Goal: Task Accomplishment & Management: Manage account settings

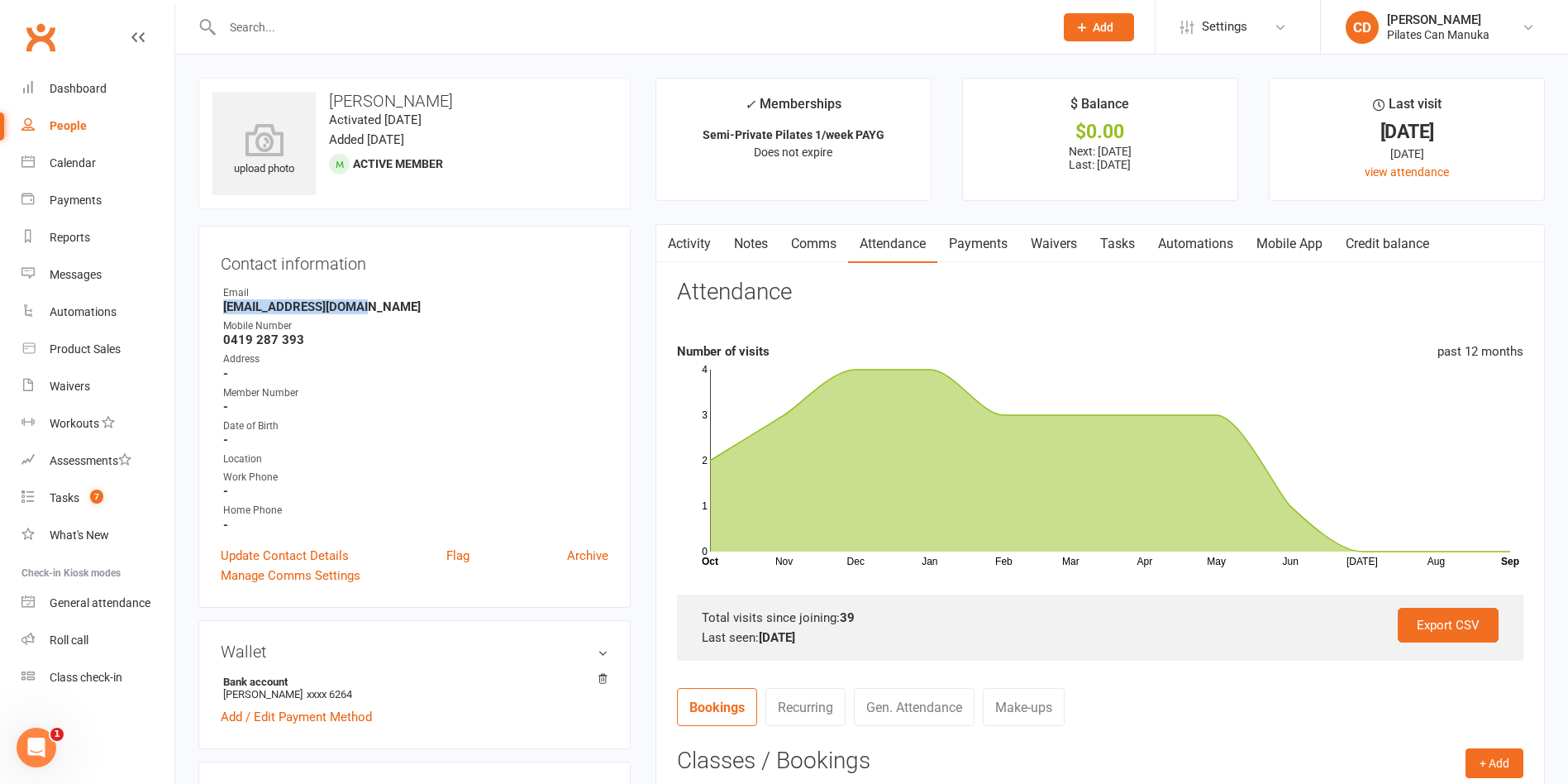
drag, startPoint x: 371, startPoint y: 305, endPoint x: 225, endPoint y: 310, distance: 146.1
click at [225, 310] on strong "[EMAIL_ADDRESS][DOMAIN_NAME]" at bounding box center [416, 307] width 385 height 15
copy strong "[EMAIL_ADDRESS][DOMAIN_NAME]"
click at [759, 236] on link "Notes" at bounding box center [750, 244] width 57 height 38
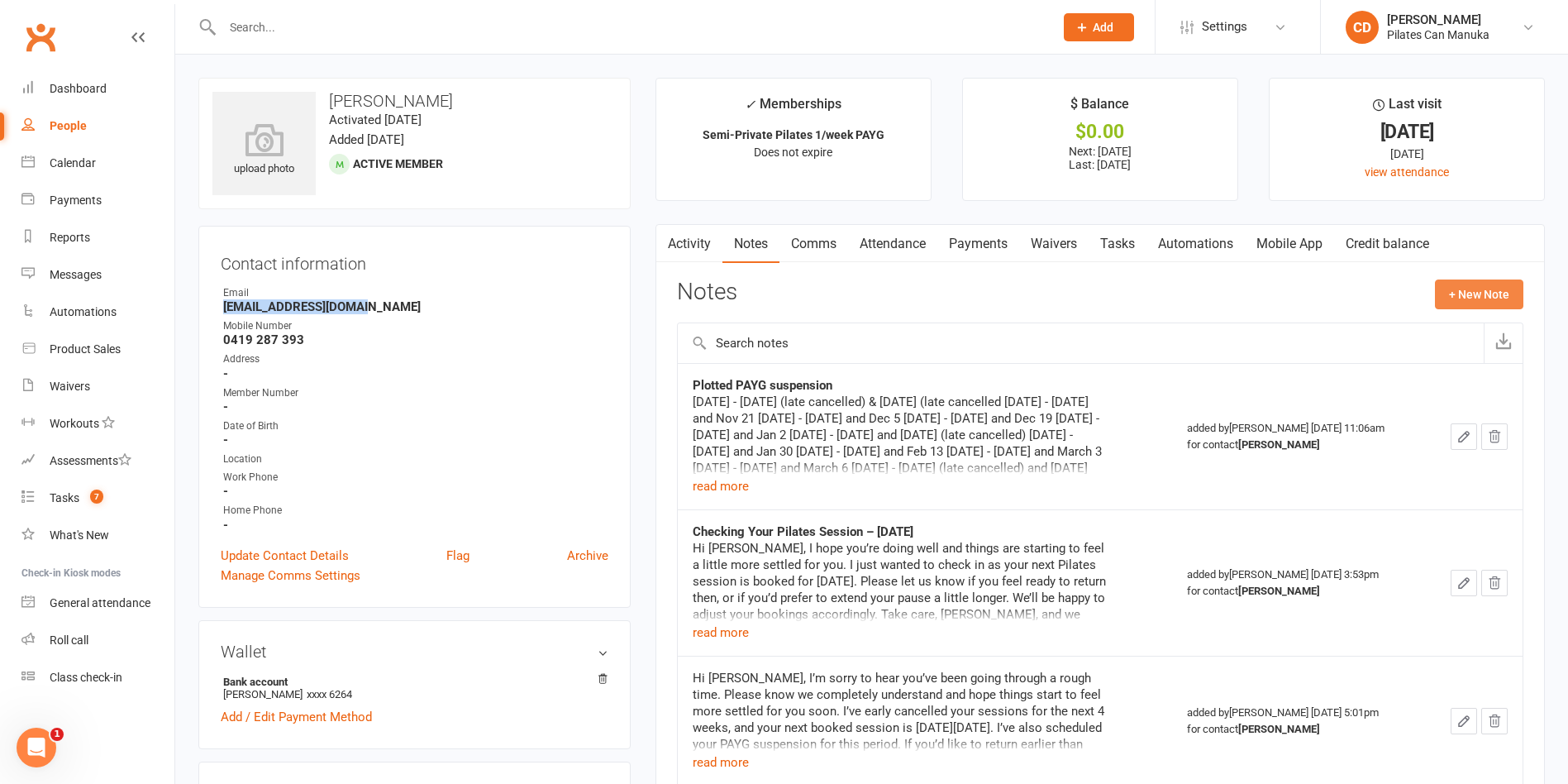
click at [1467, 289] on button "+ New Note" at bounding box center [1479, 294] width 88 height 30
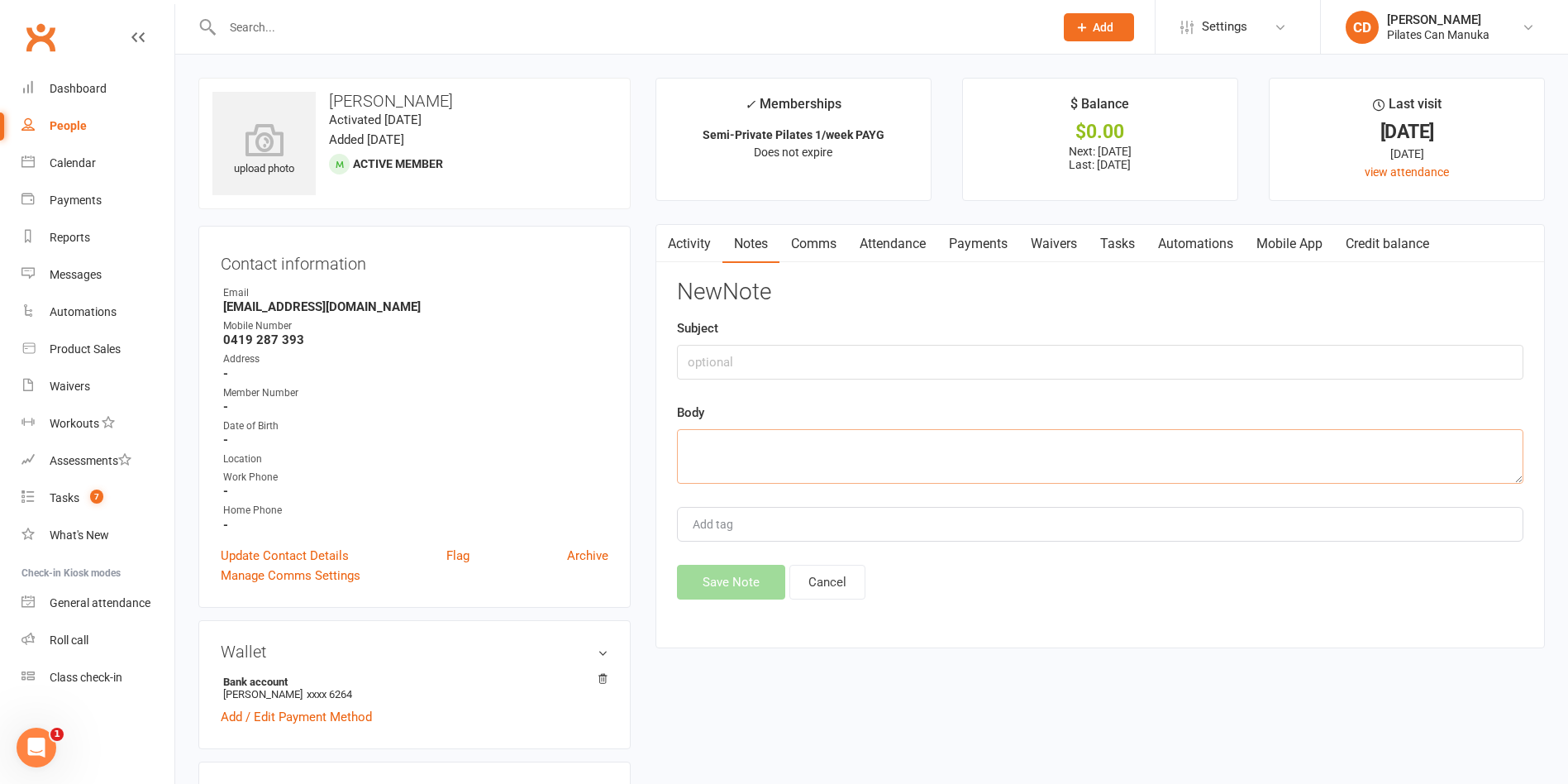
click at [933, 440] on textarea at bounding box center [1100, 456] width 846 height 55
paste textarea "Hi Ramila, This is to confirm that I’ve cancelled your sessions for the rest of…"
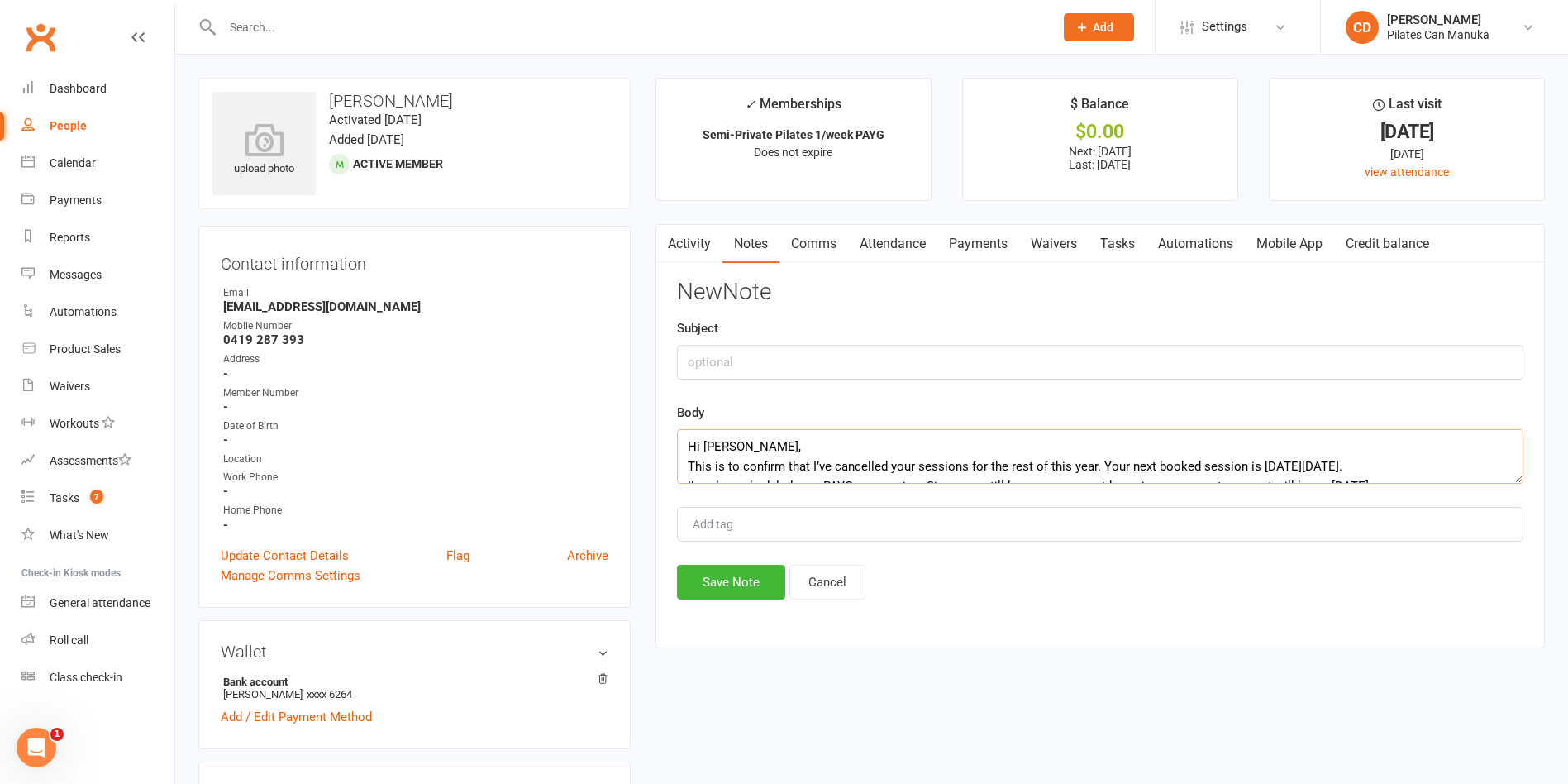
scroll to position [566, 0]
type textarea "Hi Ramila, This is to confirm that I’ve cancelled your sessions for the rest of…"
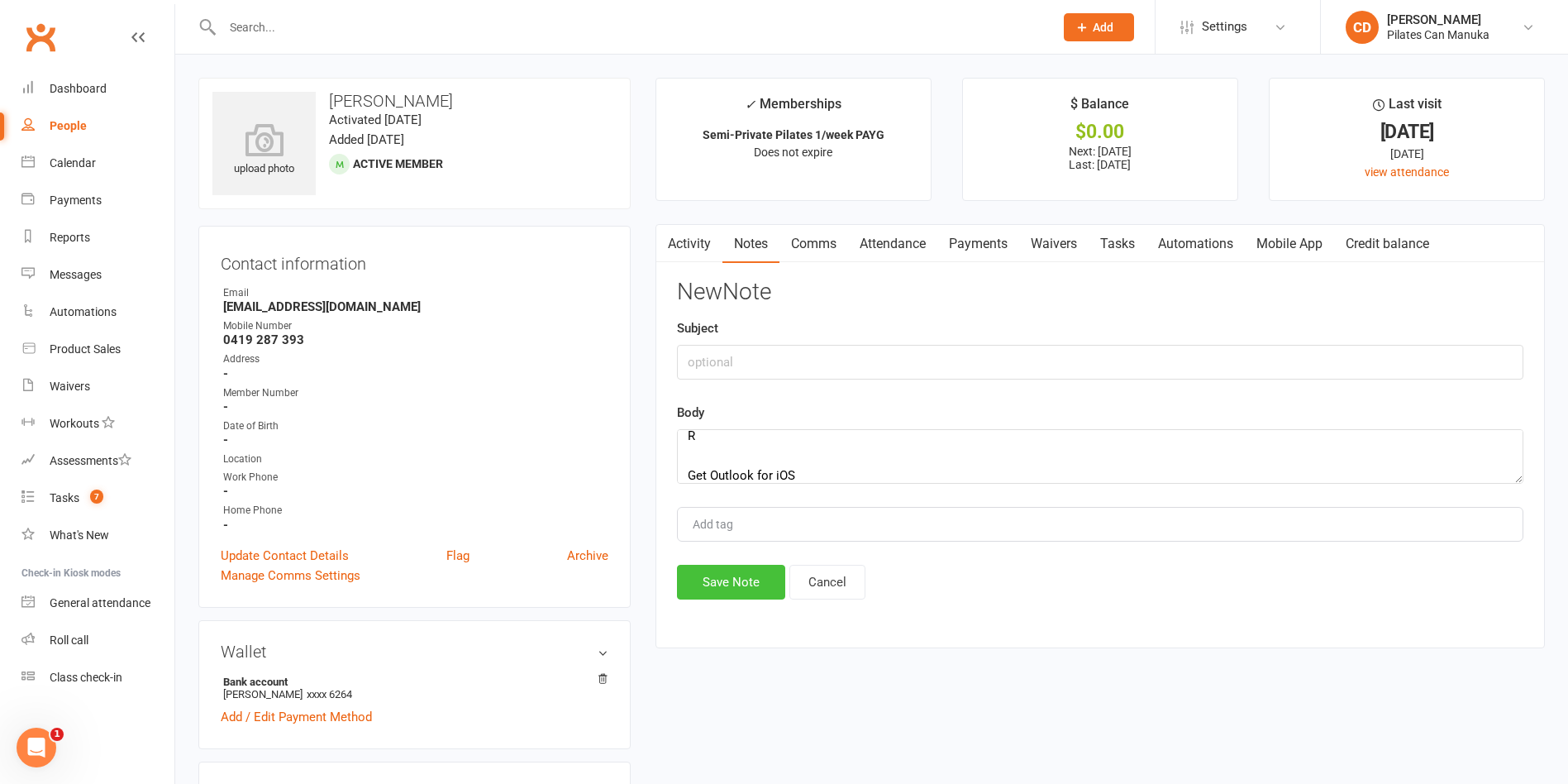
click at [740, 582] on button "Save Note" at bounding box center [730, 582] width 108 height 35
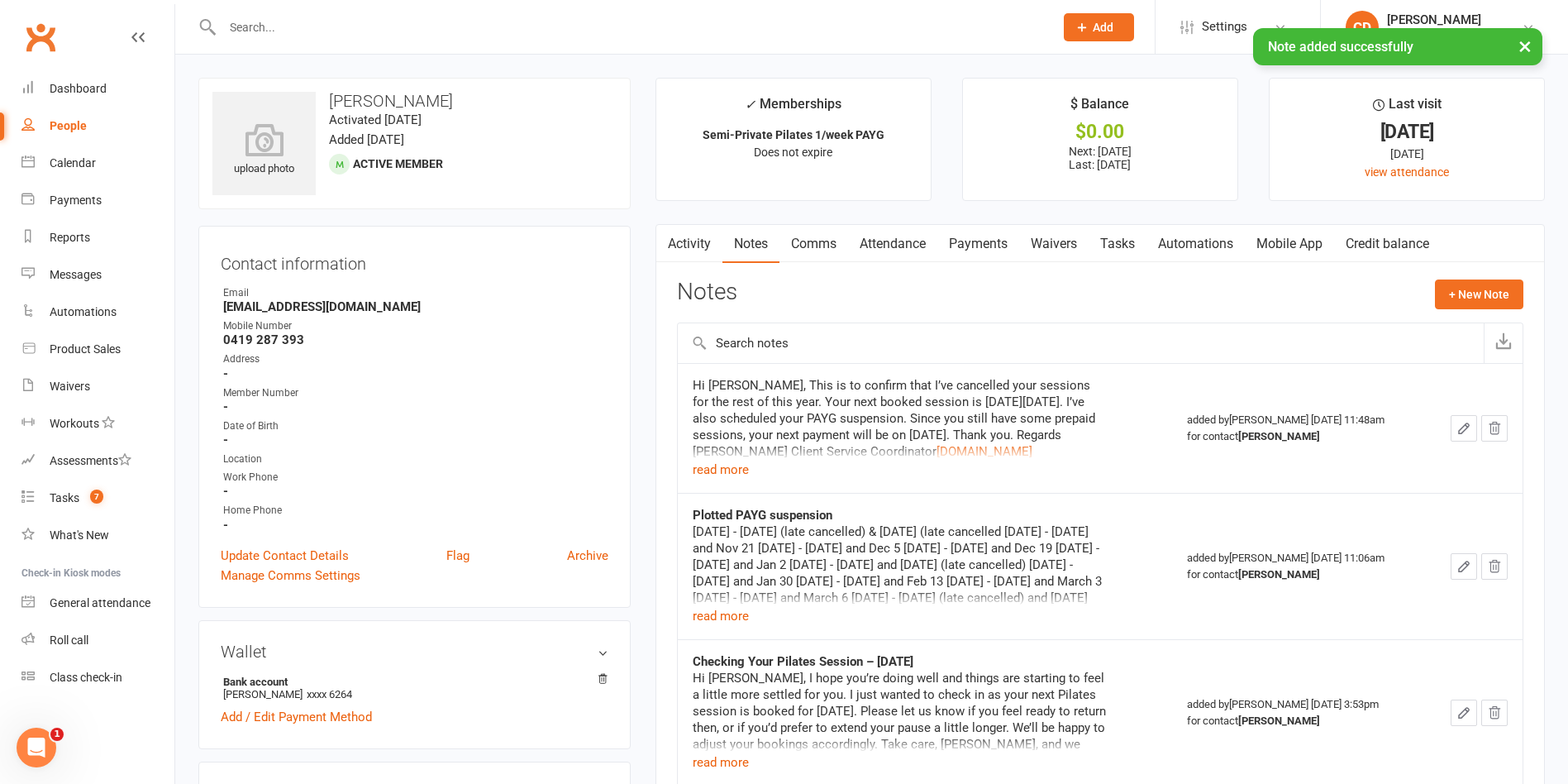
click at [1001, 246] on link "Payments" at bounding box center [978, 244] width 82 height 38
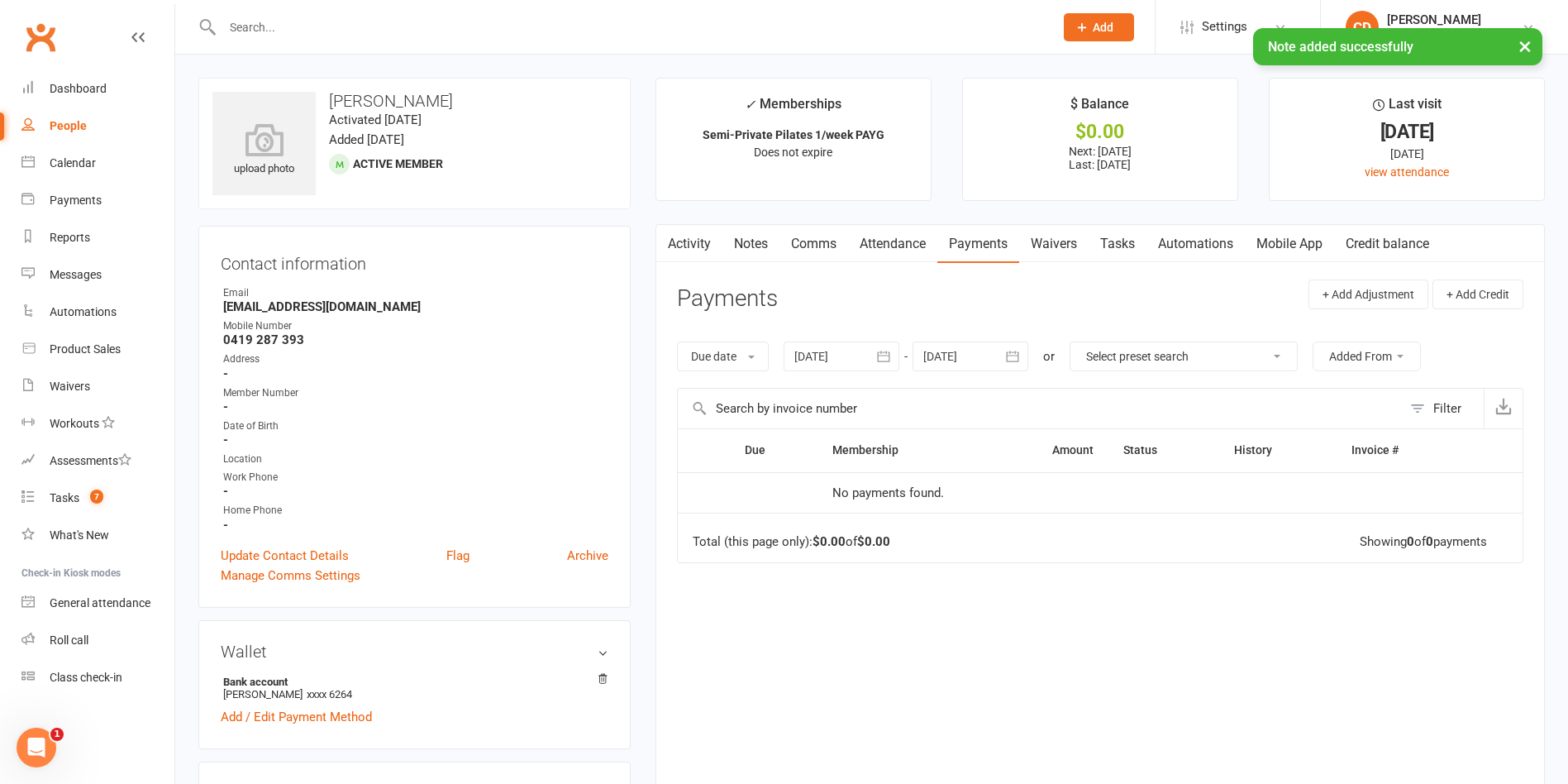
click at [817, 356] on div at bounding box center [842, 356] width 116 height 30
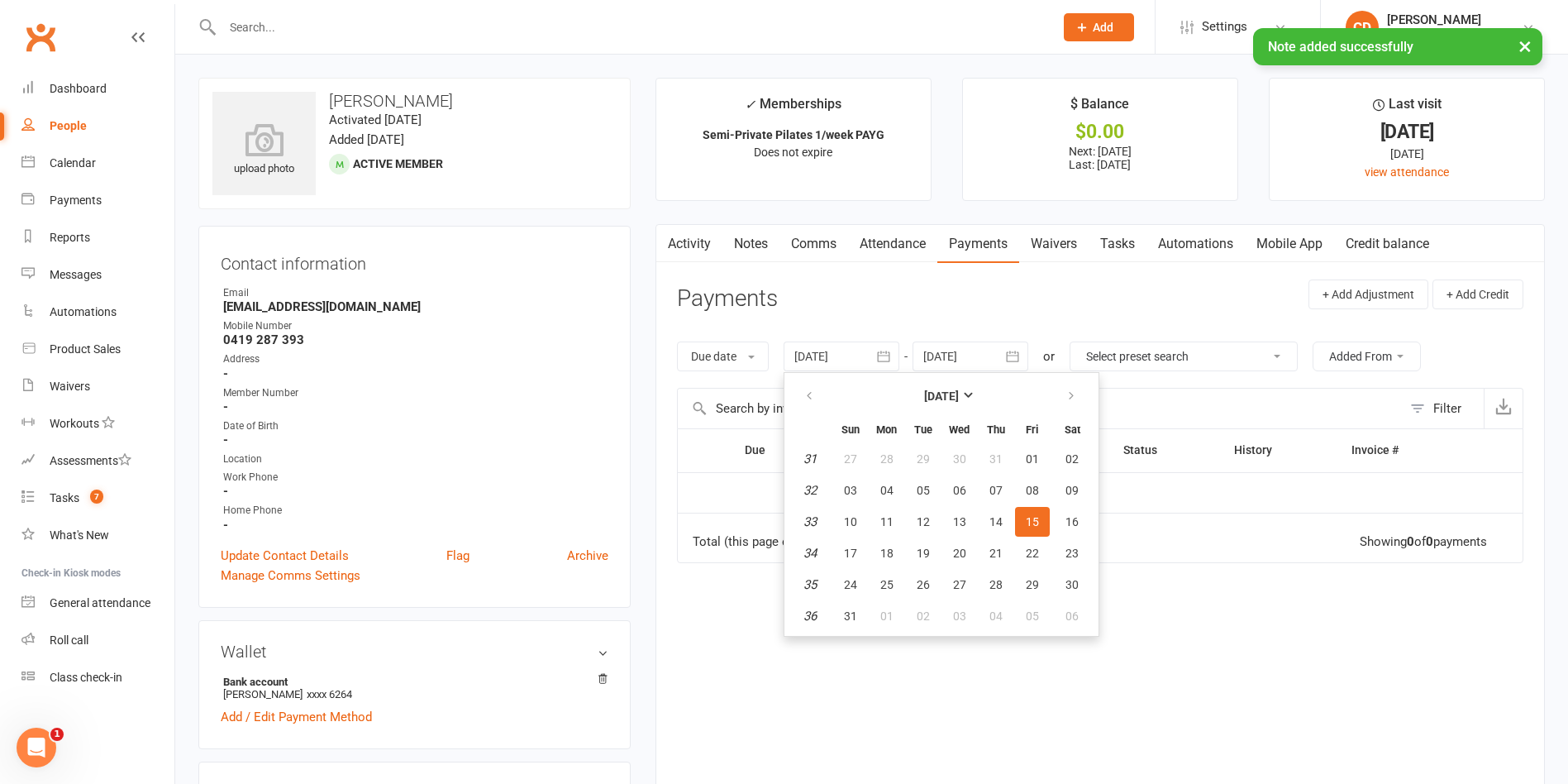
click at [972, 360] on div at bounding box center [970, 356] width 116 height 30
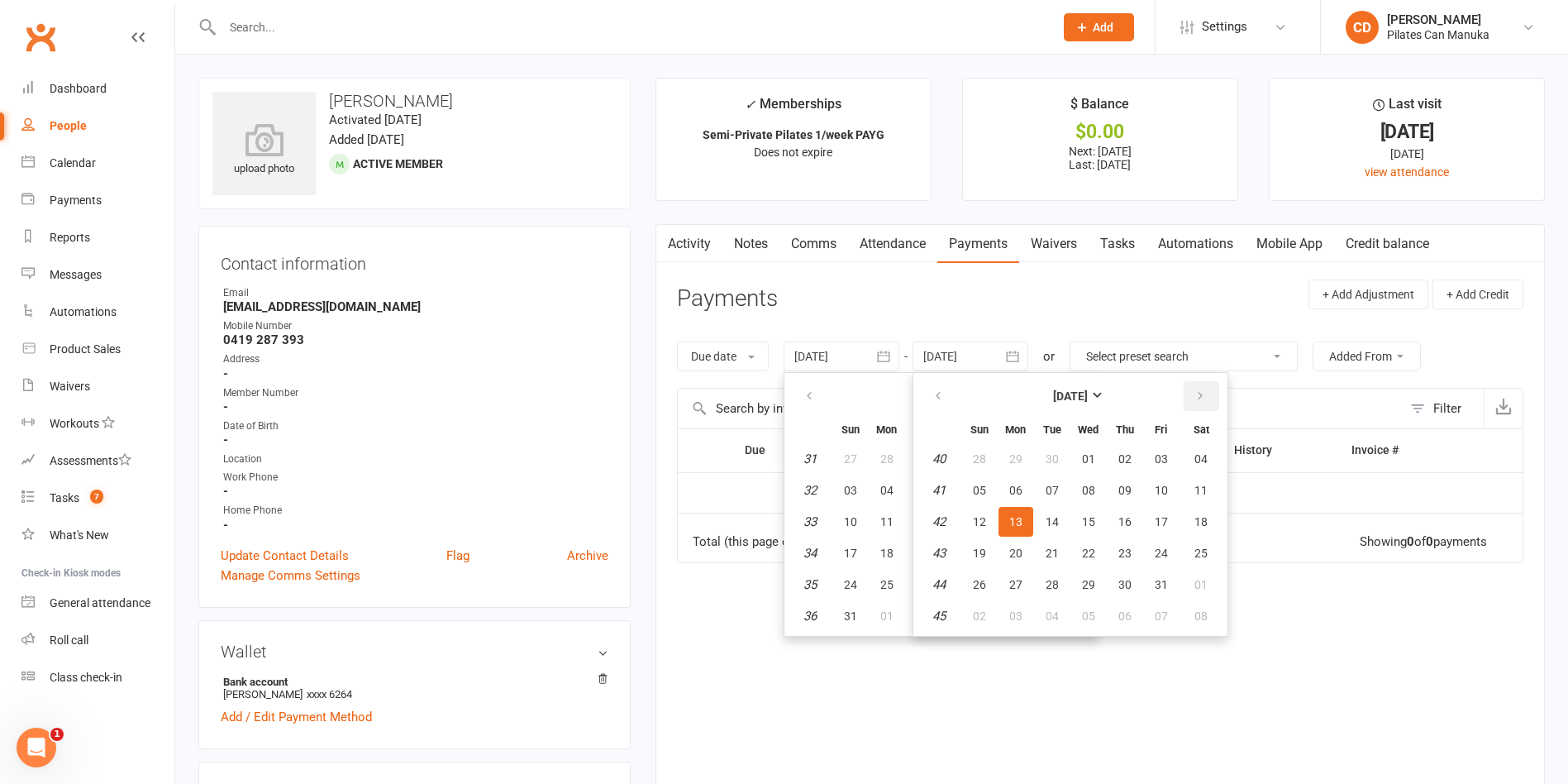
click at [1198, 399] on icon "button" at bounding box center [1200, 396] width 12 height 13
click at [1095, 586] on span "31" at bounding box center [1089, 584] width 13 height 13
type input "31 Dec 2025"
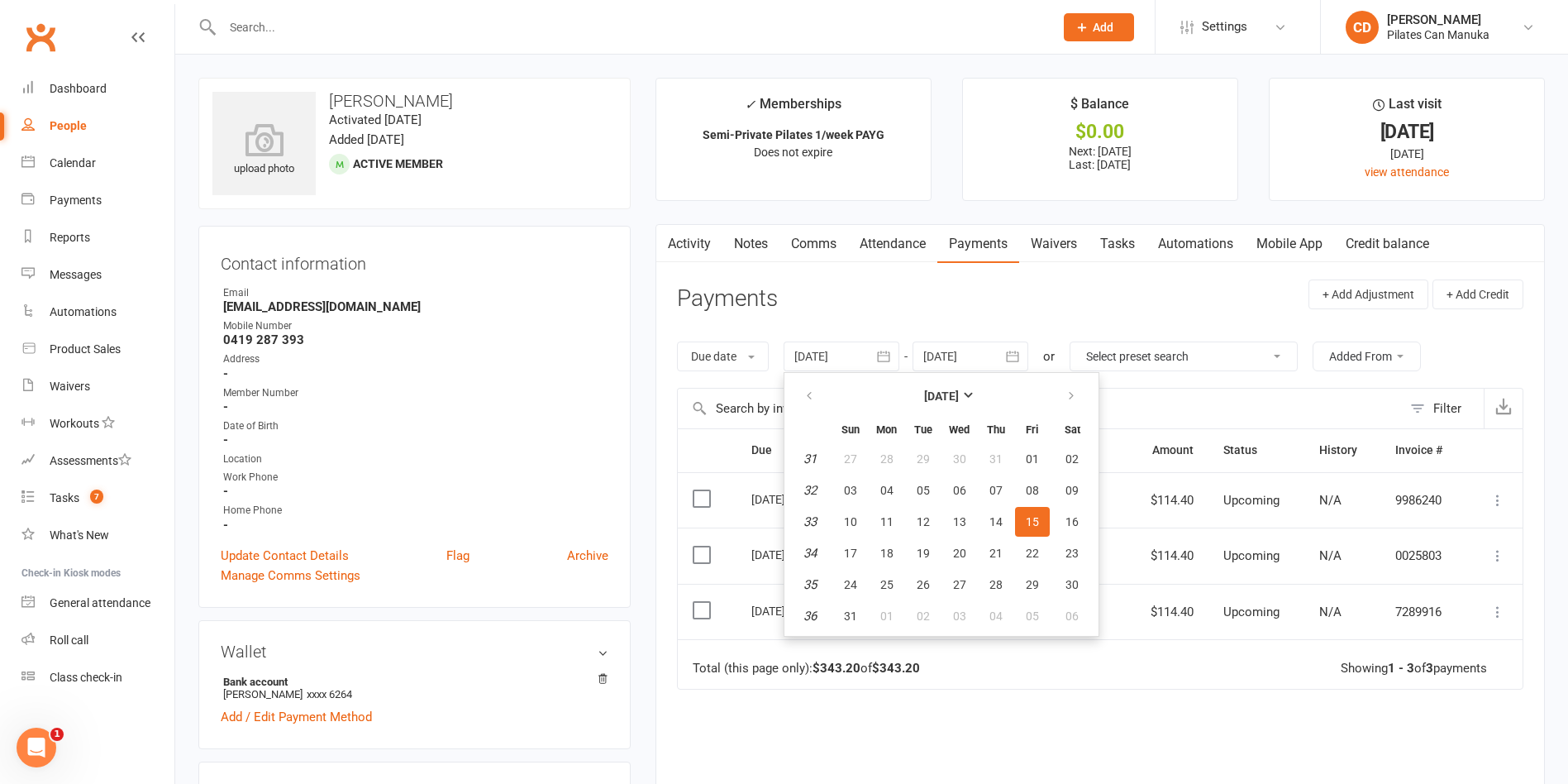
click at [1187, 701] on div "Due Contact Membership Amount Status History Invoice # Select this 18 Dec 2025 …" at bounding box center [1100, 665] width 846 height 474
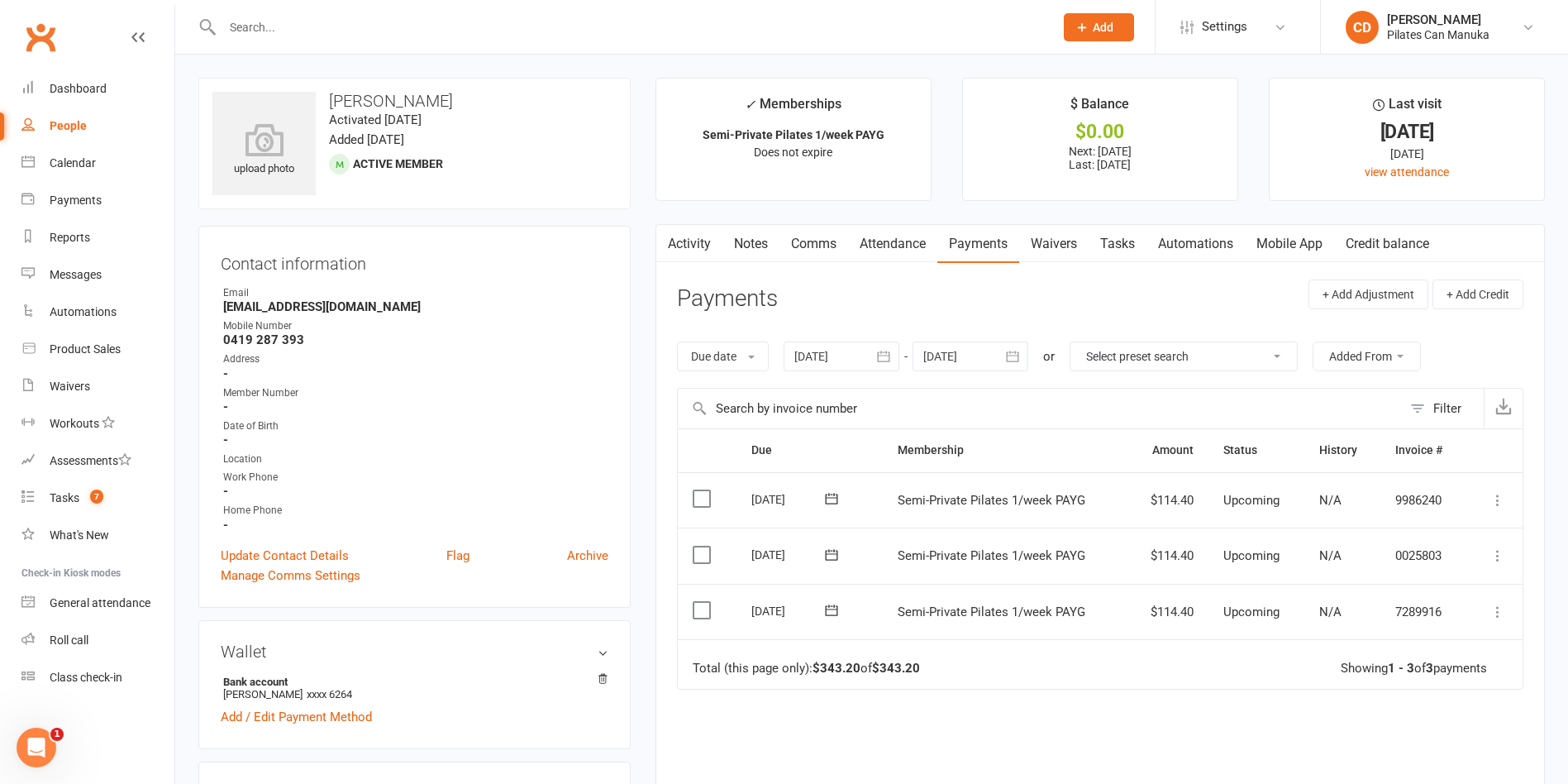
click at [1496, 606] on icon at bounding box center [1497, 611] width 16 height 16
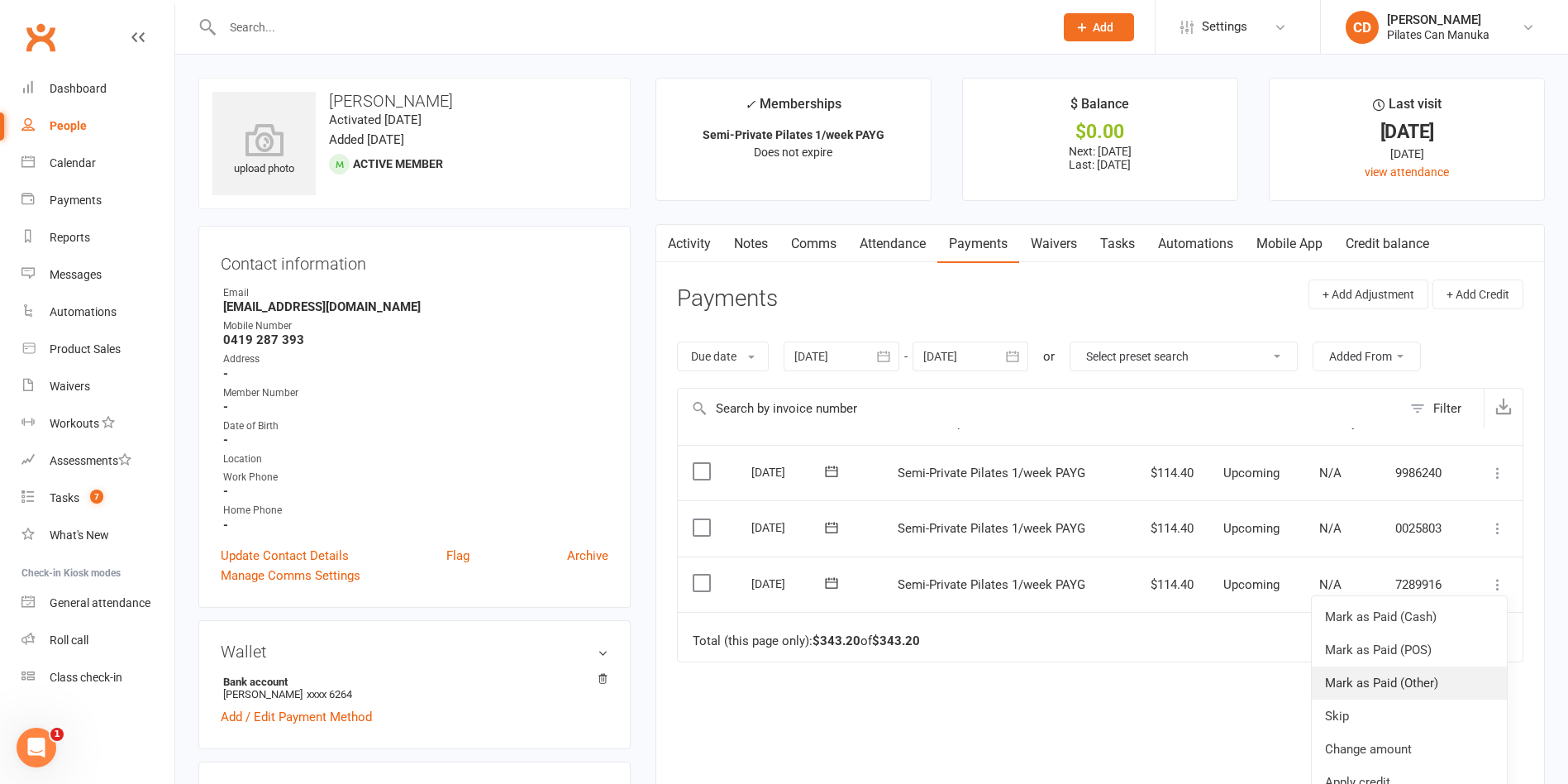
scroll to position [124, 0]
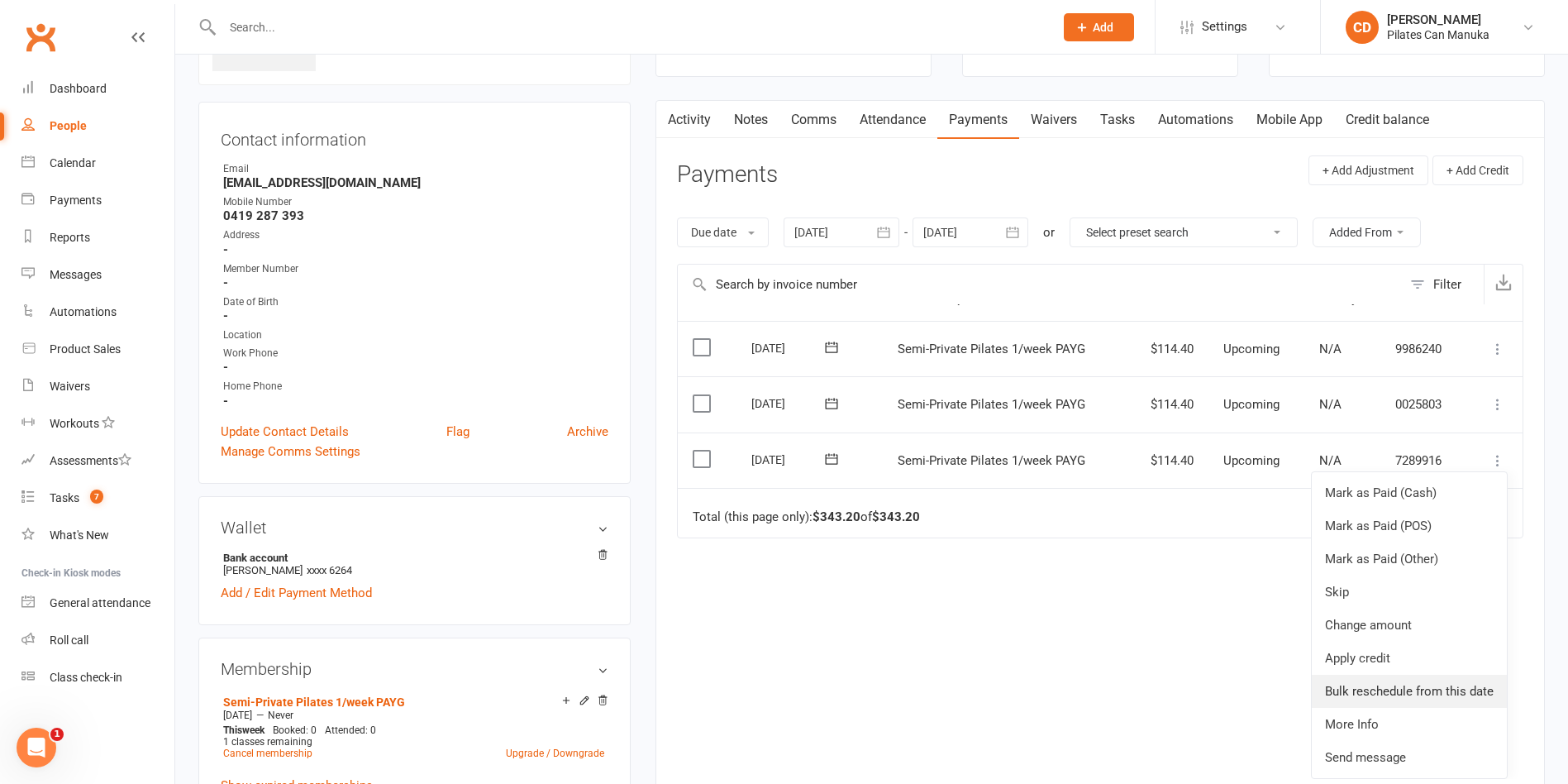
click at [1442, 680] on link "Bulk reschedule from this date" at bounding box center [1409, 691] width 195 height 33
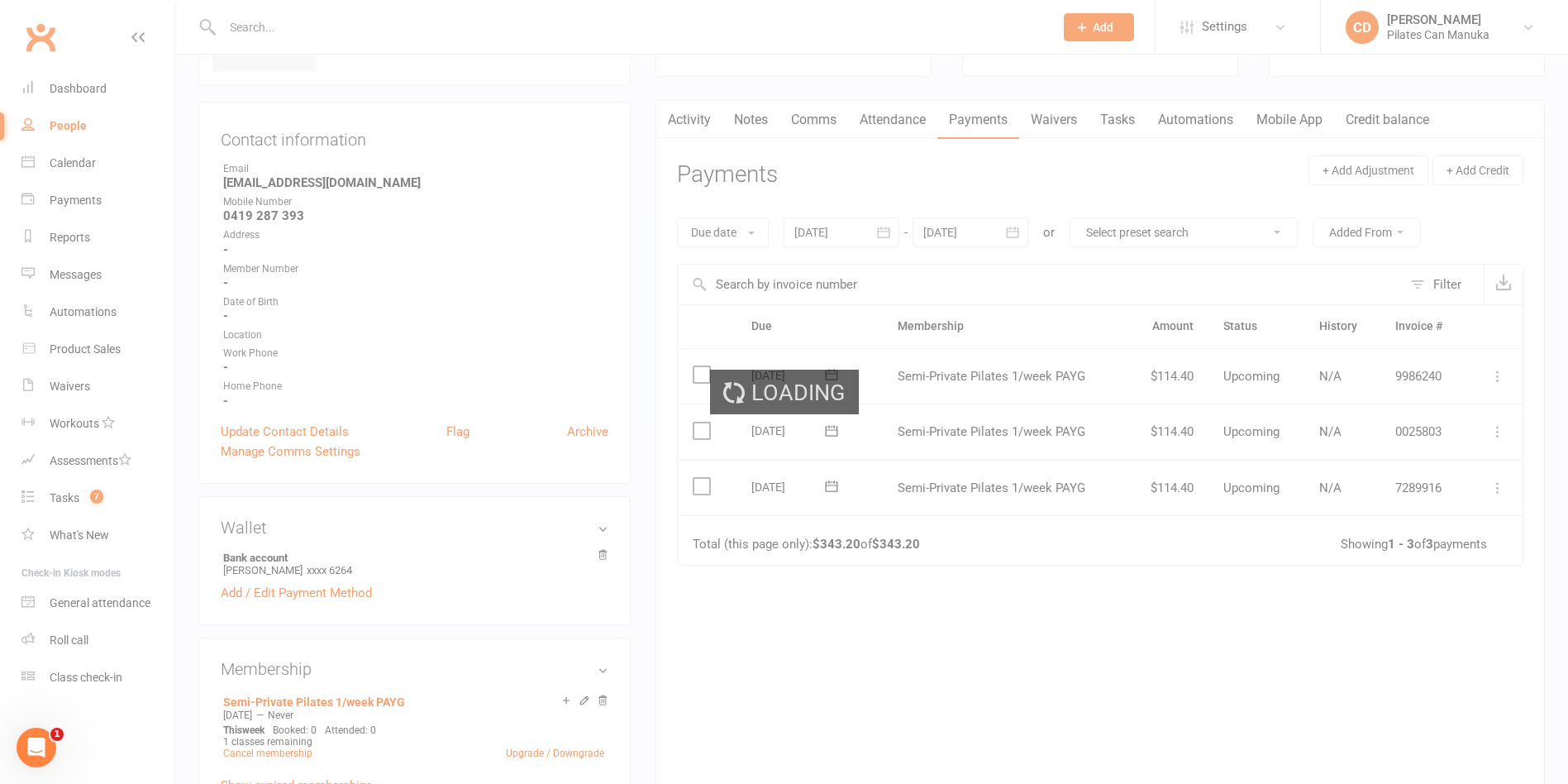
scroll to position [0, 0]
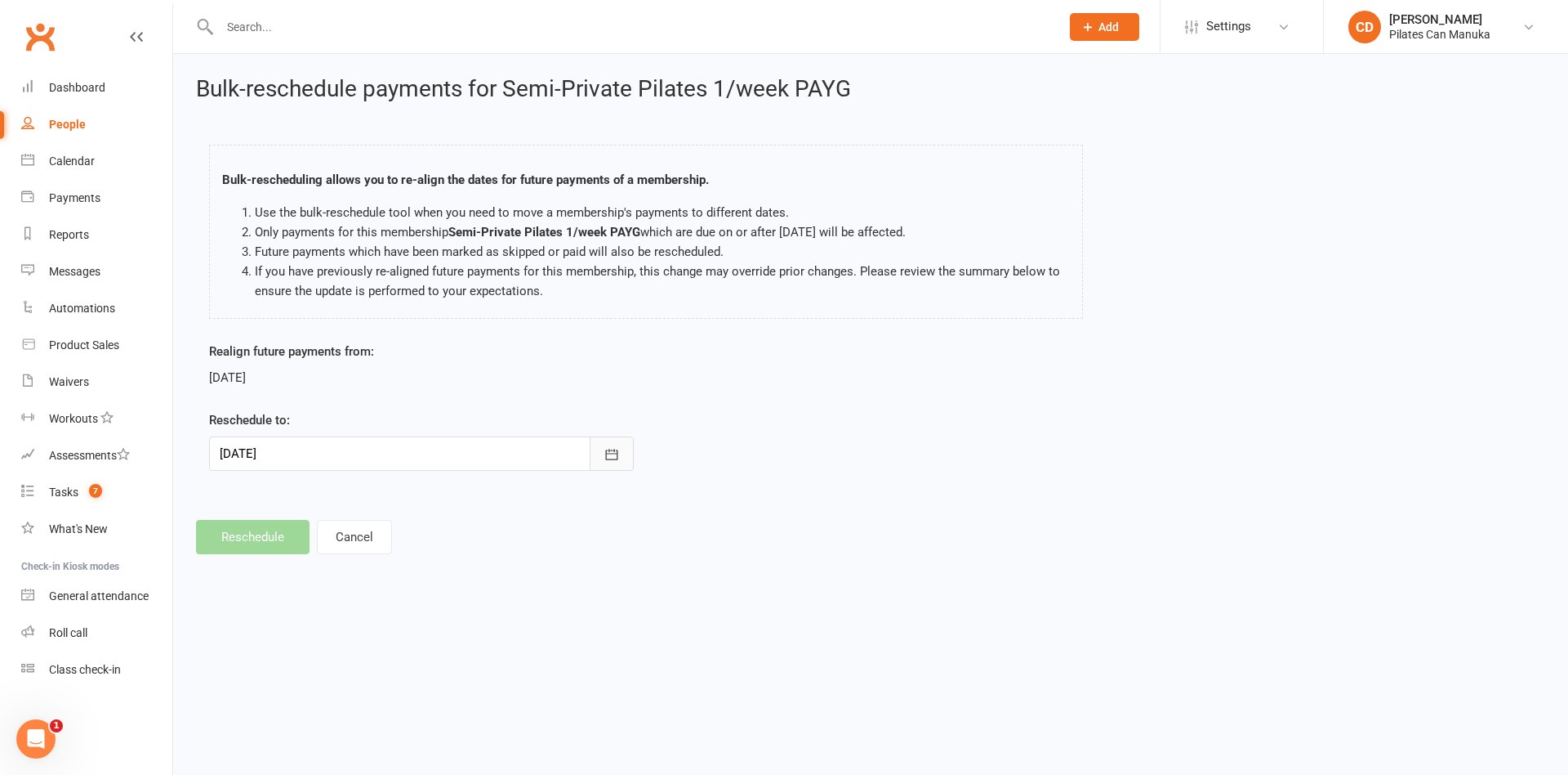
click at [600, 447] on button "button" at bounding box center [611, 453] width 45 height 34
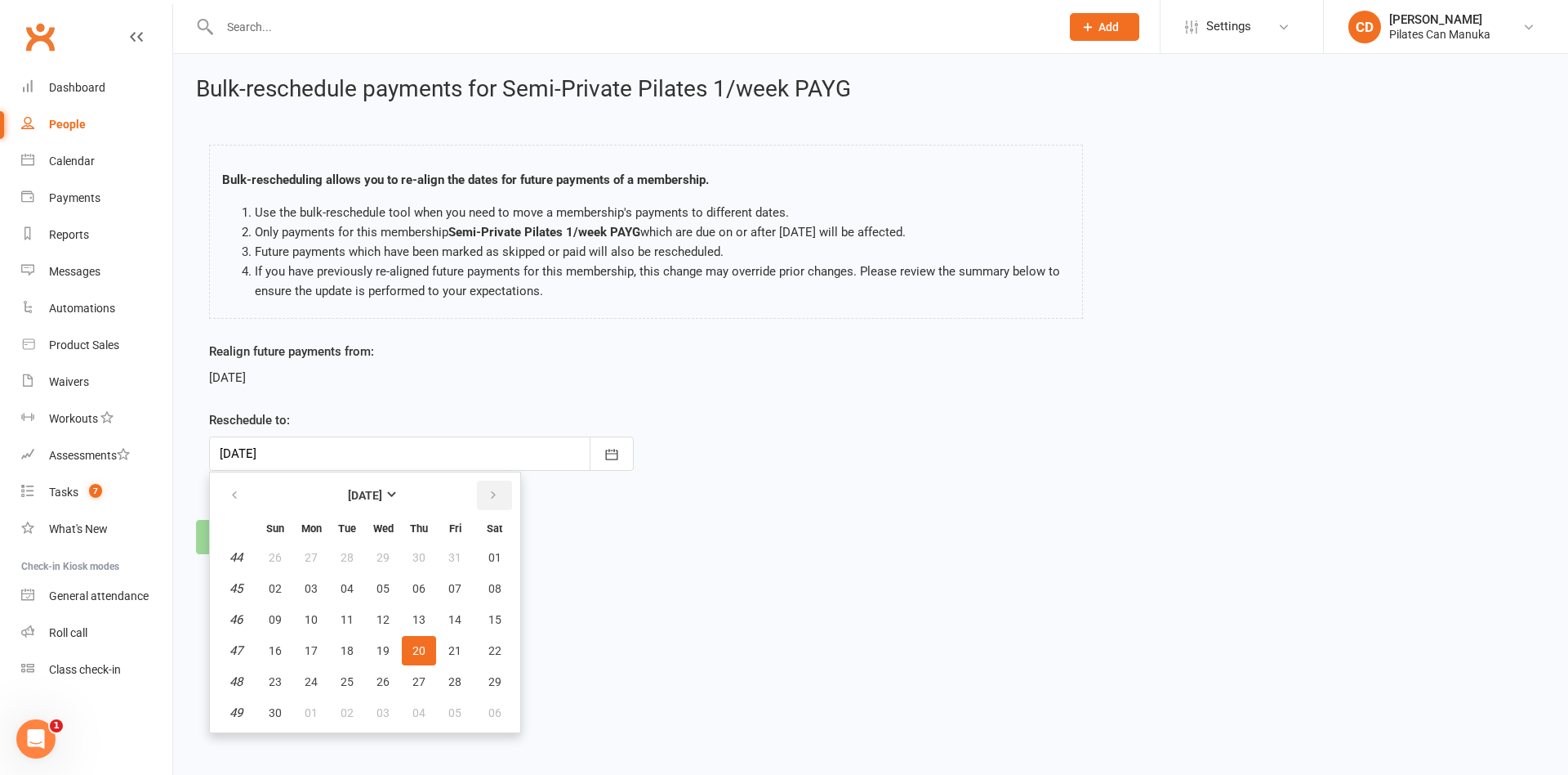
click at [500, 494] on button "button" at bounding box center [494, 495] width 35 height 29
click at [422, 582] on span "12" at bounding box center [419, 588] width 13 height 13
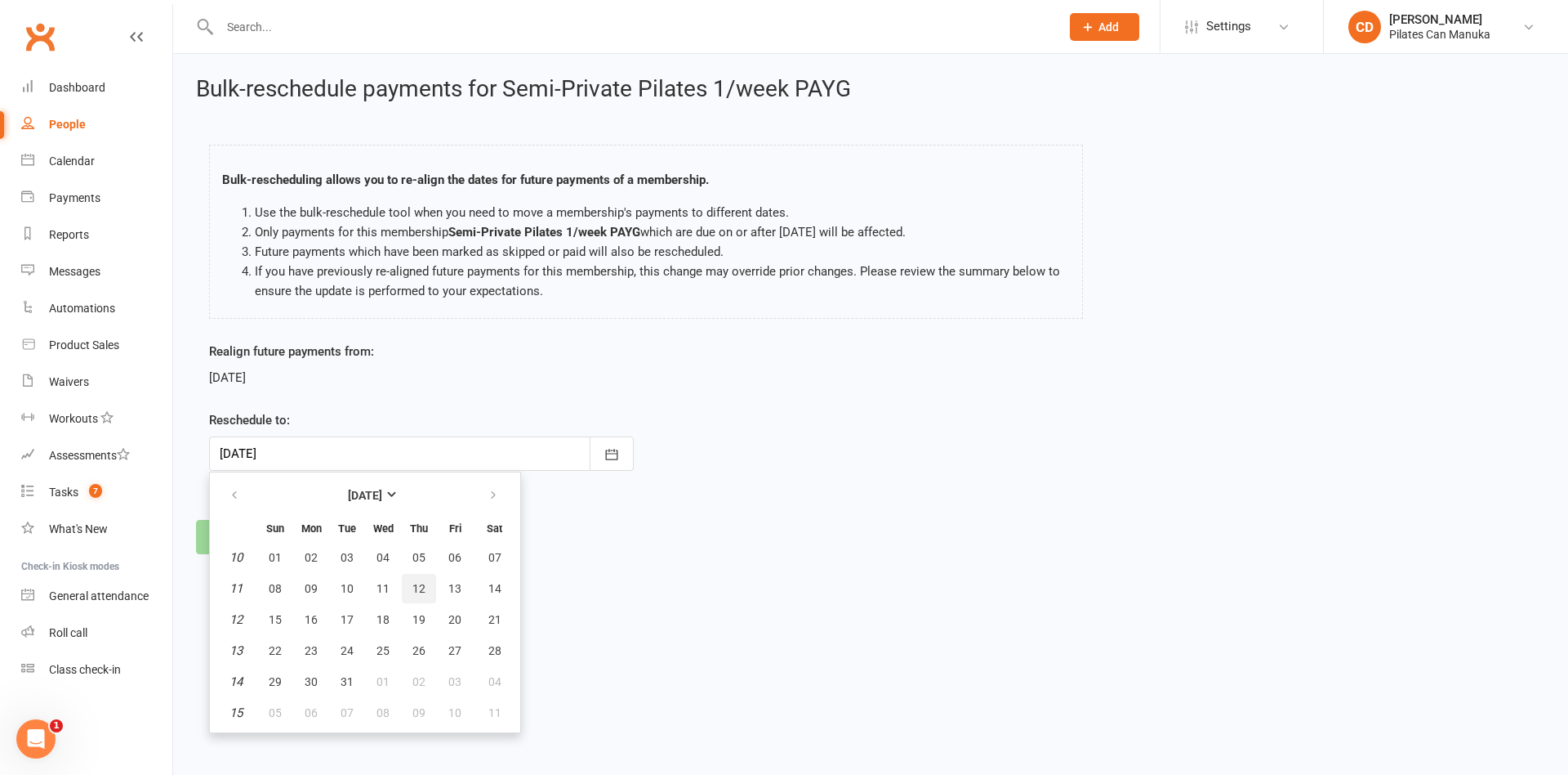
type input "12 Mar 2026"
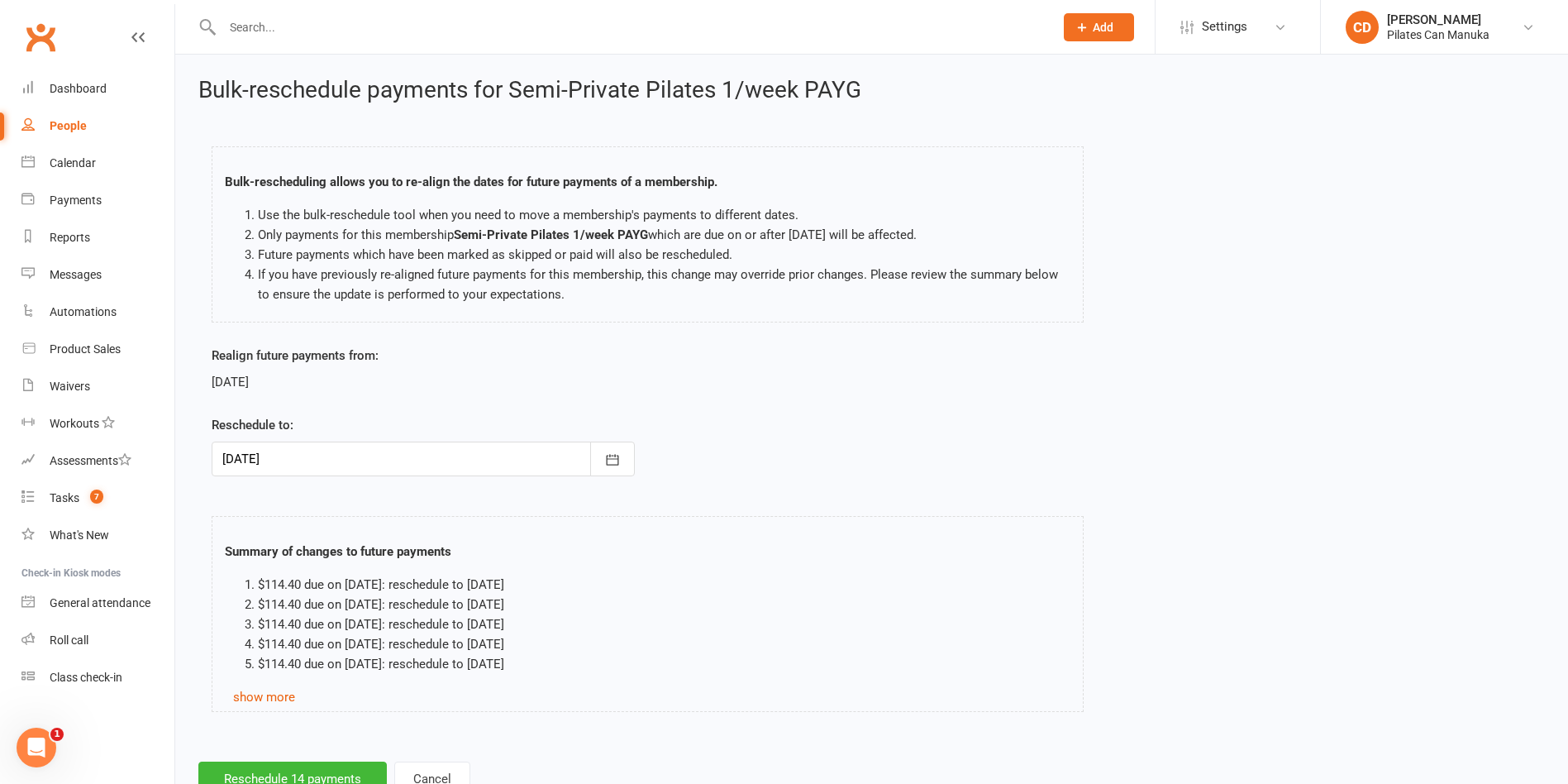
scroll to position [59, 0]
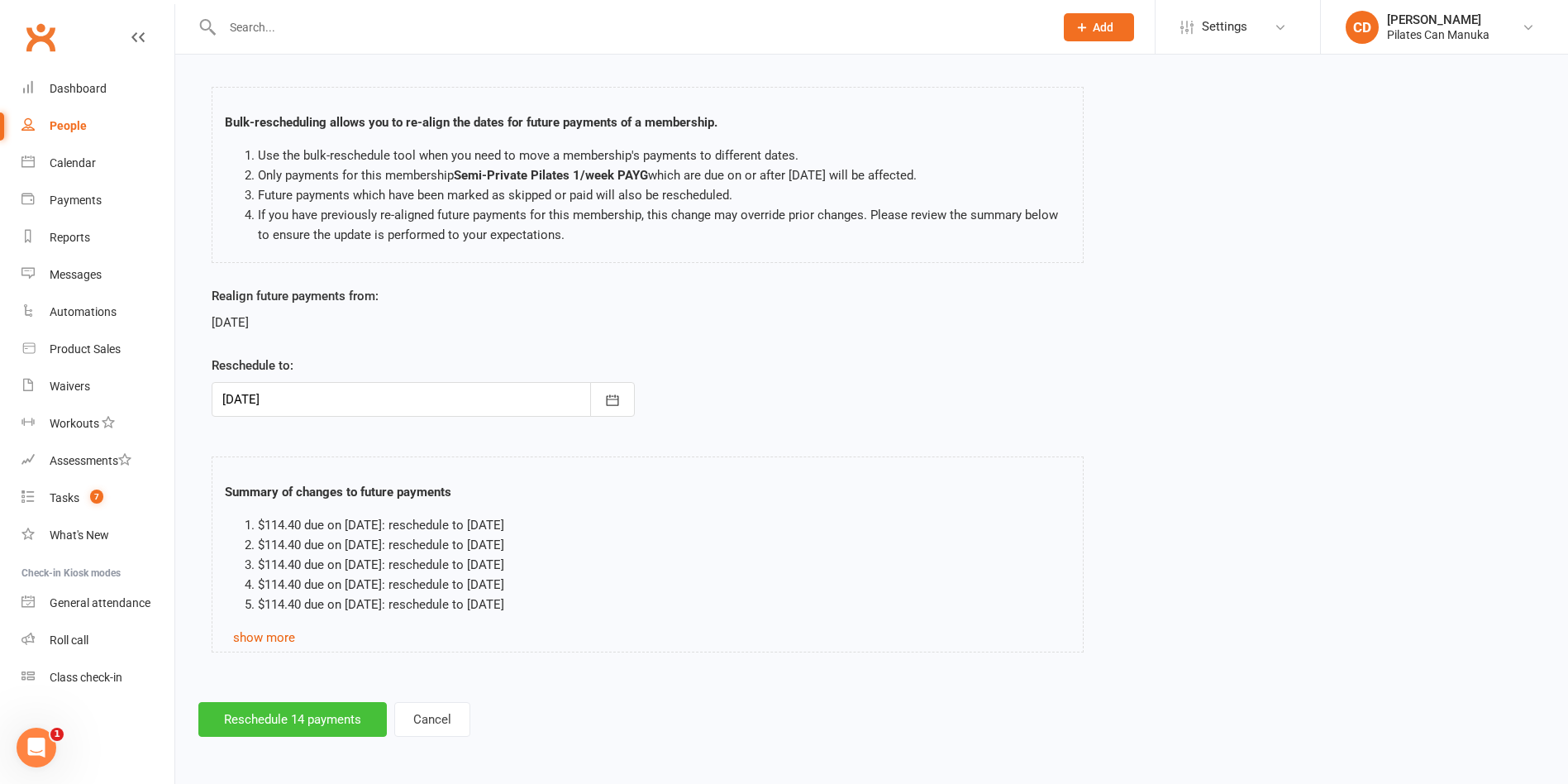
click at [332, 707] on button "Reschedule 14 payments" at bounding box center [293, 719] width 188 height 35
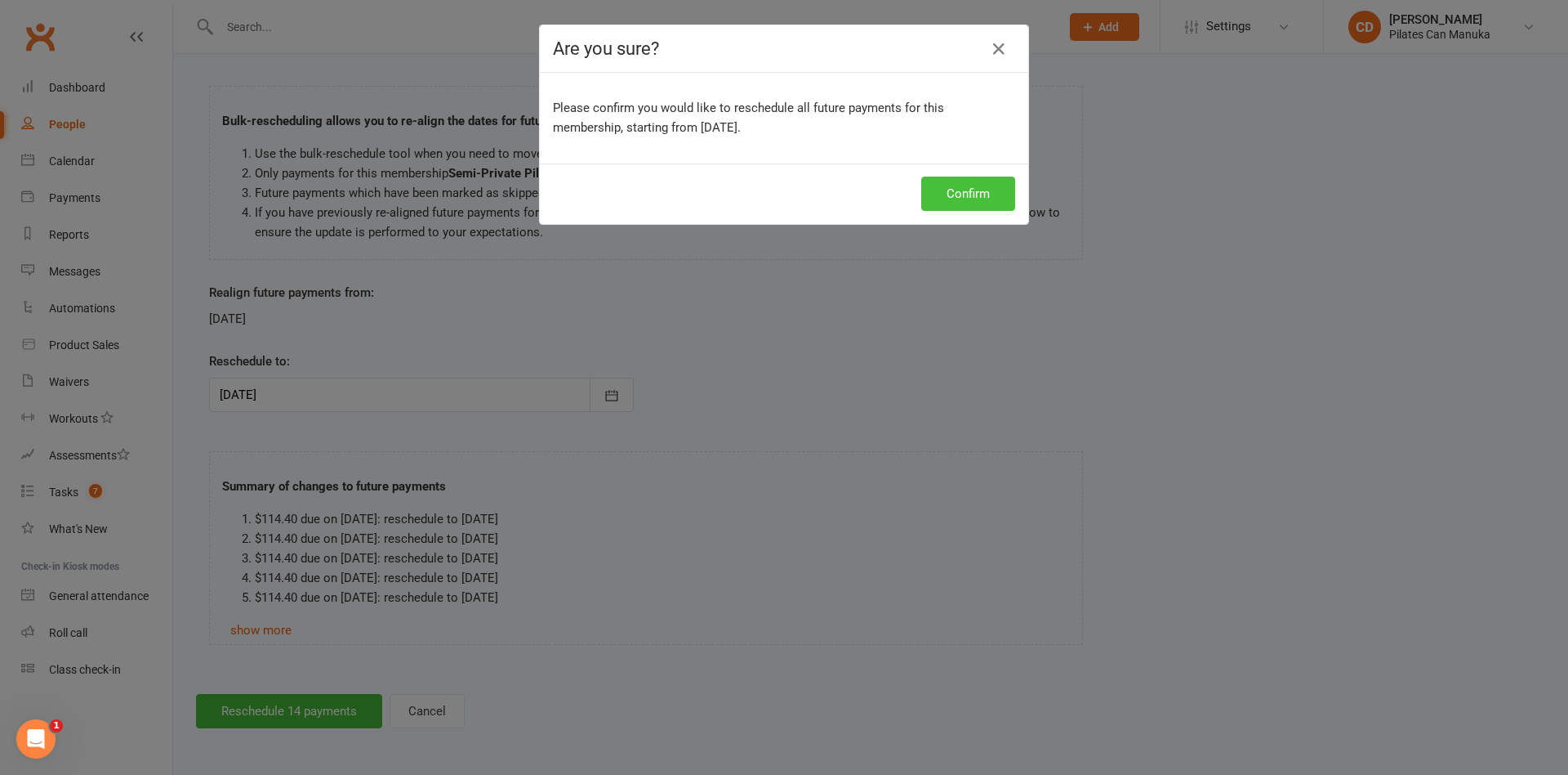
click at [981, 192] on button "Confirm" at bounding box center [968, 194] width 94 height 34
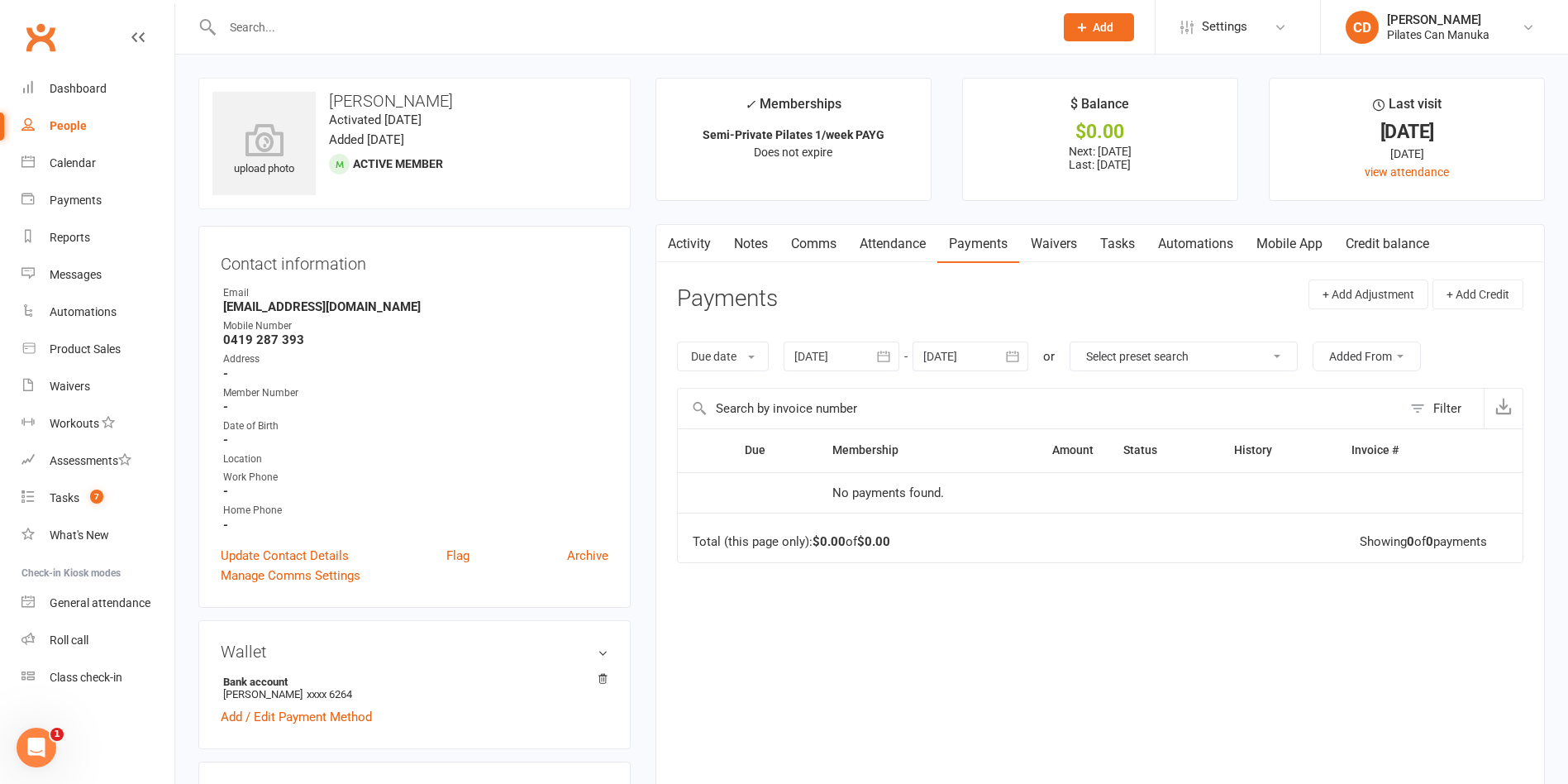
click at [867, 239] on link "Attendance" at bounding box center [892, 244] width 89 height 38
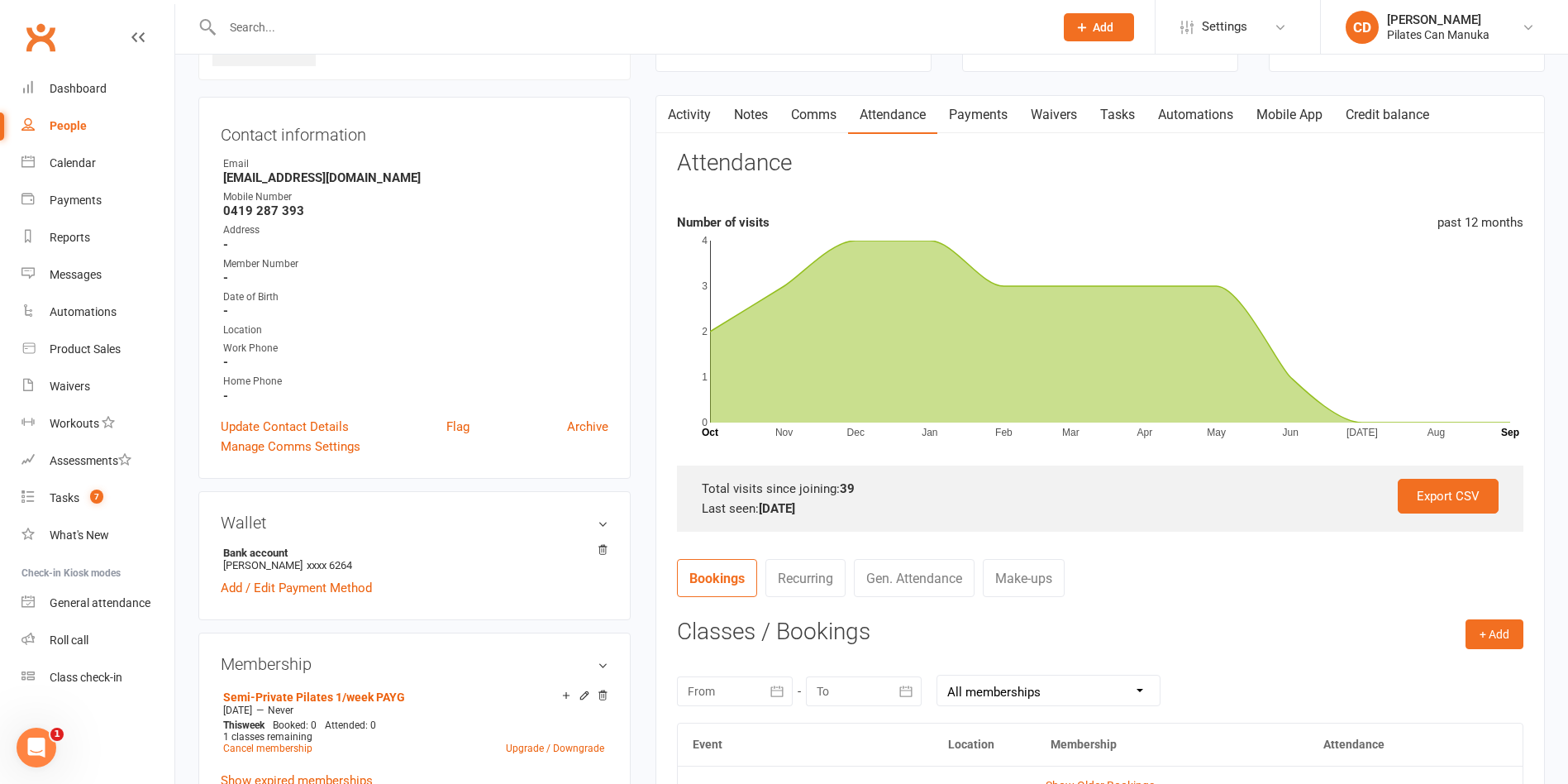
scroll to position [248, 0]
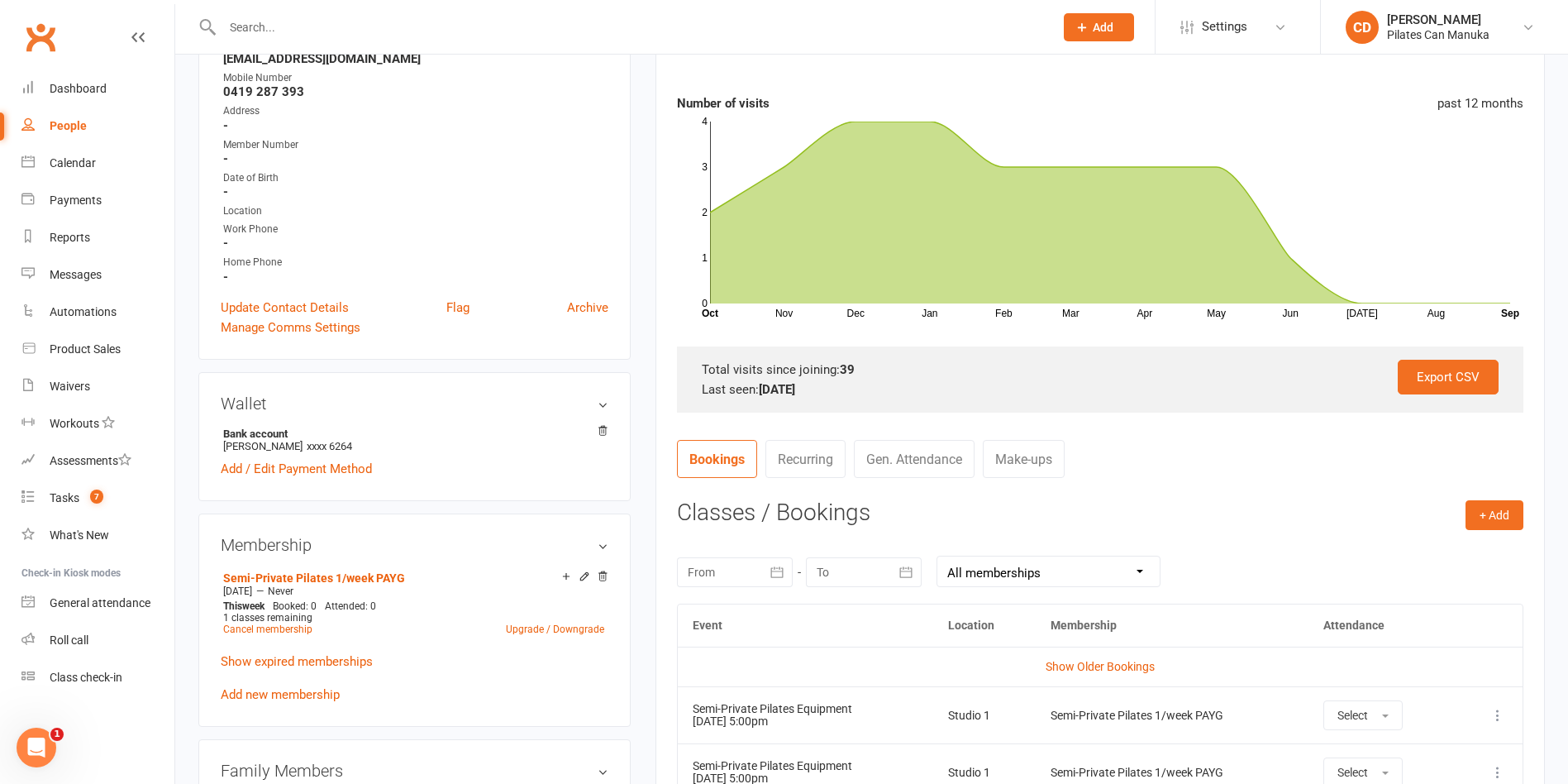
click at [1059, 458] on link "Make-ups" at bounding box center [1023, 459] width 82 height 38
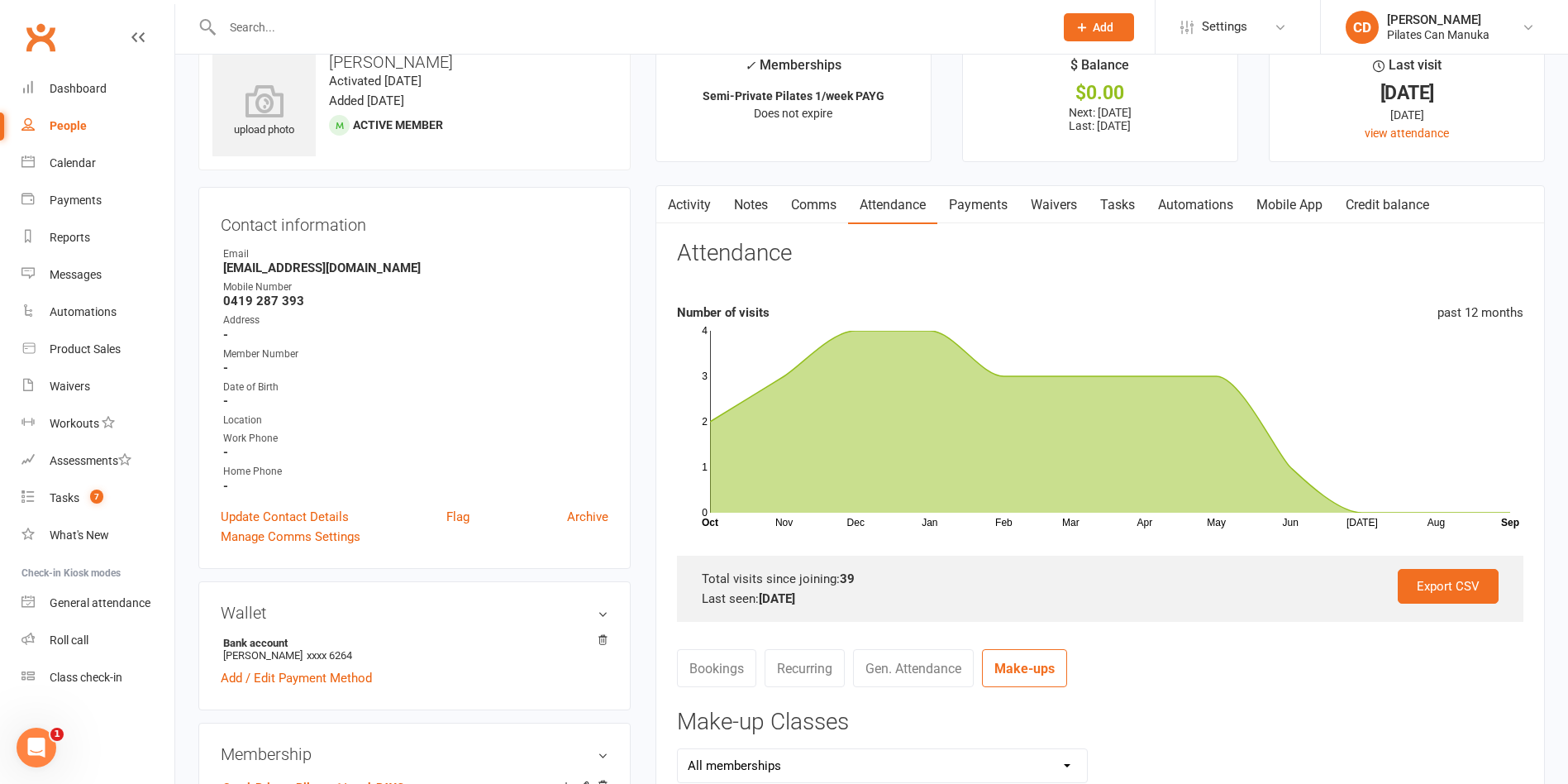
scroll to position [0, 0]
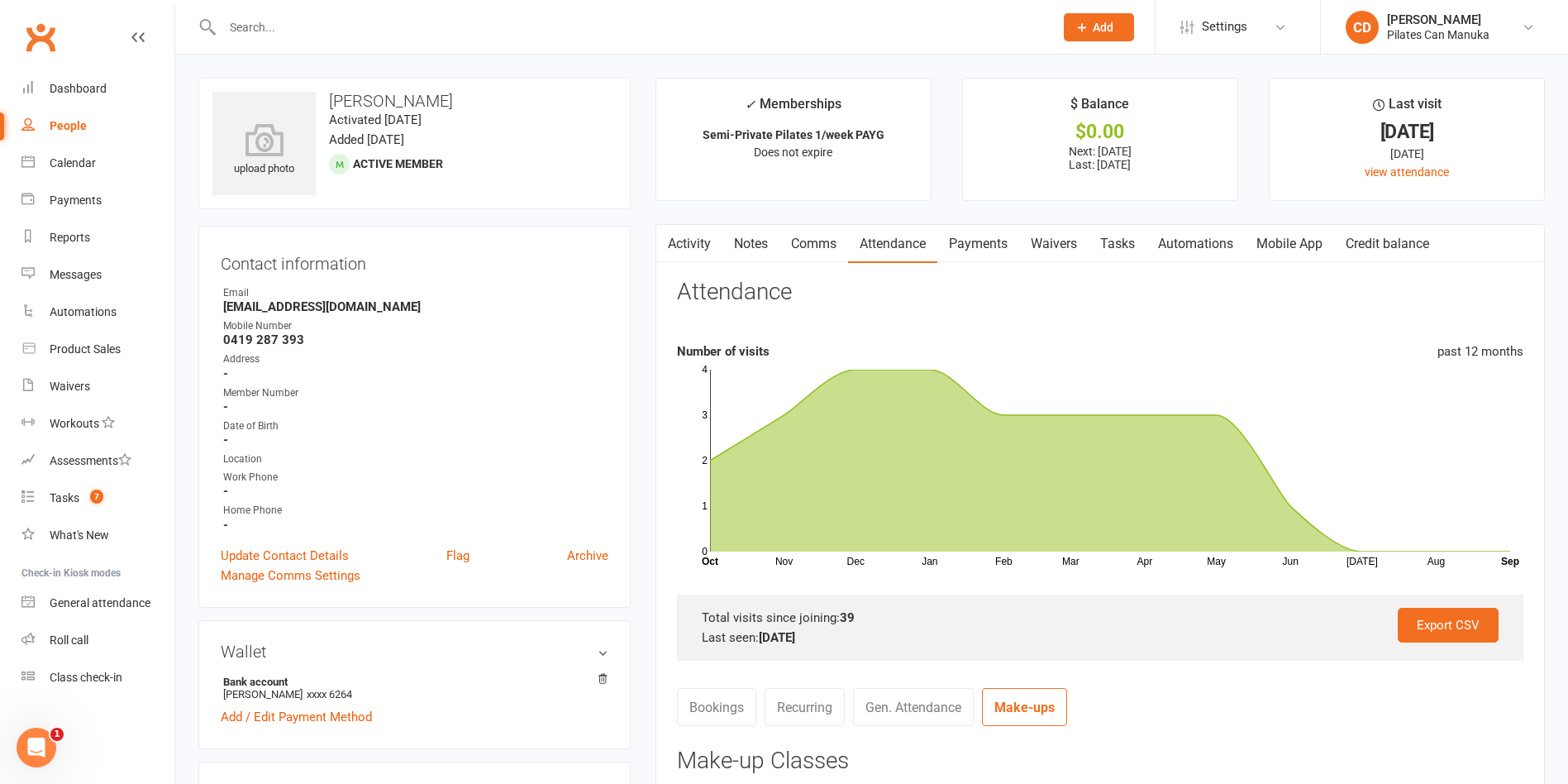
click at [988, 243] on link "Payments" at bounding box center [978, 244] width 82 height 38
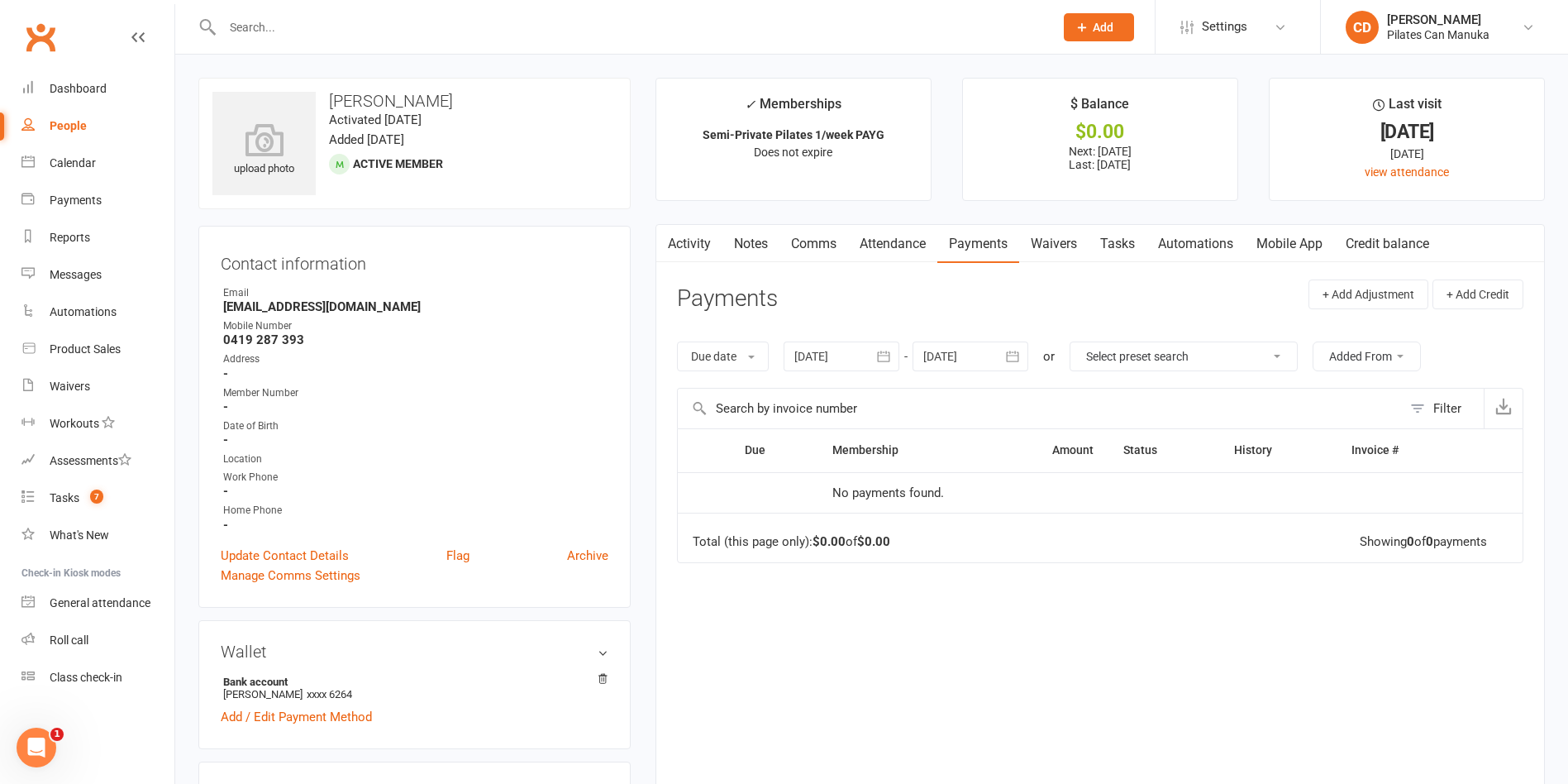
click at [1005, 349] on button "button" at bounding box center [1013, 356] width 30 height 30
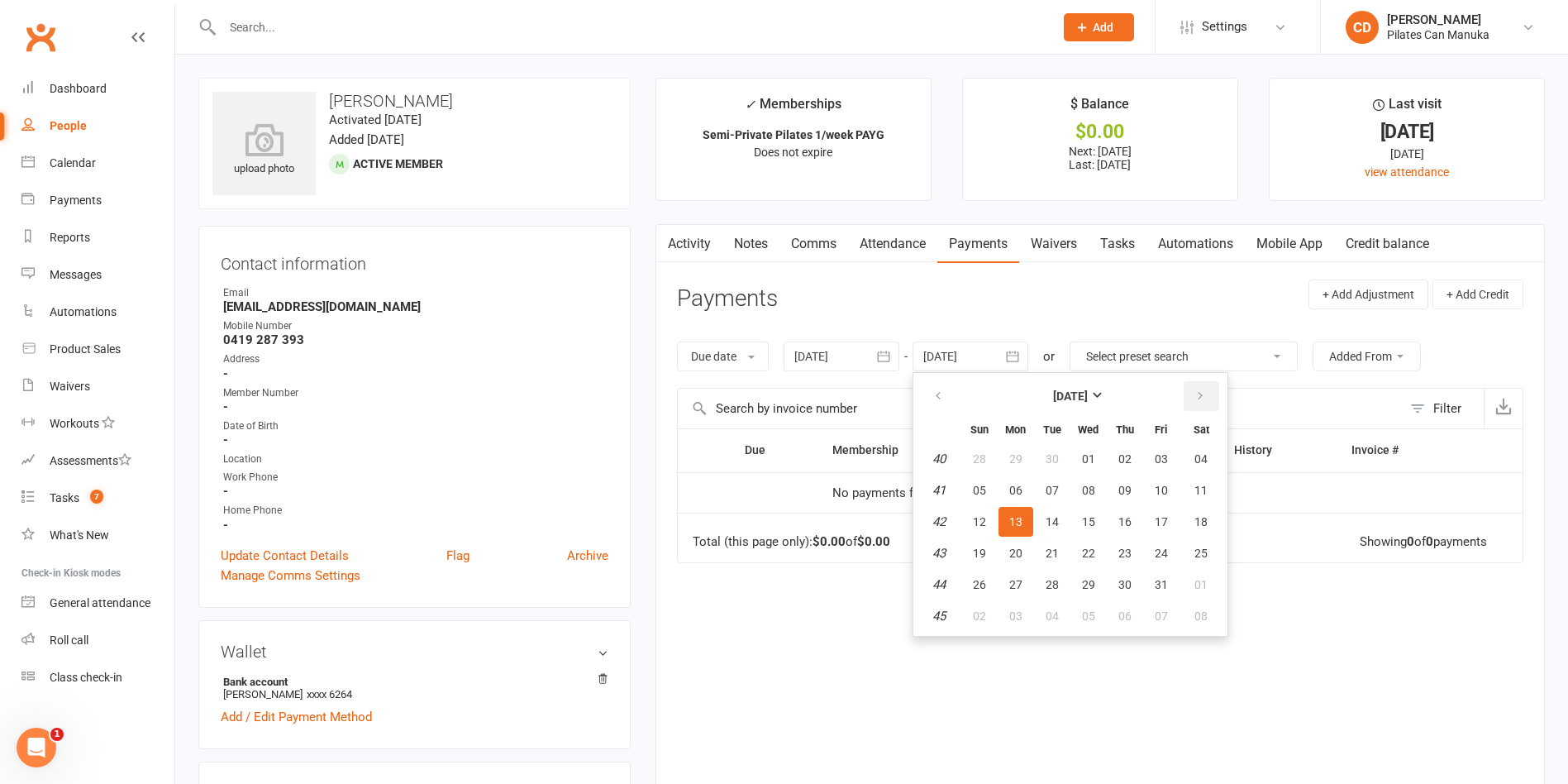
click at [1199, 391] on icon "button" at bounding box center [1200, 396] width 12 height 13
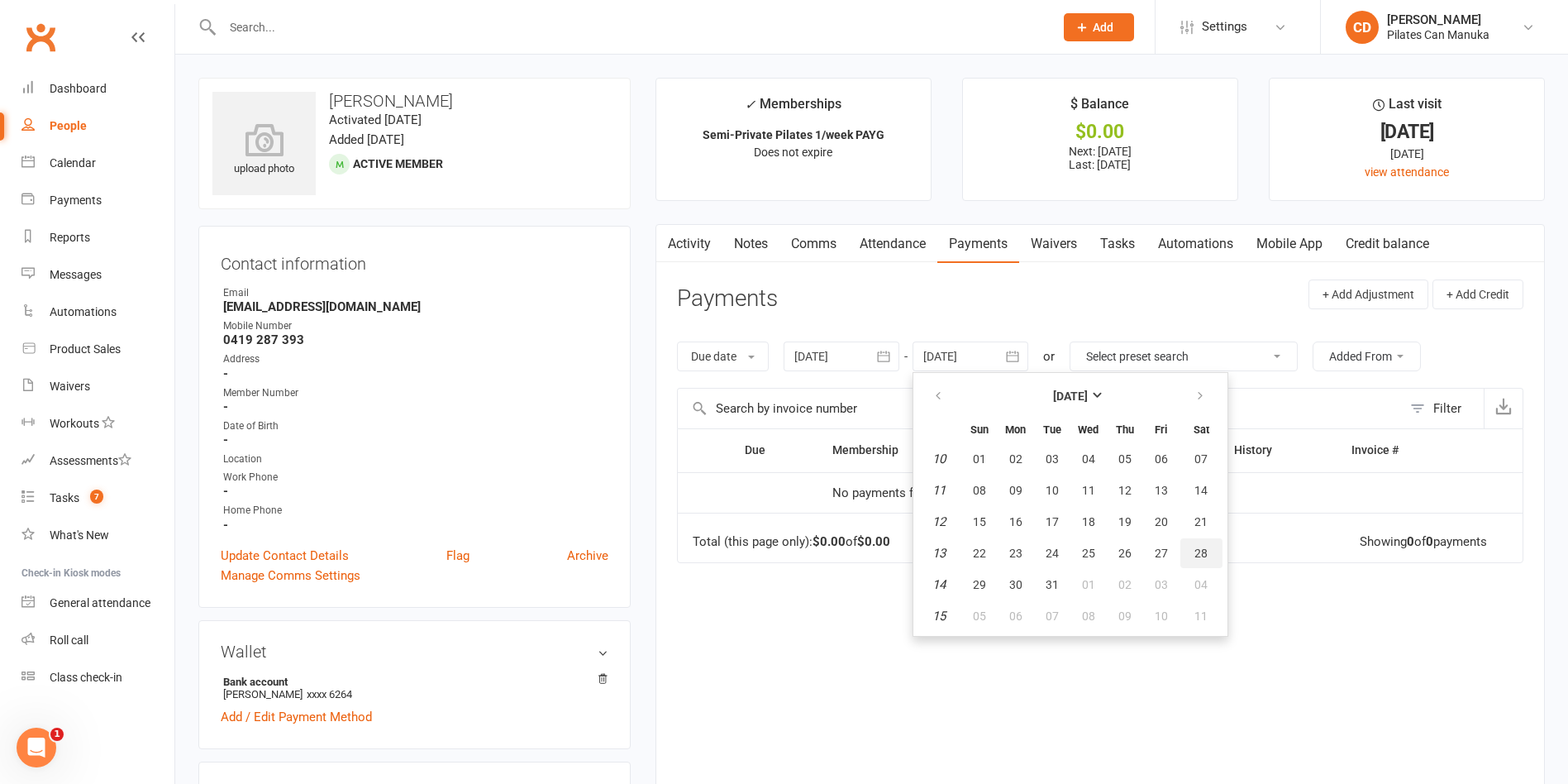
click at [1208, 561] on button "28" at bounding box center [1201, 553] width 42 height 30
type input "28 Mar 2026"
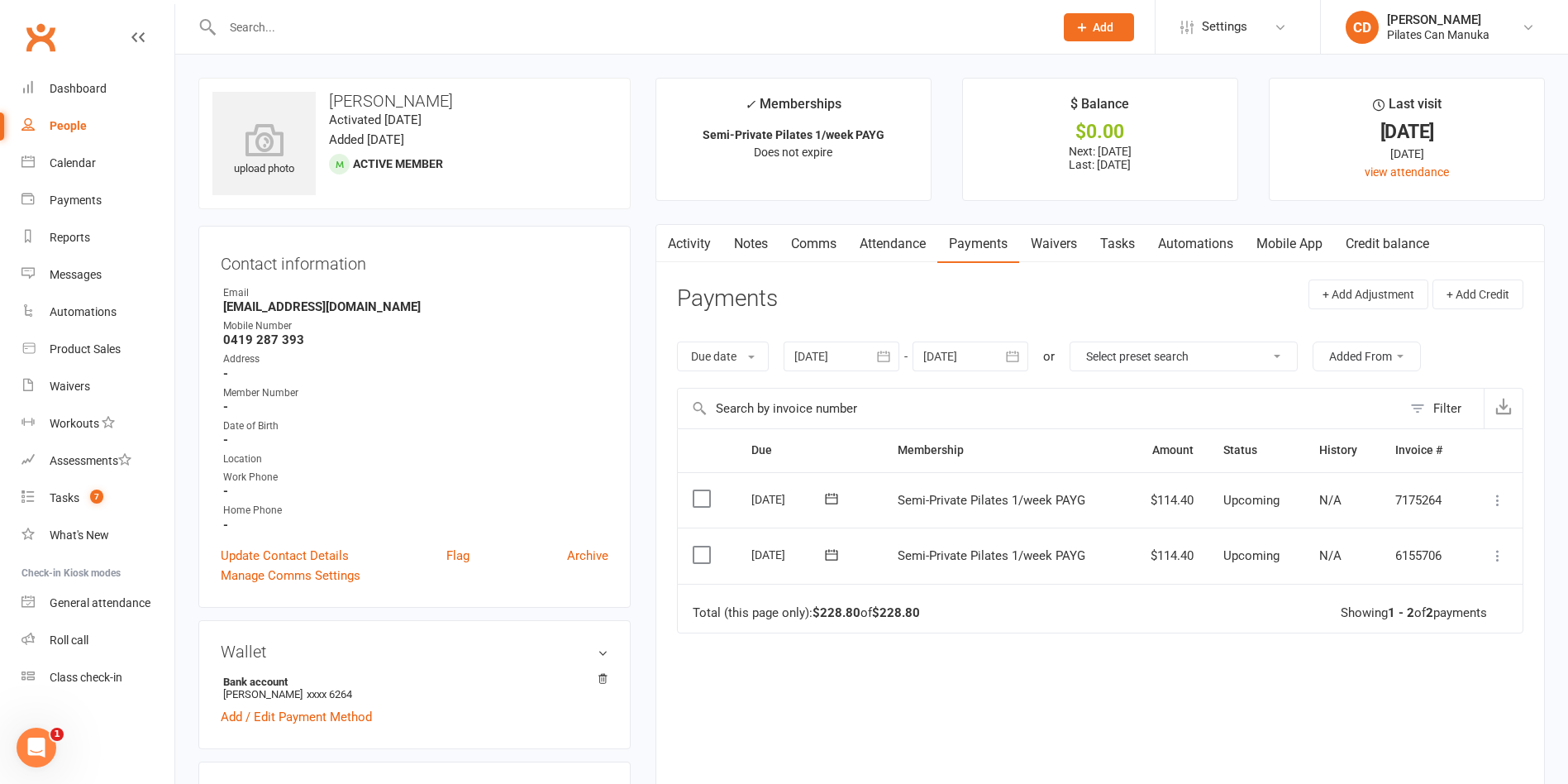
scroll to position [372, 0]
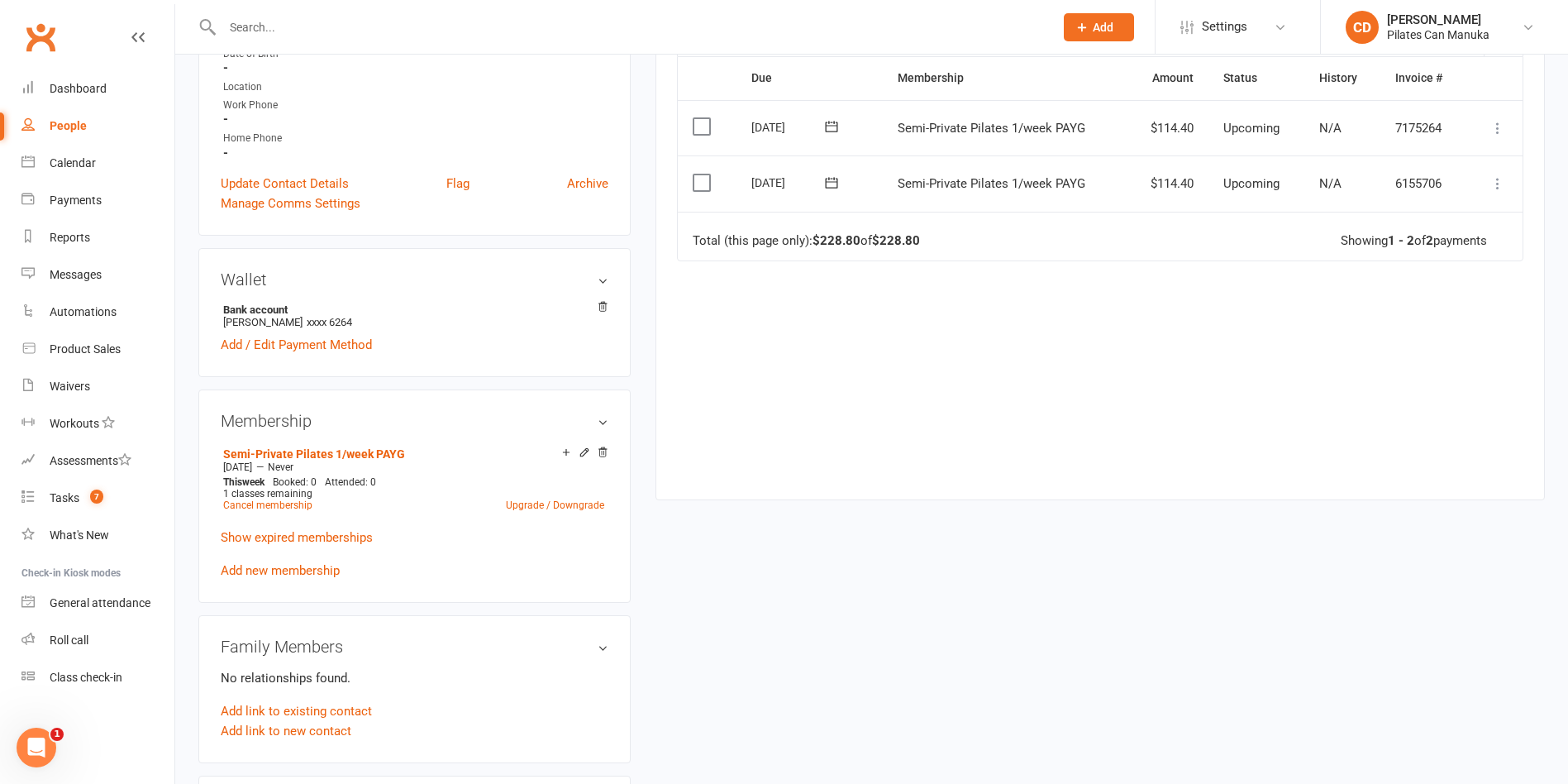
click at [950, 603] on div "upload photo [PERSON_NAME] Activated [DATE] Added [DATE] Active member Contact …" at bounding box center [871, 473] width 1371 height 1536
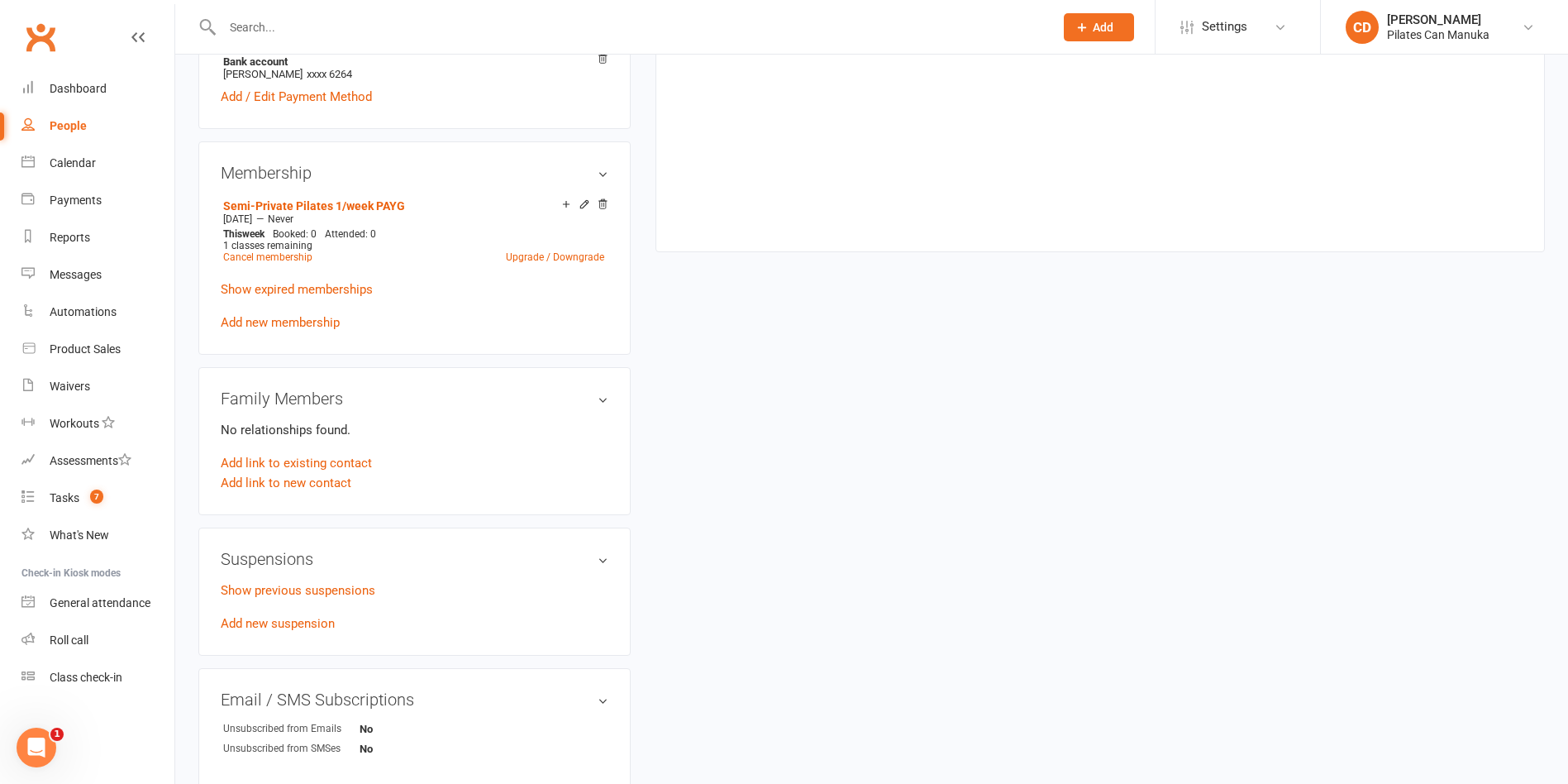
scroll to position [867, 0]
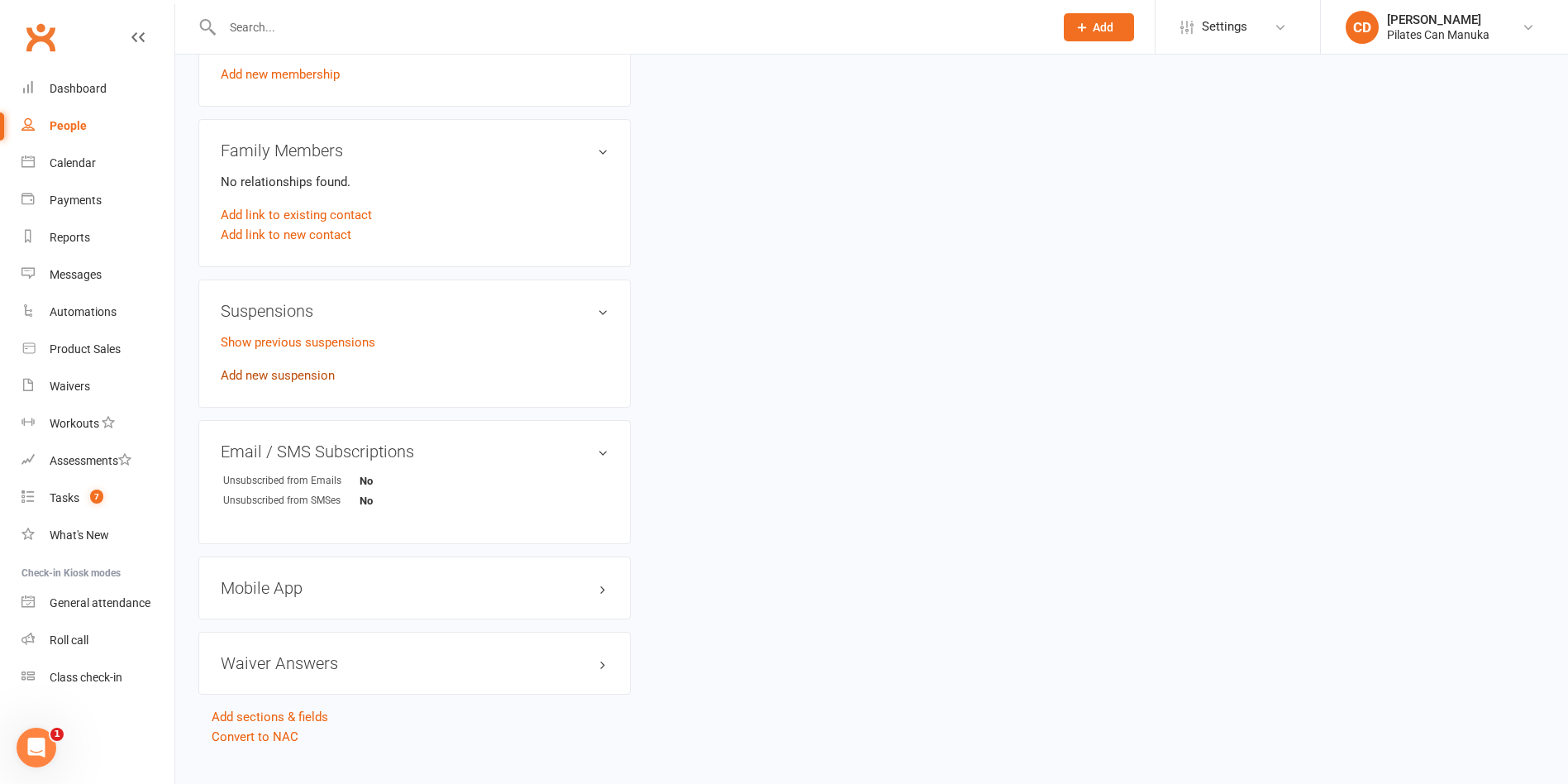
click at [305, 378] on link "Add new suspension" at bounding box center [277, 375] width 114 height 15
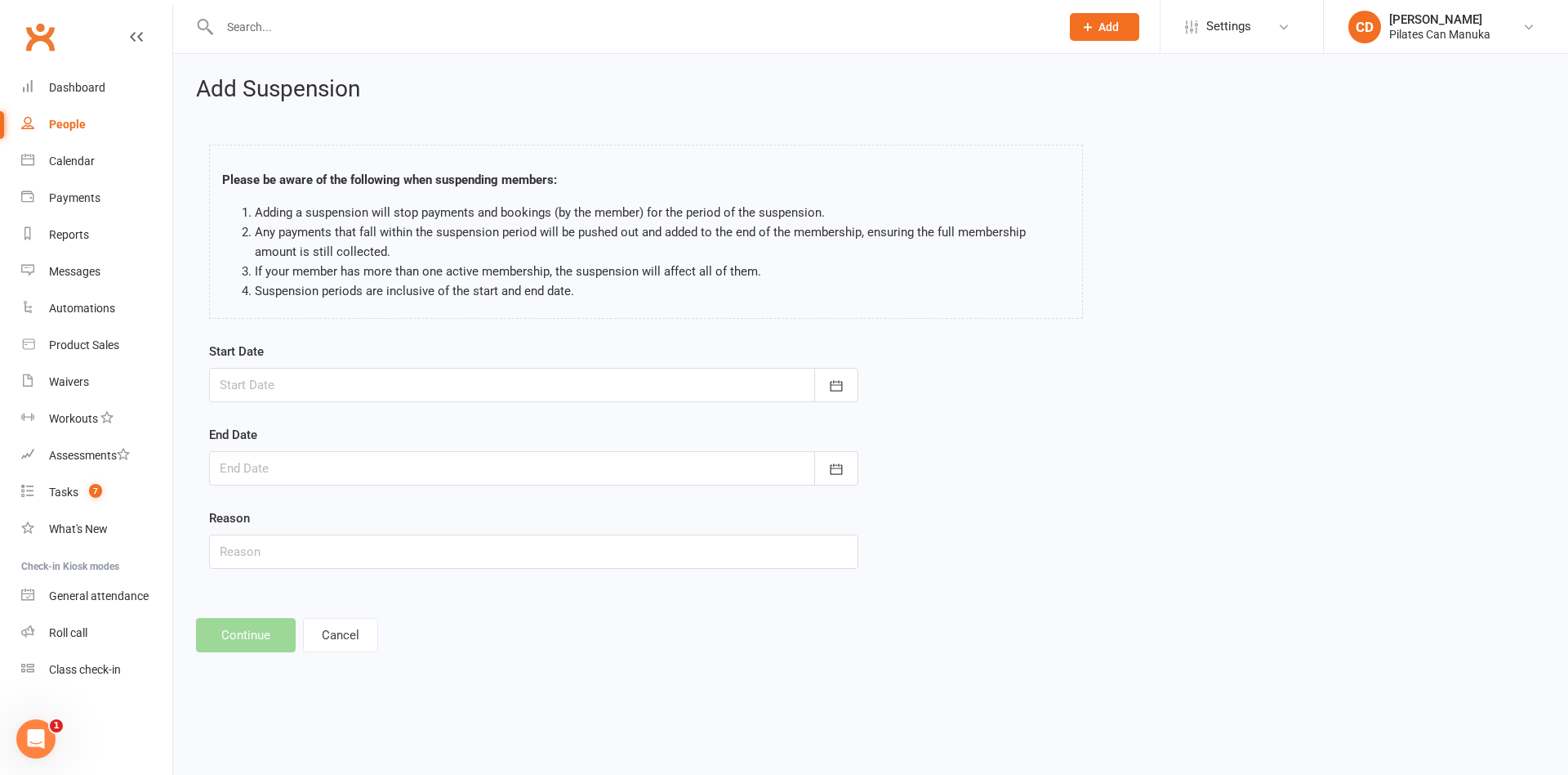
click at [312, 386] on div at bounding box center [534, 385] width 649 height 34
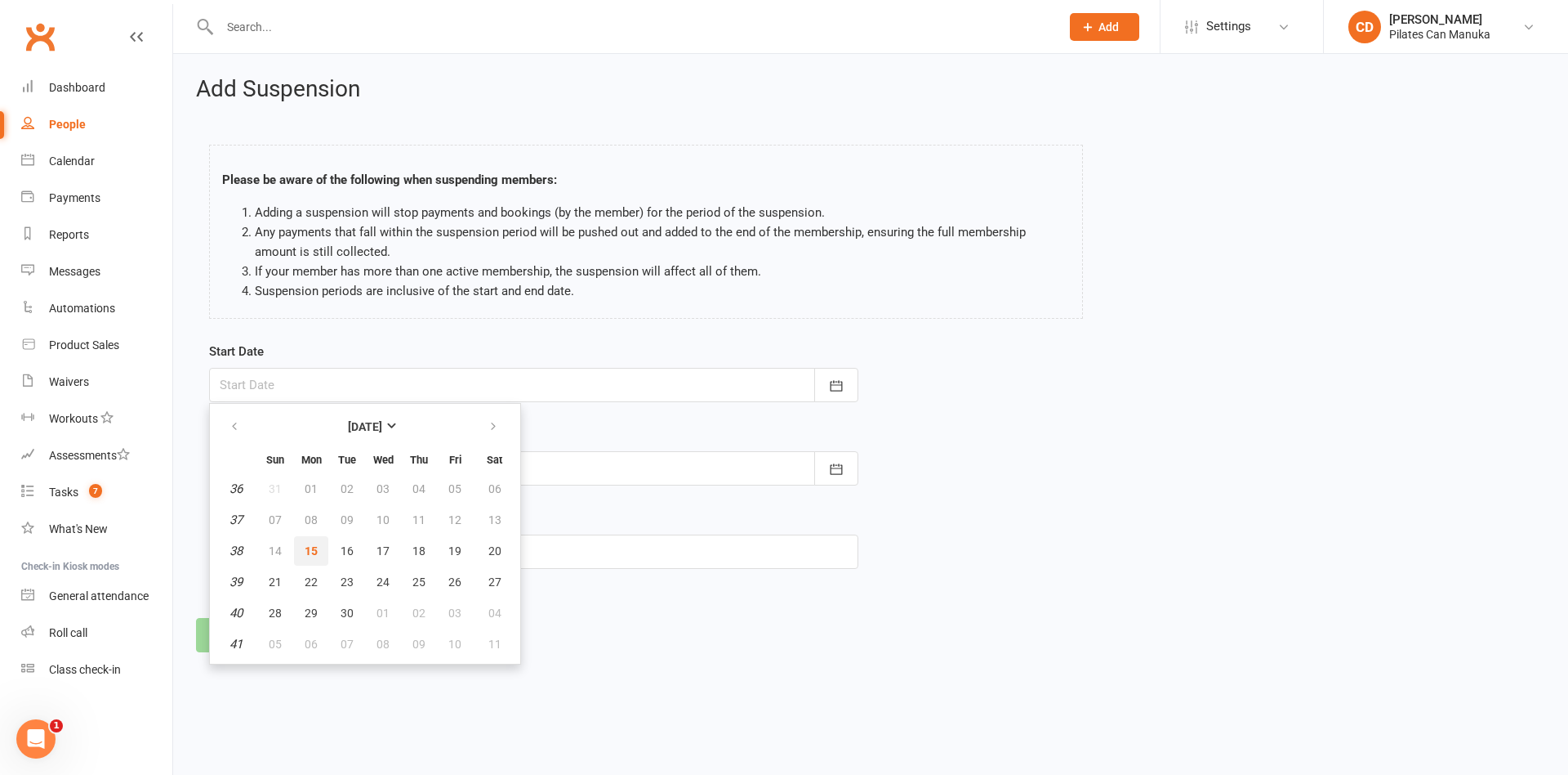
click at [307, 545] on span "15" at bounding box center [311, 551] width 13 height 13
type input "[DATE]"
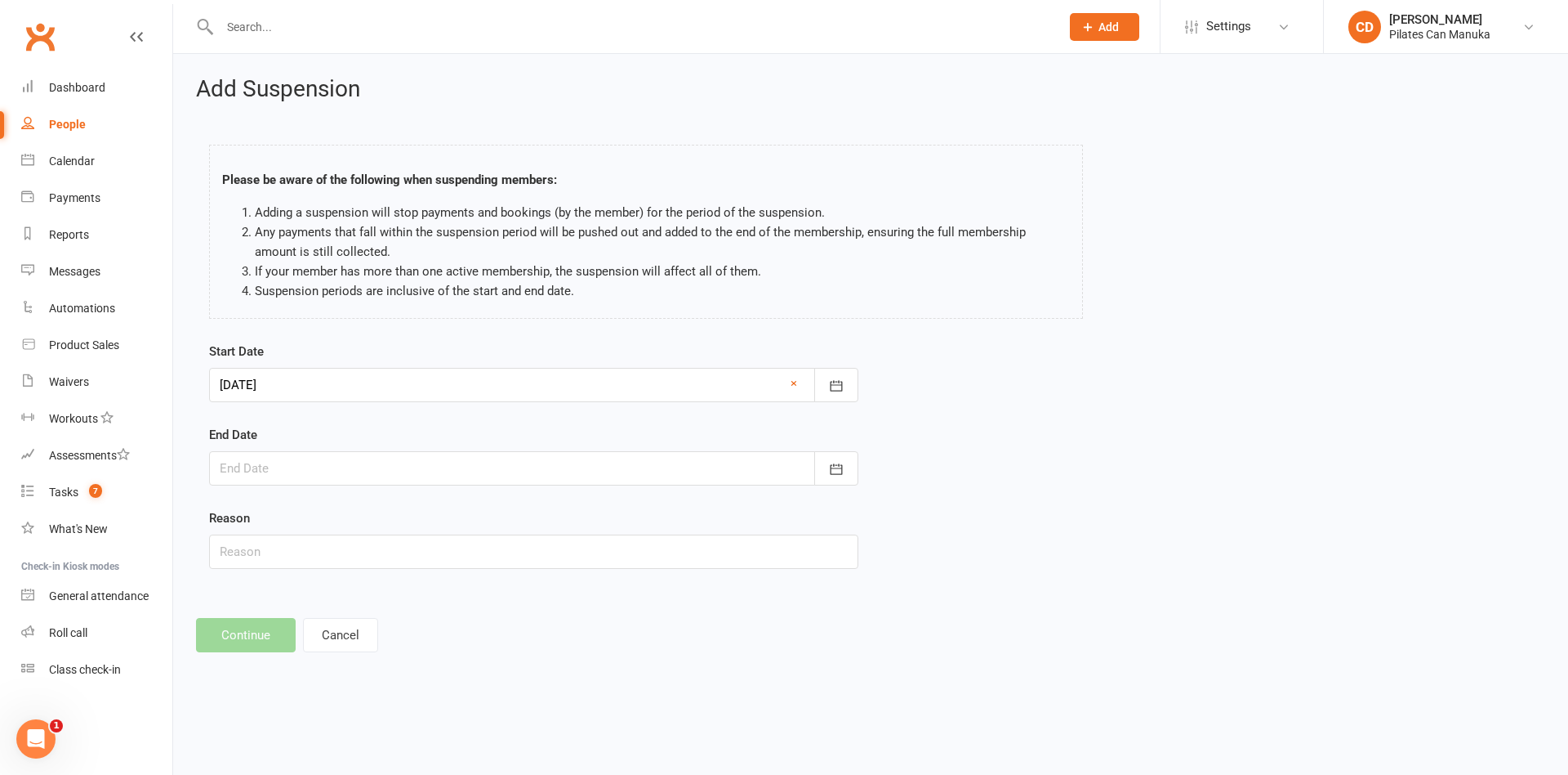
click at [420, 470] on div at bounding box center [534, 468] width 649 height 34
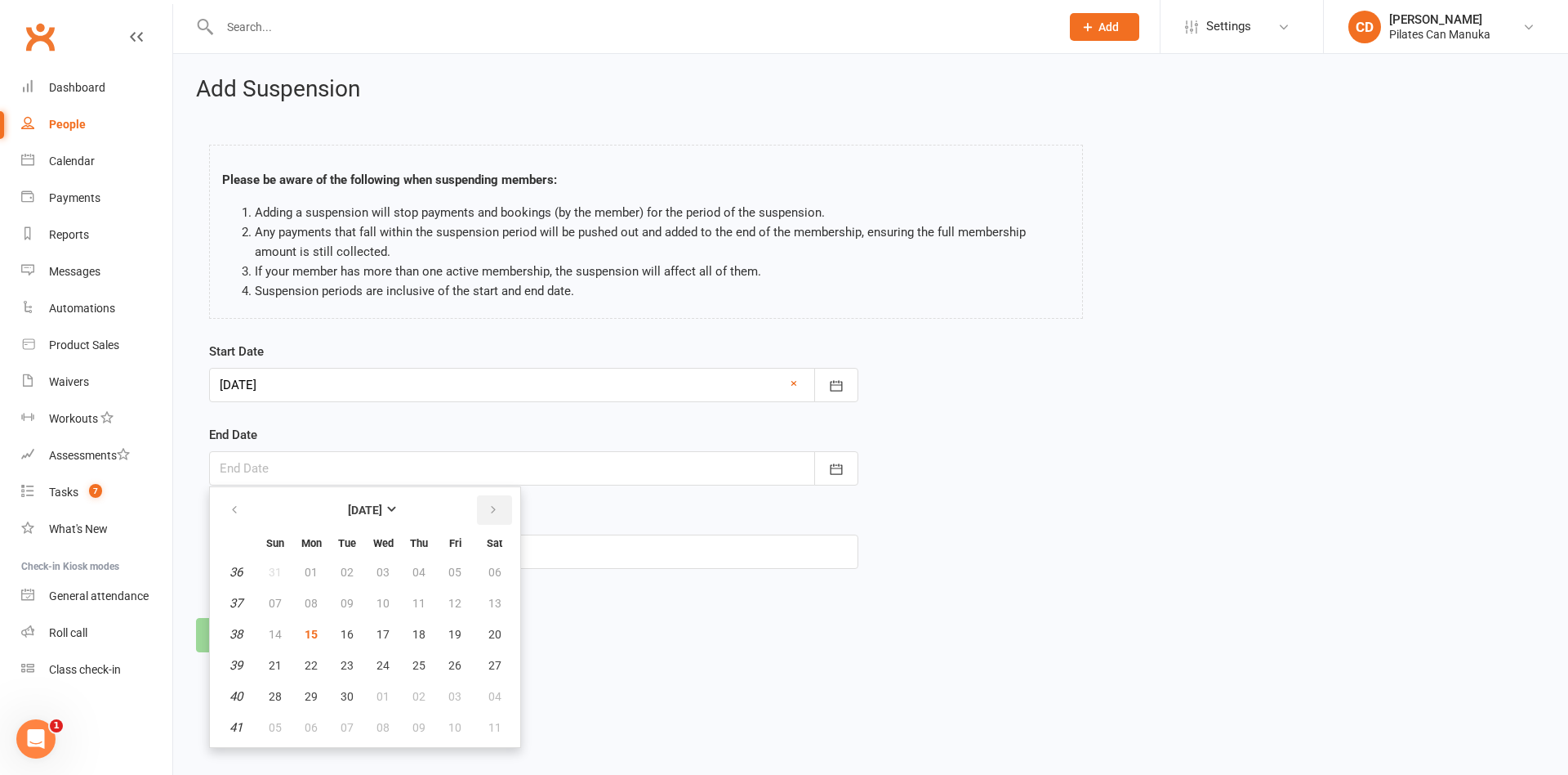
click at [492, 509] on icon "button" at bounding box center [493, 510] width 11 height 13
click at [274, 608] on span "04" at bounding box center [275, 603] width 13 height 13
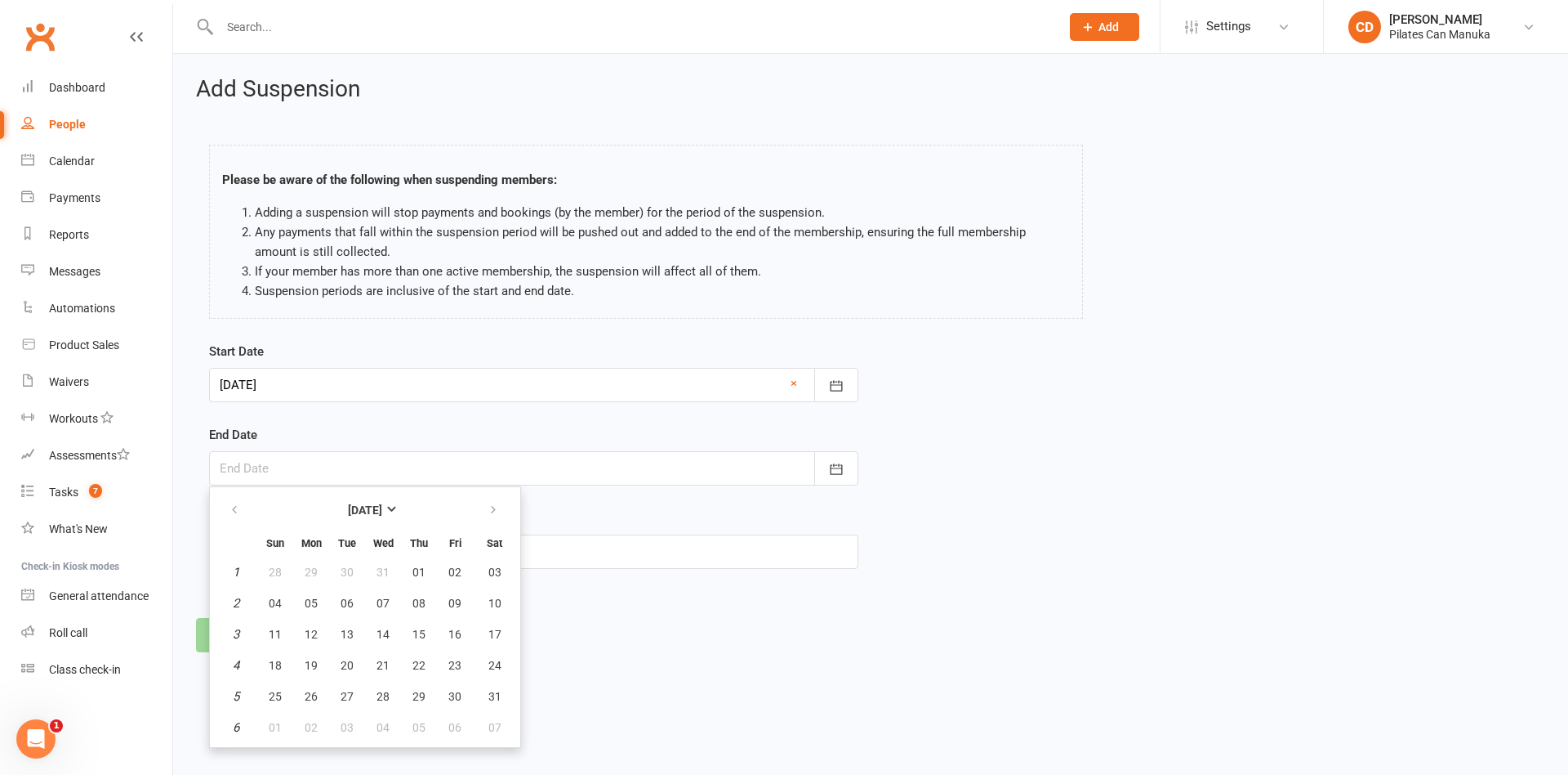
type input "04 Jan 2026"
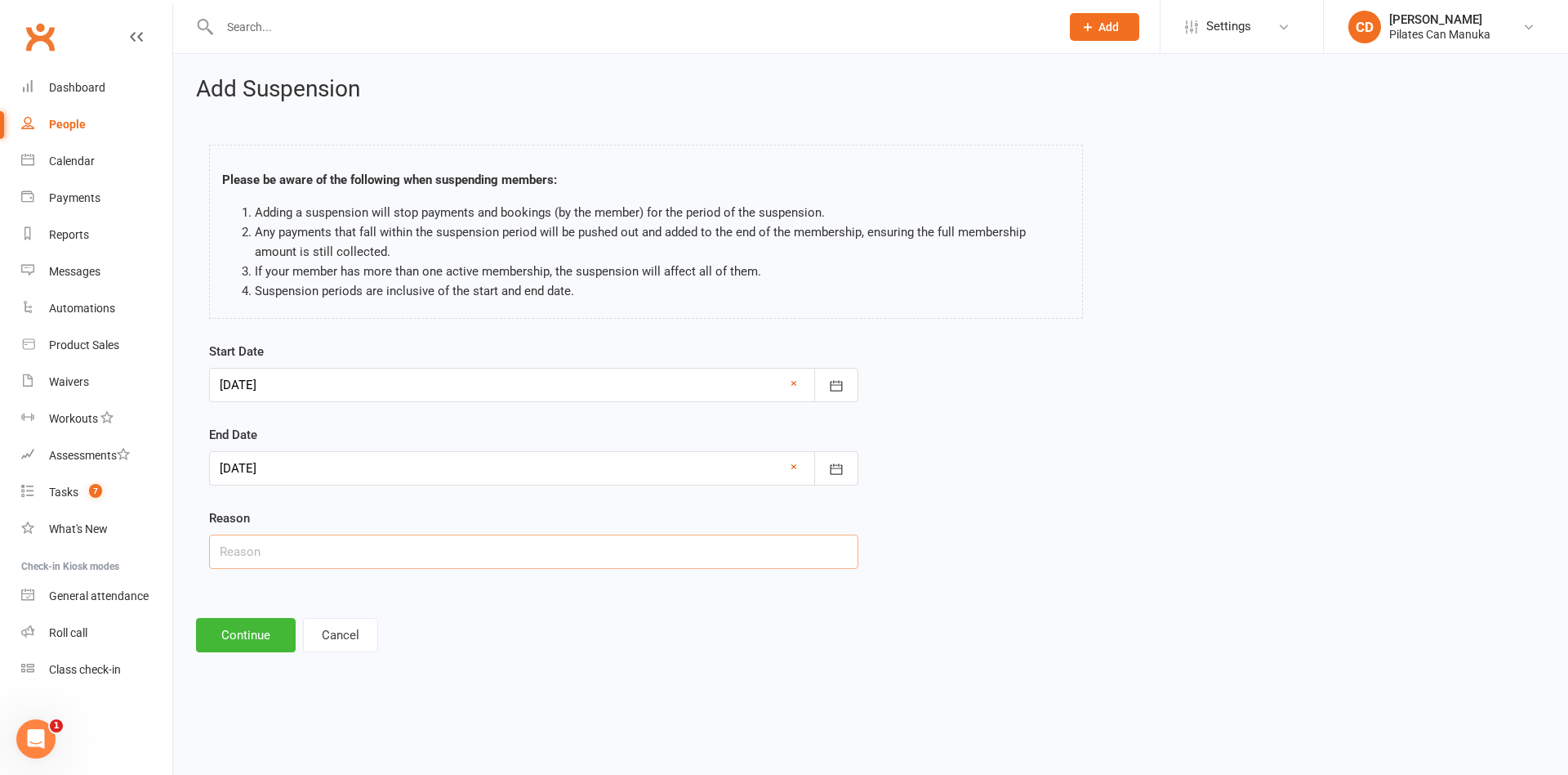
click at [292, 557] on input "text" at bounding box center [534, 551] width 649 height 34
type input "Away. CD"
click at [261, 638] on button "Continue" at bounding box center [246, 635] width 100 height 34
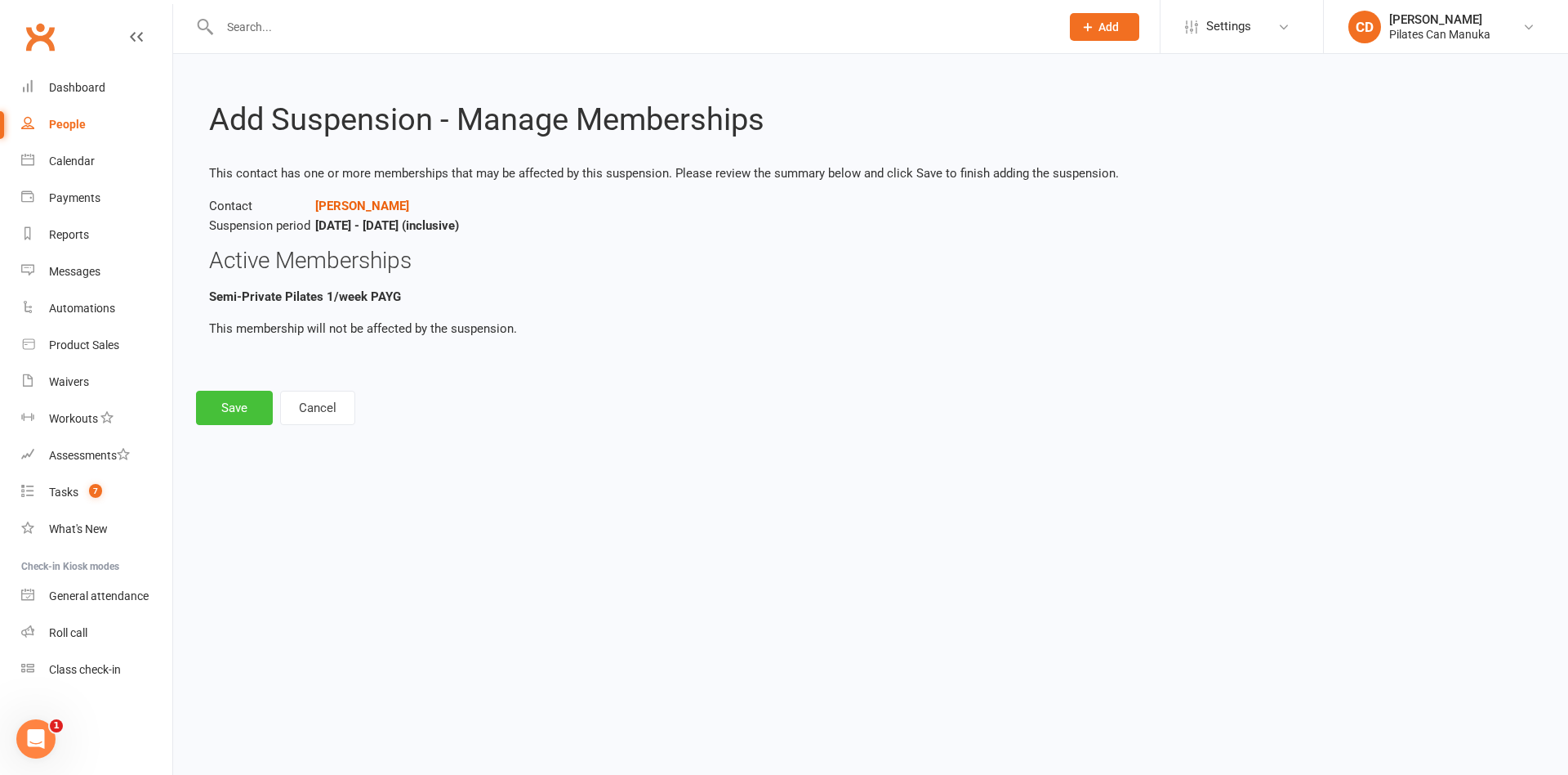
click at [217, 410] on button "Save" at bounding box center [234, 408] width 77 height 34
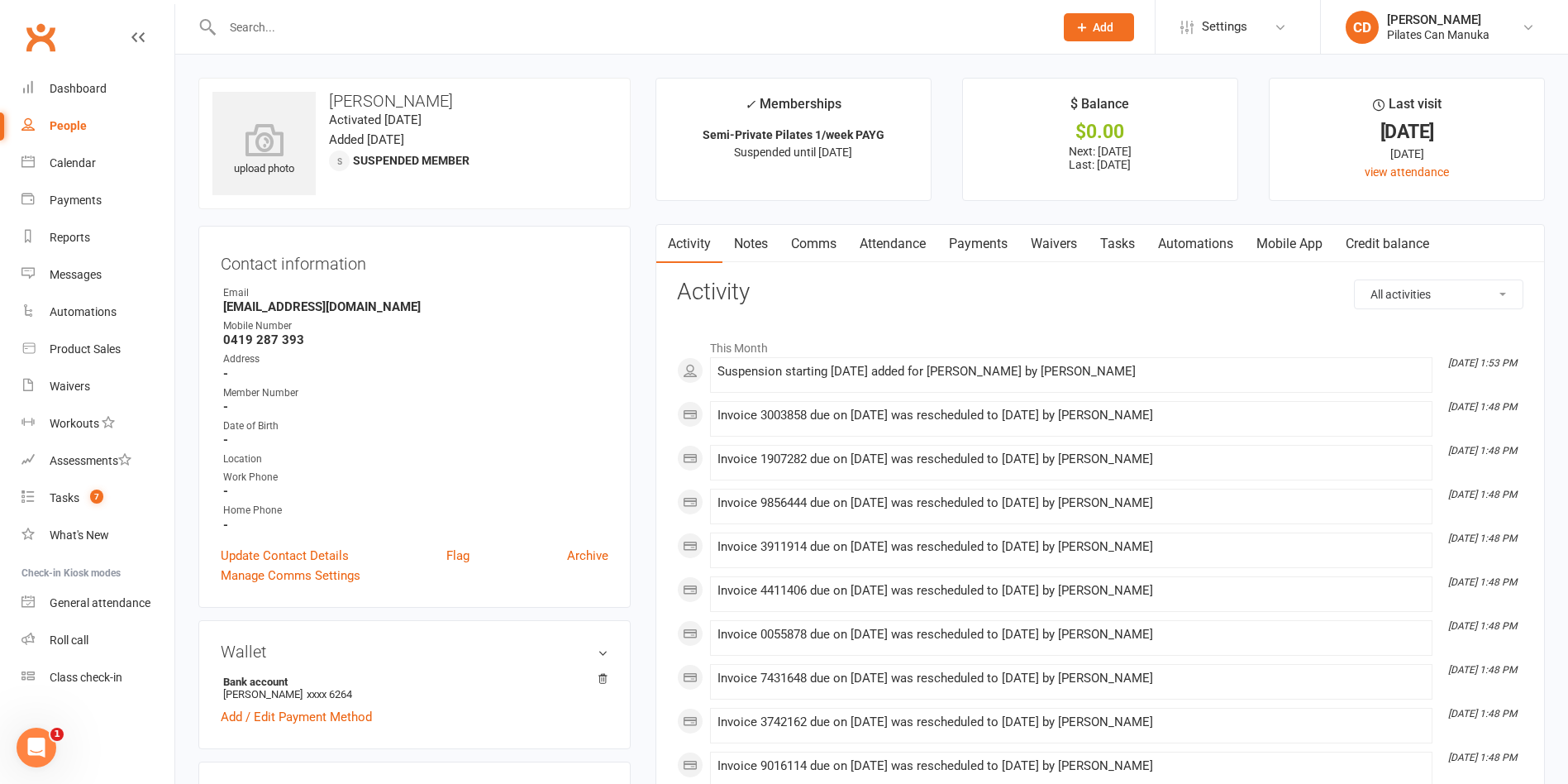
click at [747, 242] on link "Notes" at bounding box center [750, 244] width 57 height 38
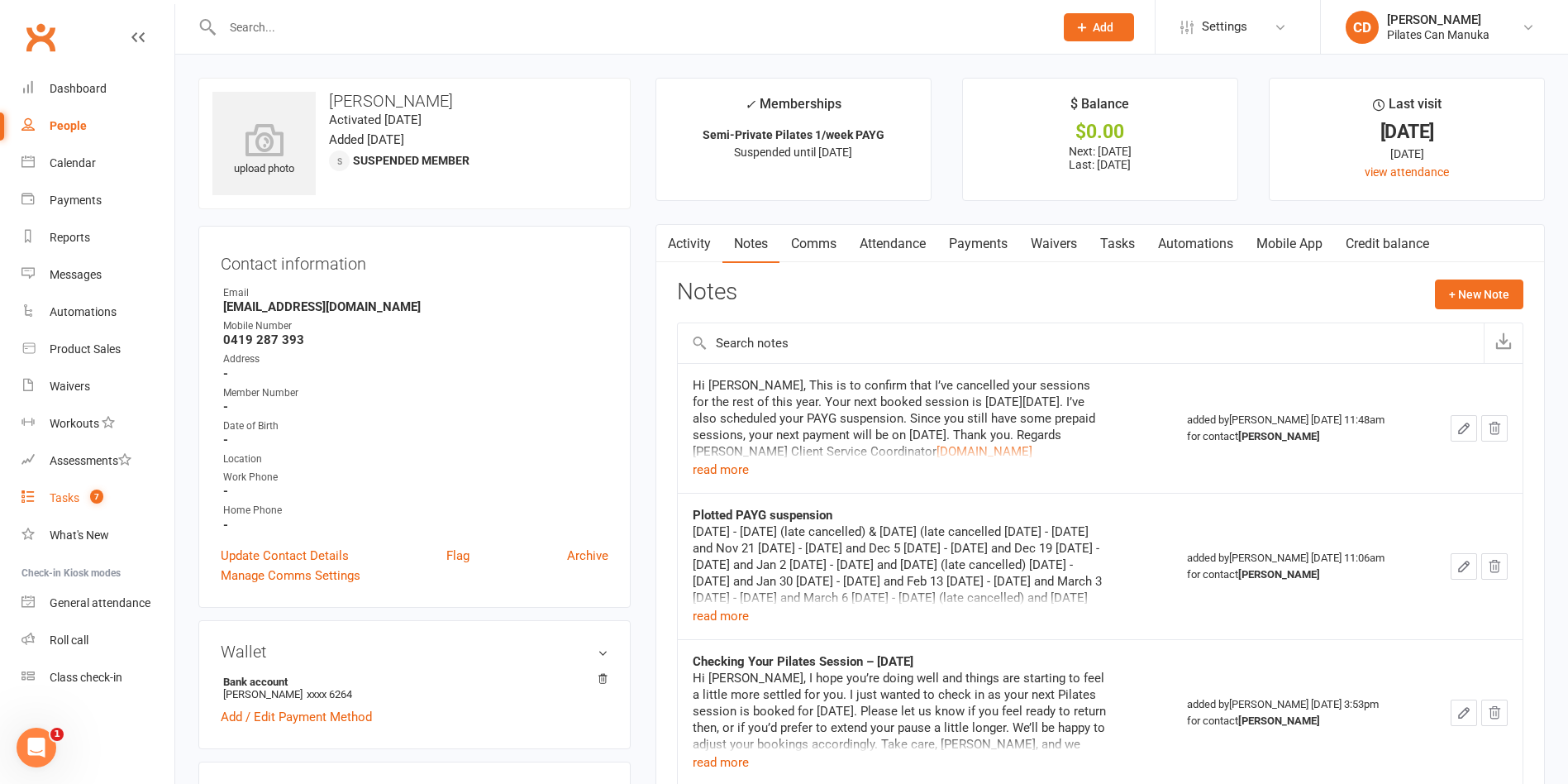
click at [82, 498] on link "Tasks 7" at bounding box center [97, 498] width 153 height 37
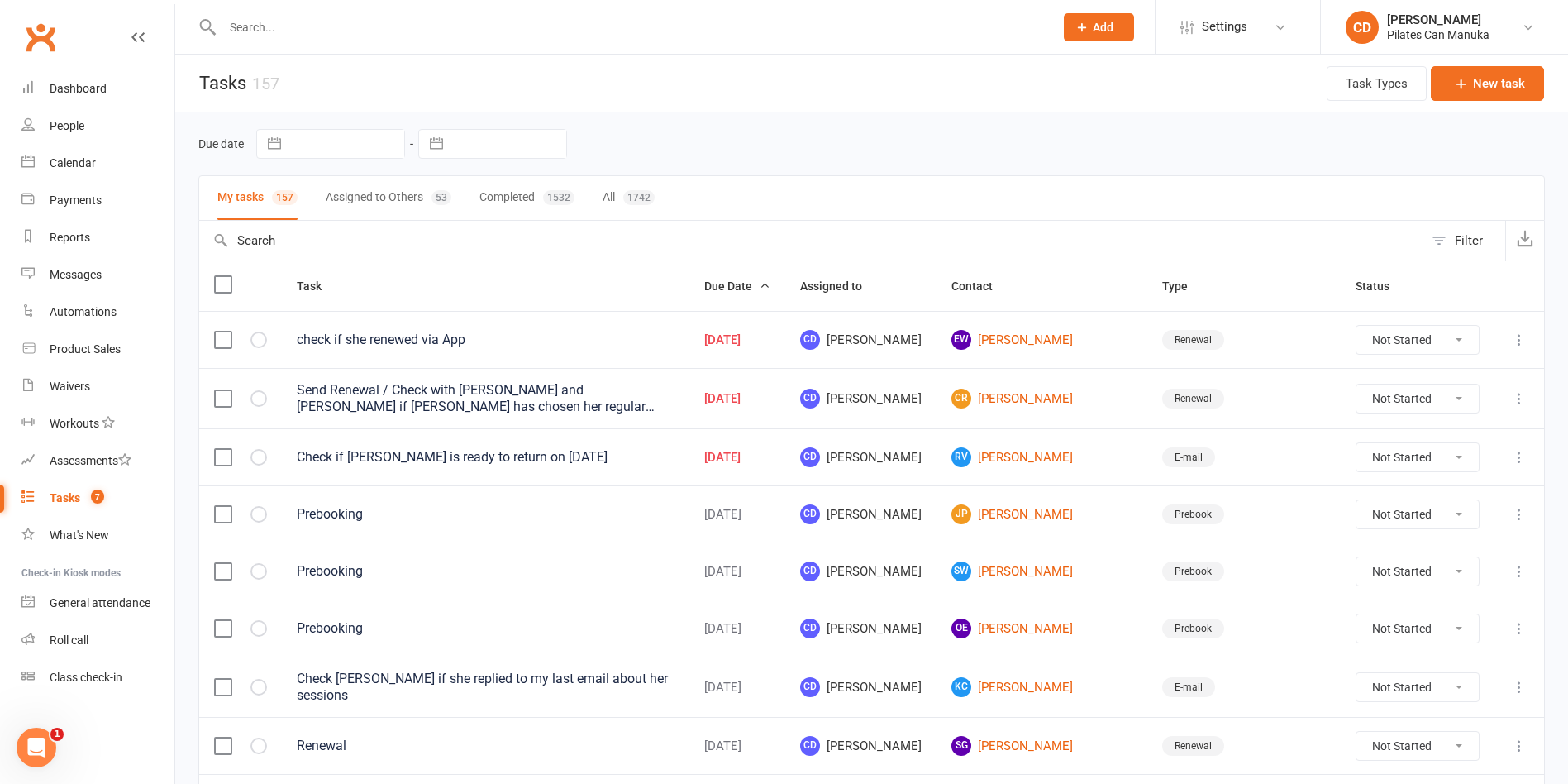
click at [373, 39] on div at bounding box center [620, 27] width 843 height 54
click at [373, 21] on input "text" at bounding box center [630, 27] width 825 height 23
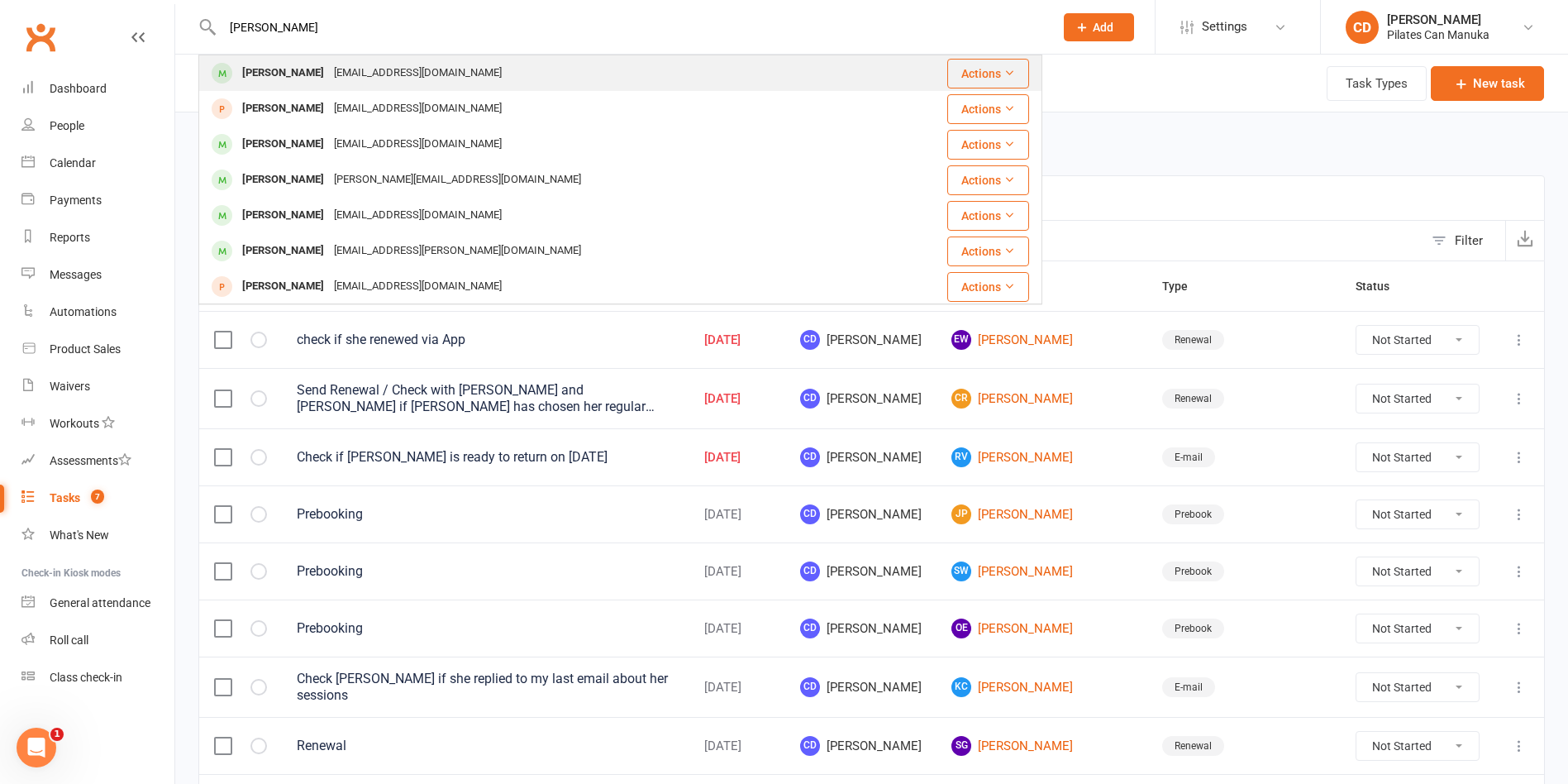
type input "Margie Melano"
click at [368, 71] on div "misformargie@gmail.com" at bounding box center [417, 73] width 178 height 24
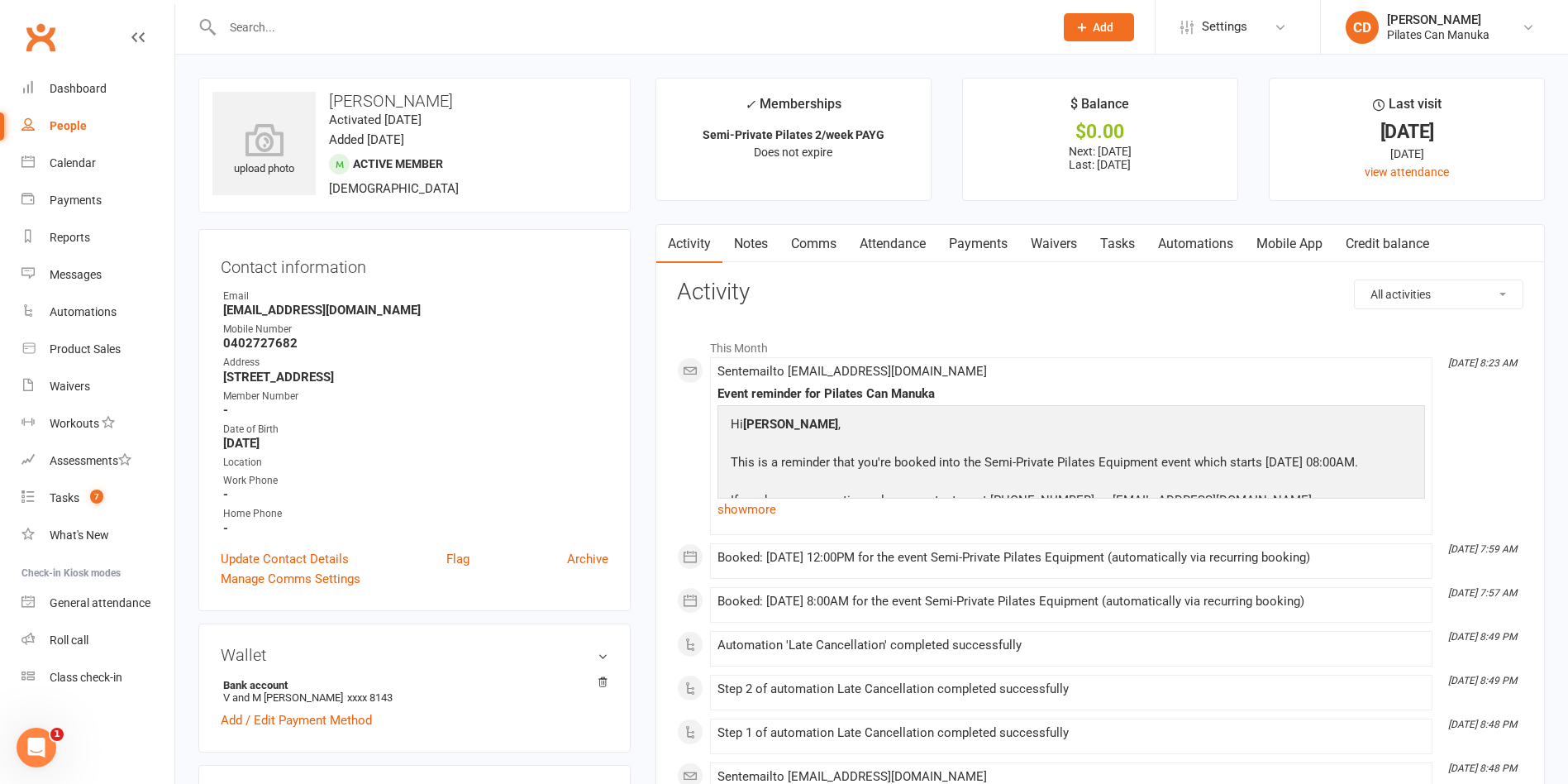
click at [912, 252] on link "Attendance" at bounding box center [892, 244] width 89 height 38
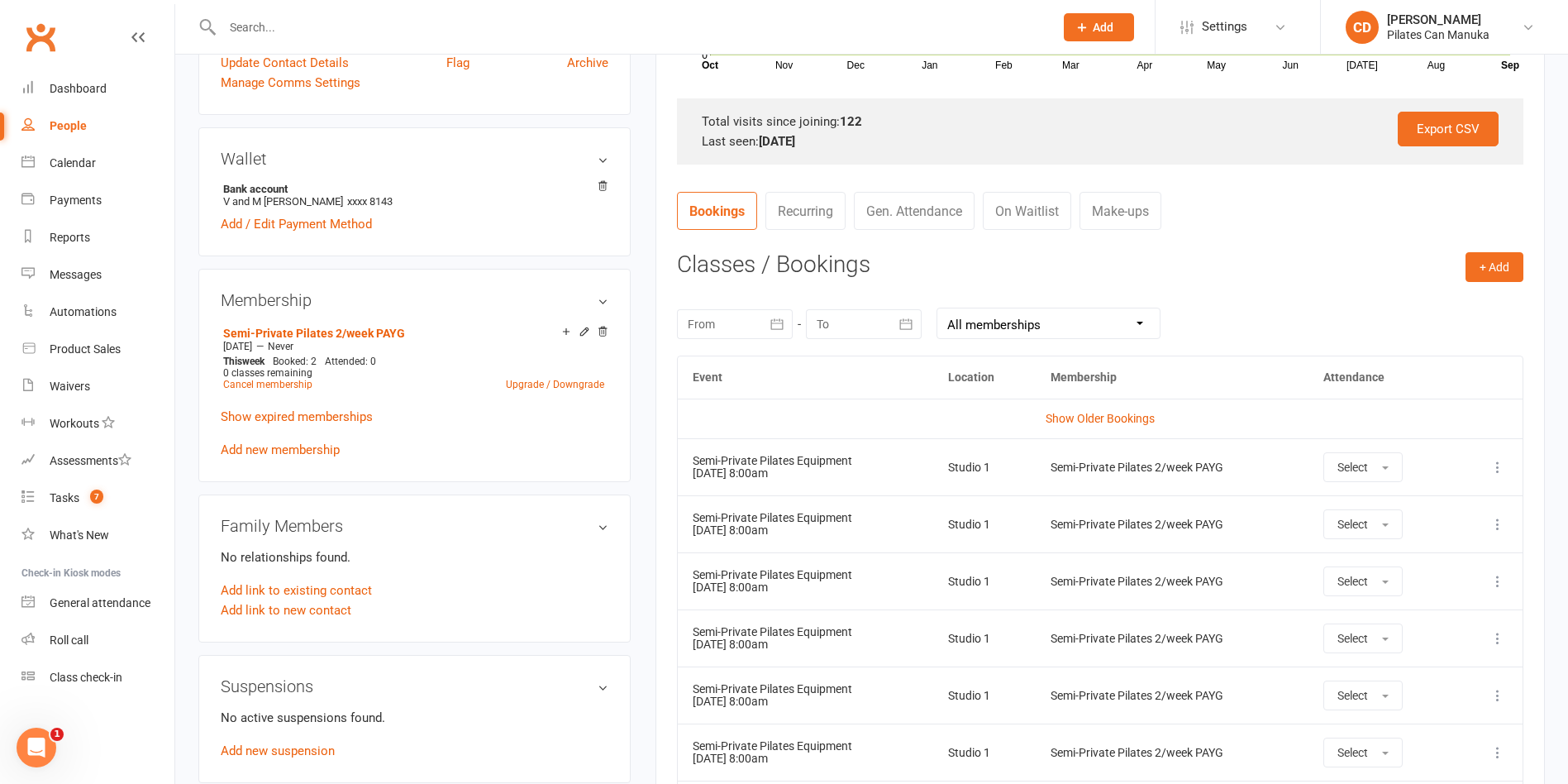
scroll to position [620, 0]
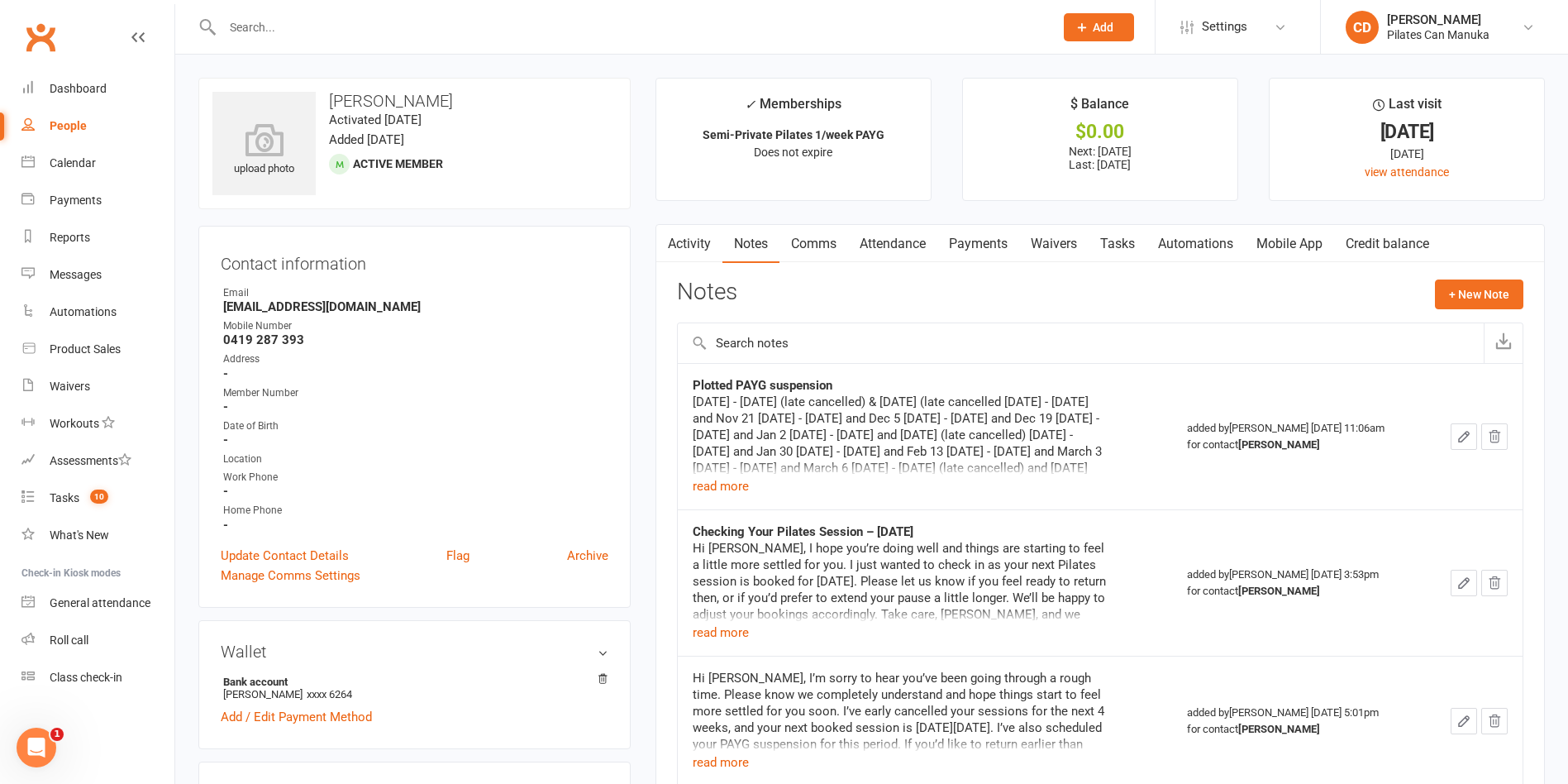
click at [1116, 246] on link "Tasks" at bounding box center [1117, 244] width 58 height 38
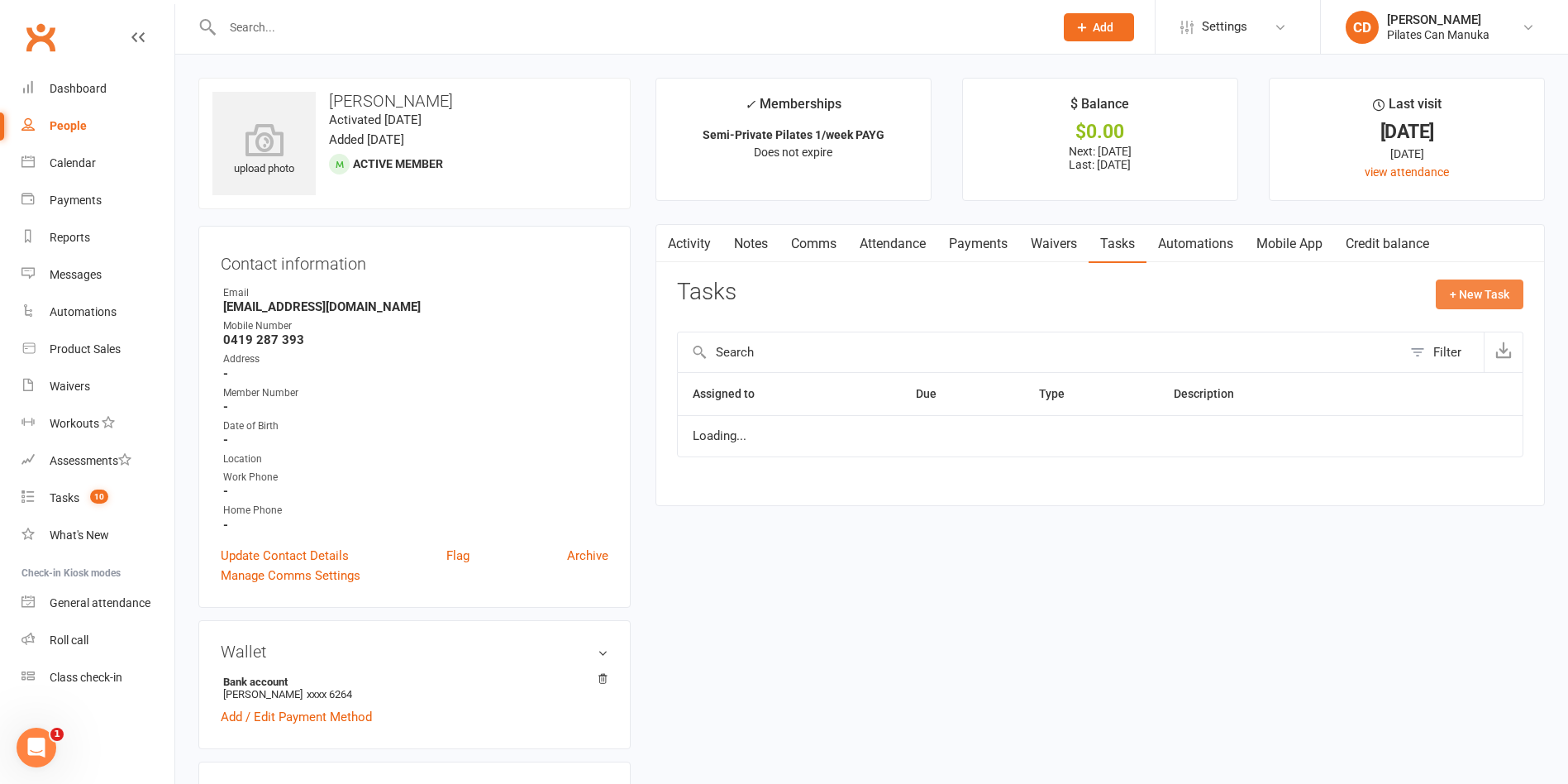
click at [1483, 286] on button "+ New Task" at bounding box center [1479, 294] width 87 height 30
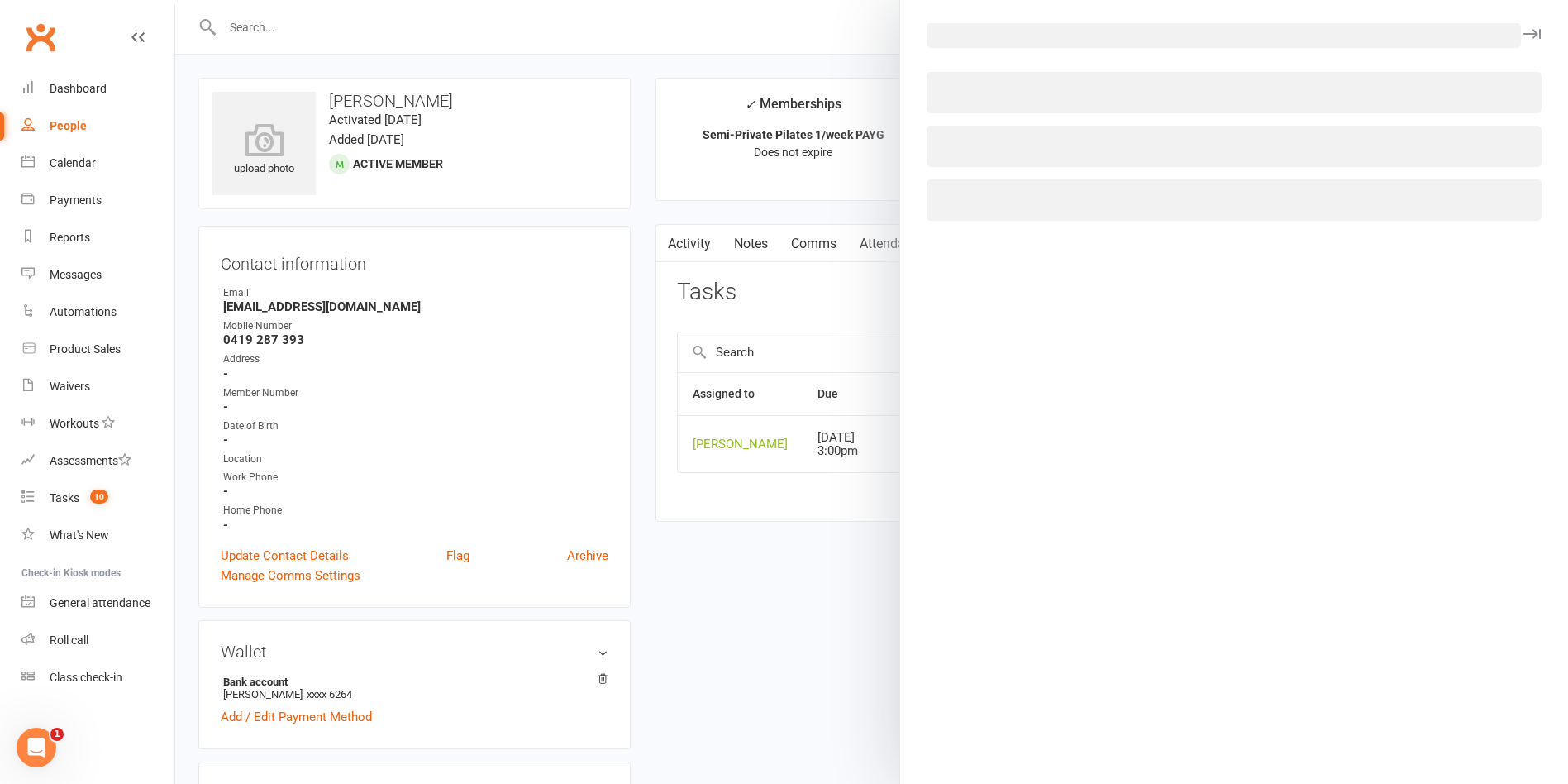
select select "49925"
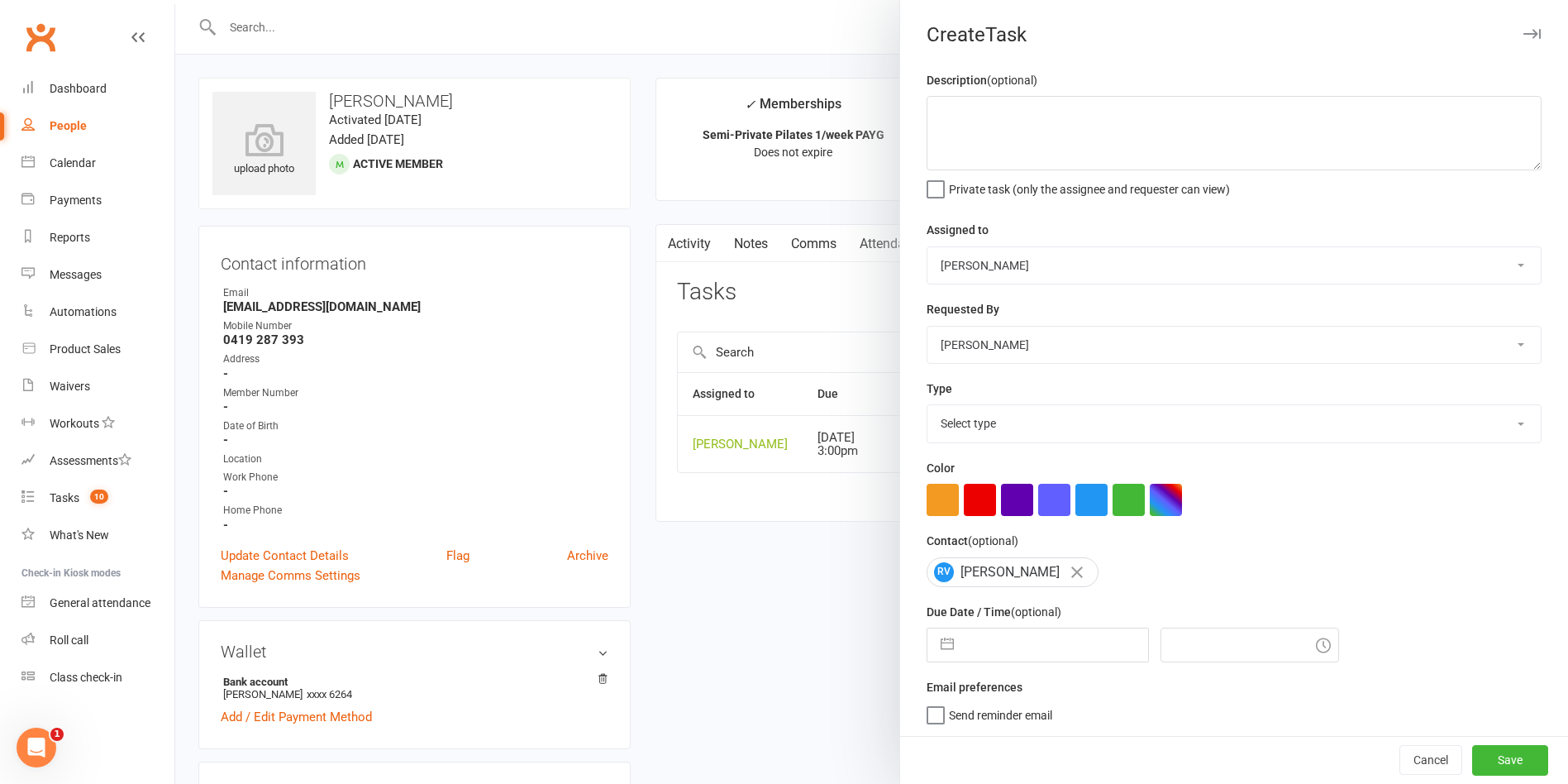
click at [774, 522] on div at bounding box center [871, 392] width 1392 height 784
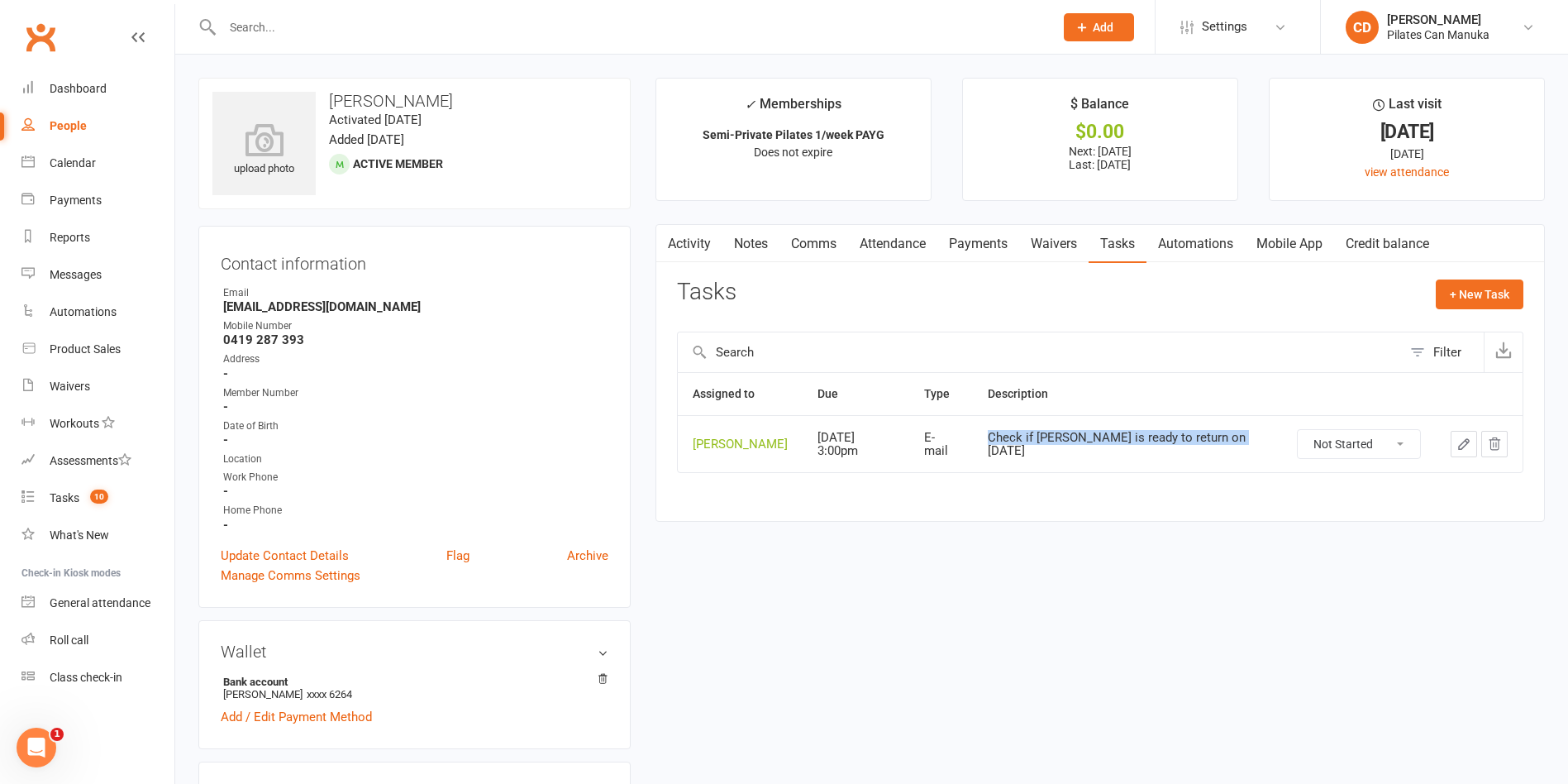
drag, startPoint x: 1276, startPoint y: 445, endPoint x: 1011, endPoint y: 447, distance: 265.0
click at [1011, 447] on td "Check if [PERSON_NAME] is ready to return on [DATE]" at bounding box center [1128, 442] width 309 height 57
copy div "Check if [PERSON_NAME] is ready to return on [DATE]"
click at [1366, 440] on select "Not Started In Progress Waiting Complete" at bounding box center [1358, 443] width 122 height 28
click at [1297, 430] on select "Not Started In Progress Waiting Complete" at bounding box center [1358, 443] width 122 height 28
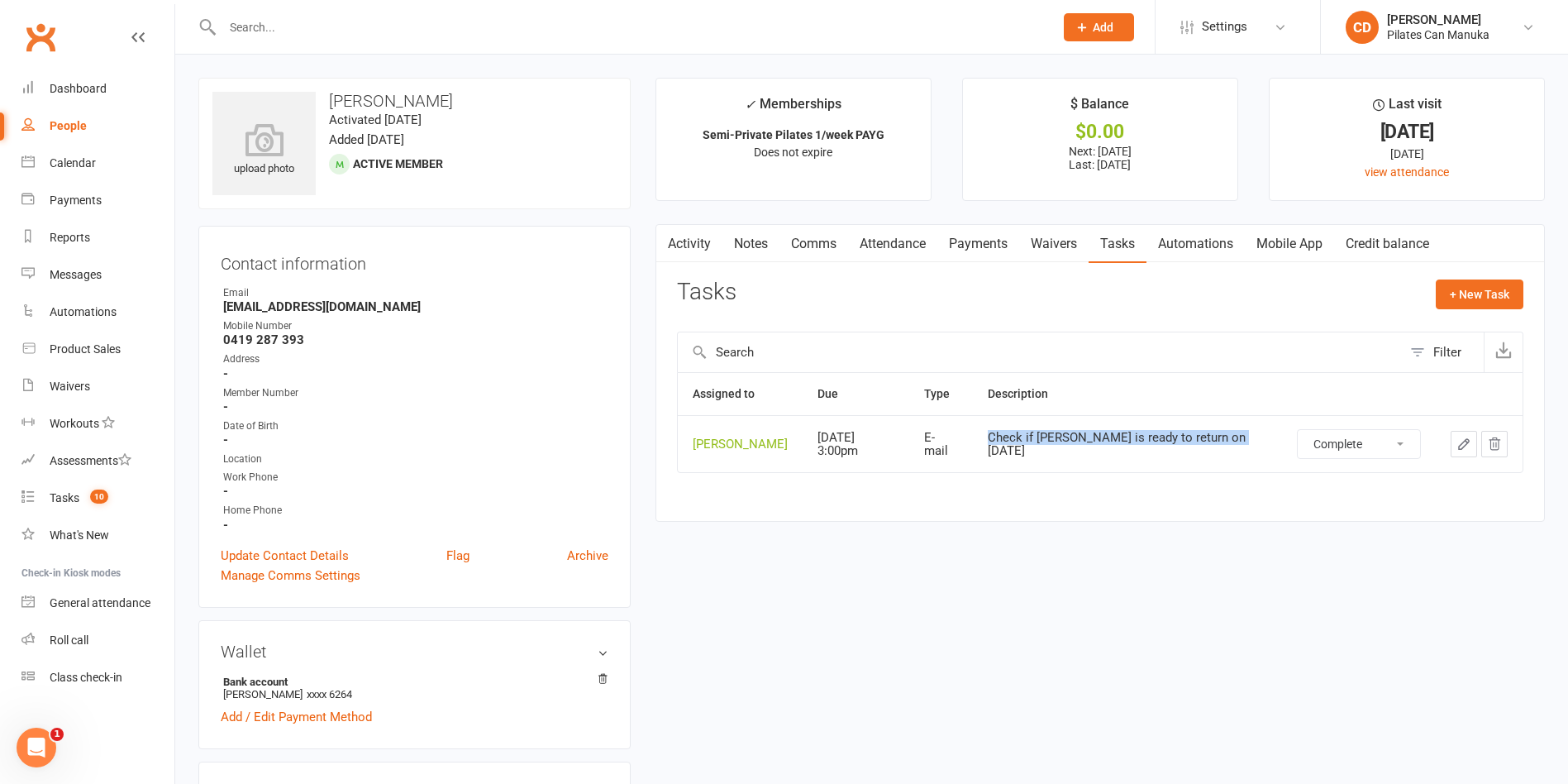
select select "unstarted"
click at [1456, 288] on button "+ New Task" at bounding box center [1479, 294] width 87 height 30
select select "49925"
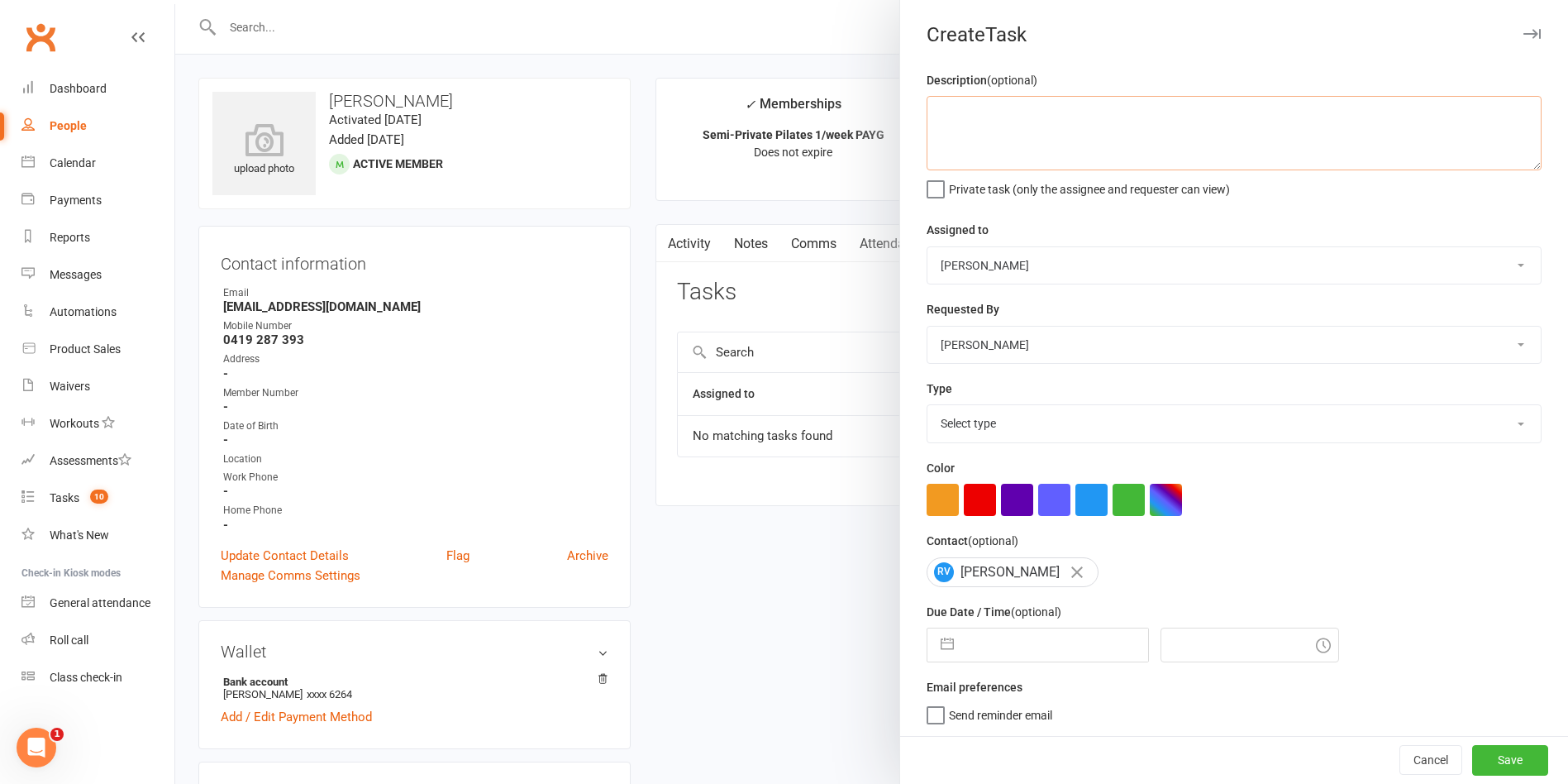
click at [1131, 154] on textarea at bounding box center [1234, 133] width 615 height 75
paste textarea "Check if [PERSON_NAME] is ready to return on [DATE]"
click at [1192, 112] on textarea "Check if [PERSON_NAME] is ready to return on [DATE]" at bounding box center [1234, 133] width 615 height 75
type textarea "Check if [PERSON_NAME] is ready to return on"
click at [1038, 652] on input "text" at bounding box center [1056, 645] width 186 height 33
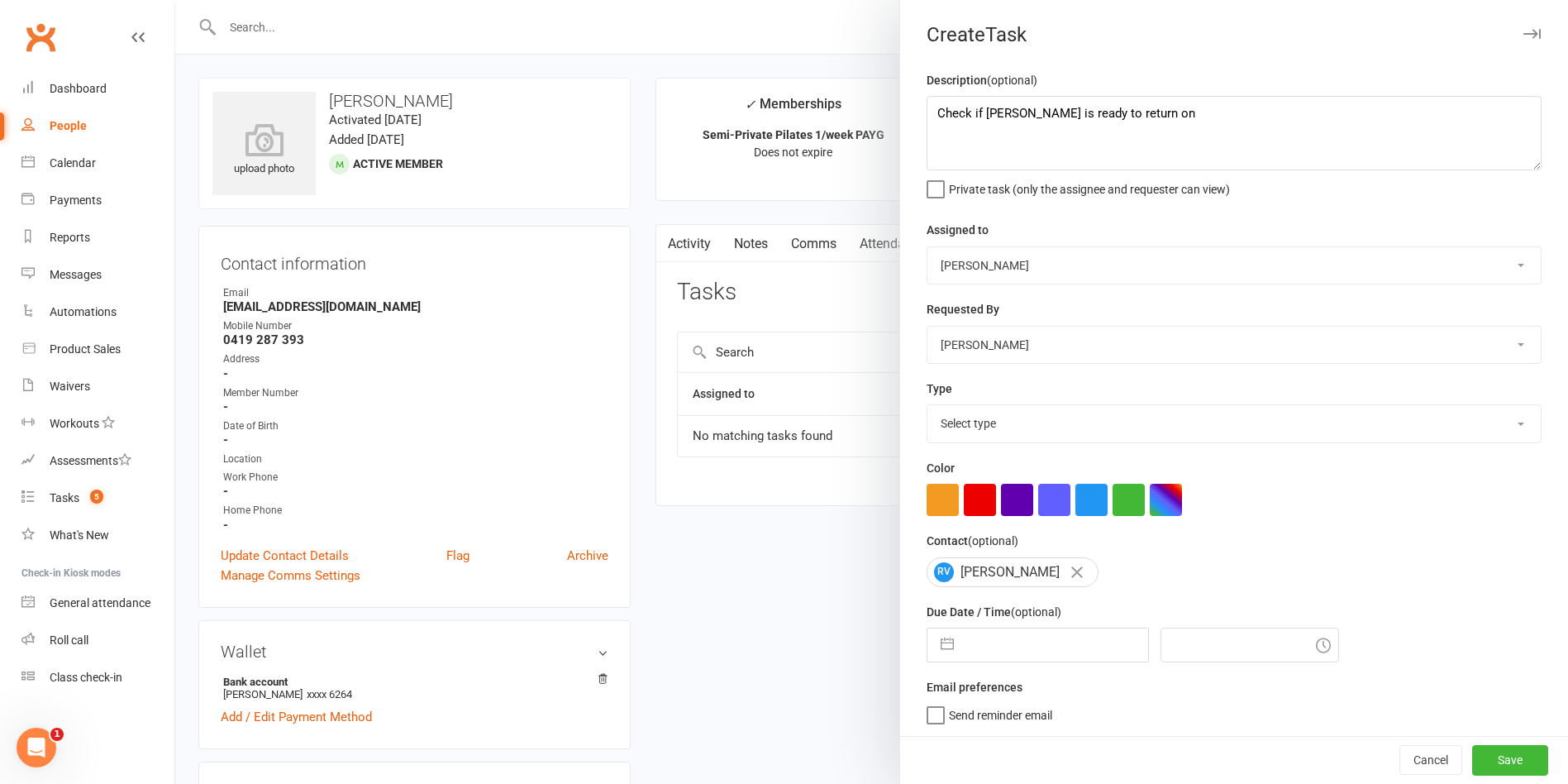
select select "7"
select select "2025"
select select "8"
select select "2025"
select select "9"
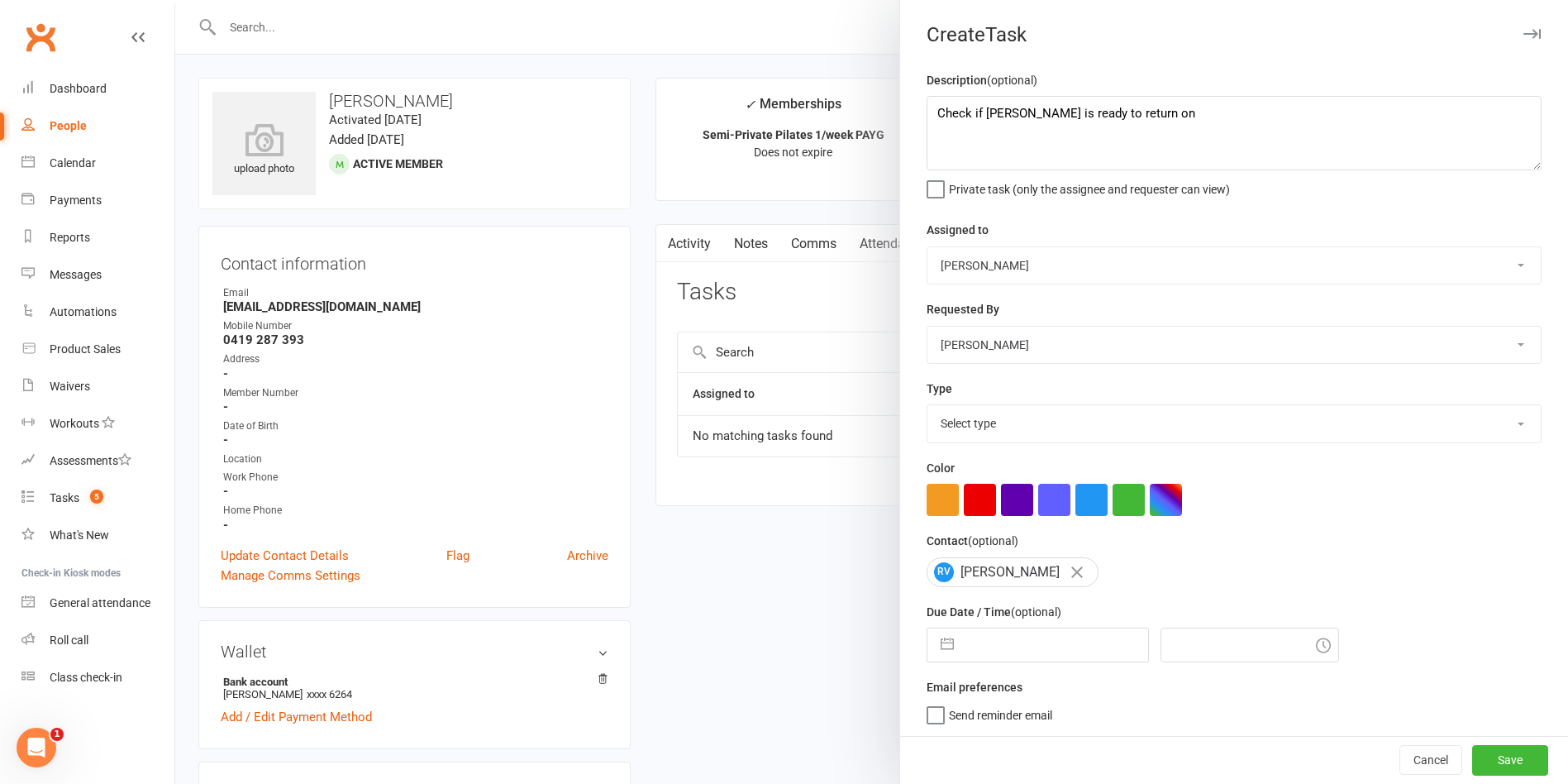
select select "2025"
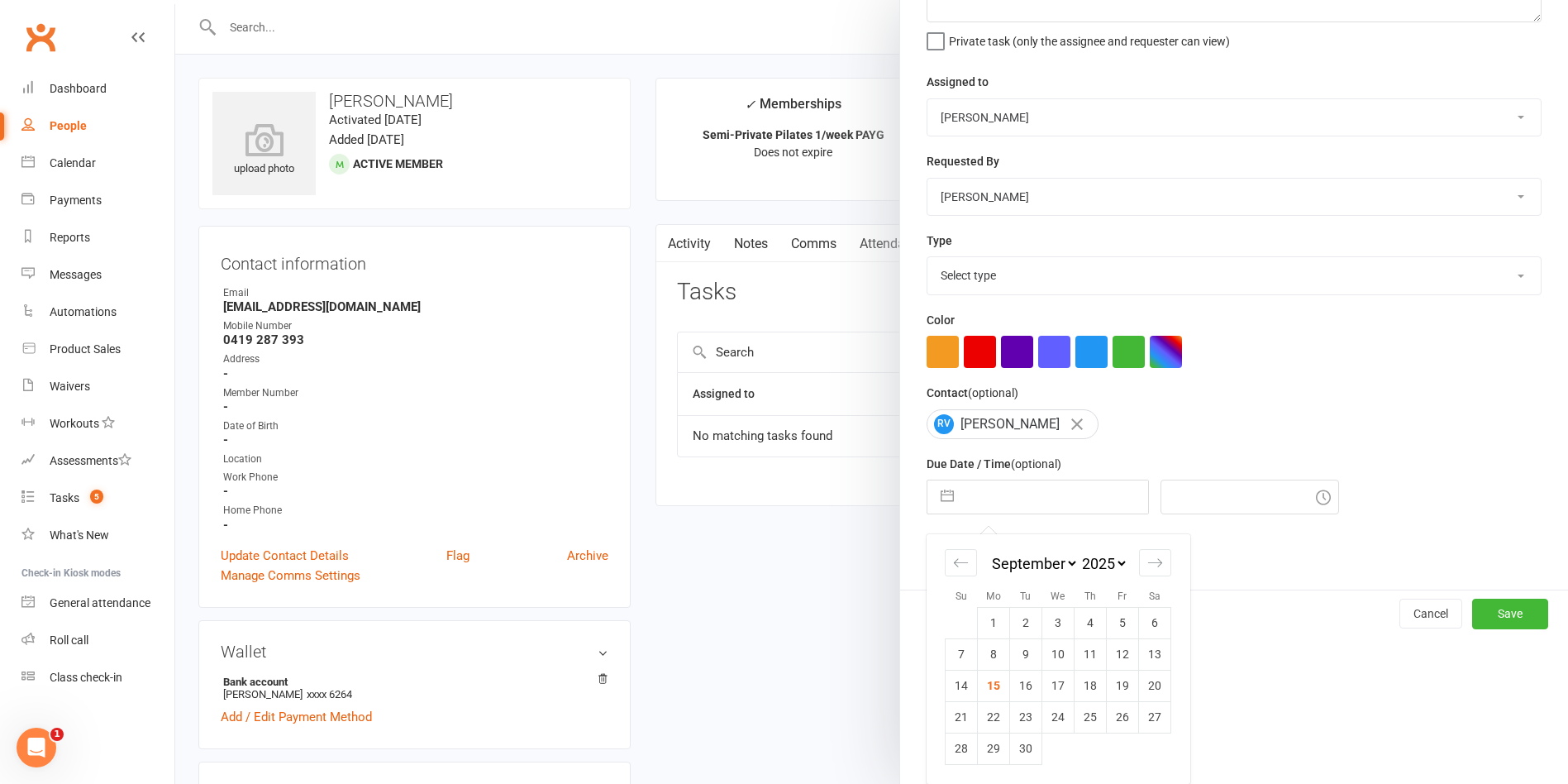
scroll to position [154, 0]
click at [1139, 558] on div "Move forward to switch to the next month." at bounding box center [1155, 562] width 33 height 27
select select "10"
select select "2025"
click at [1139, 558] on div "Move forward to switch to the next month." at bounding box center [1155, 562] width 33 height 27
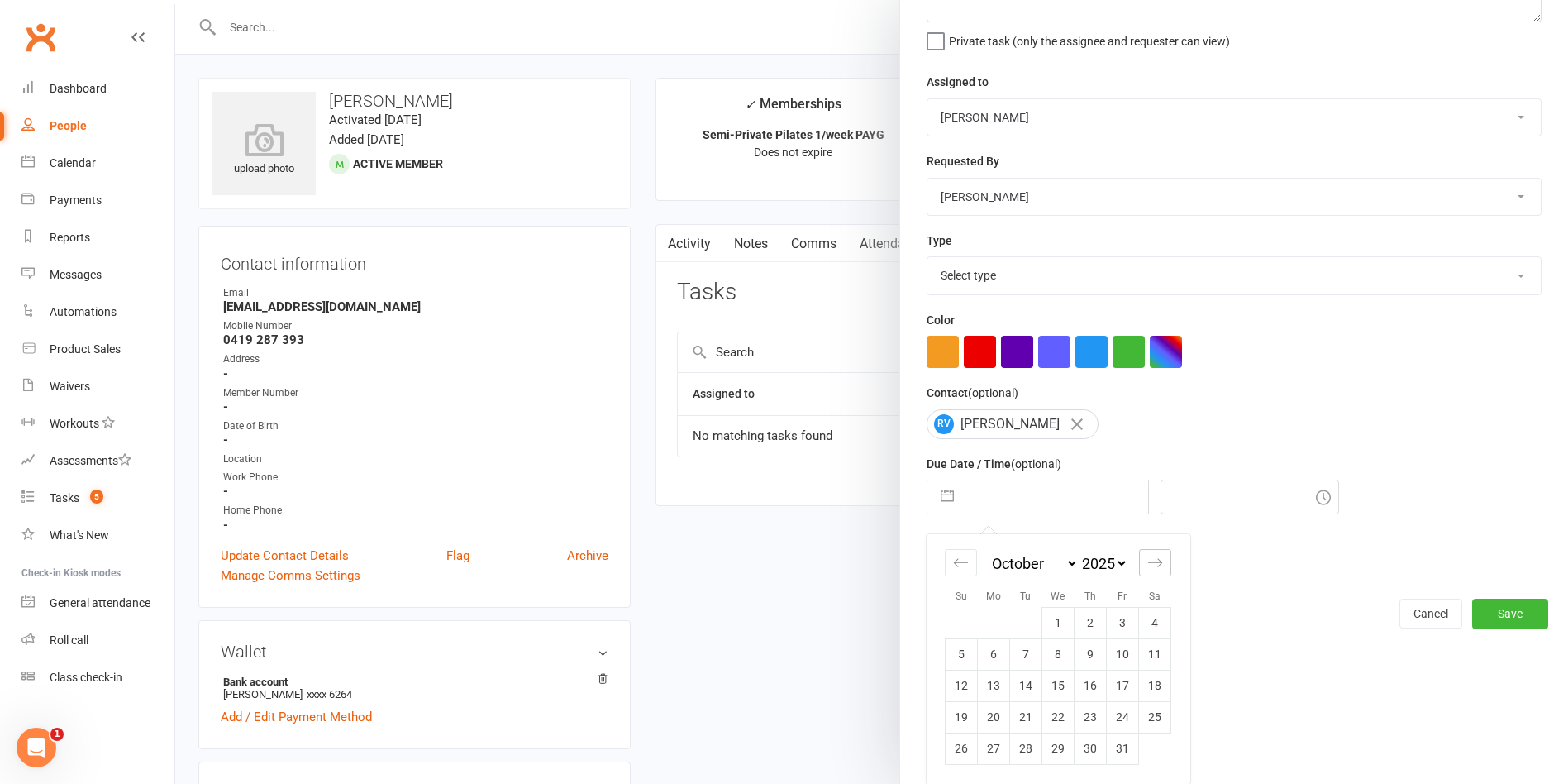
select select "11"
select select "2025"
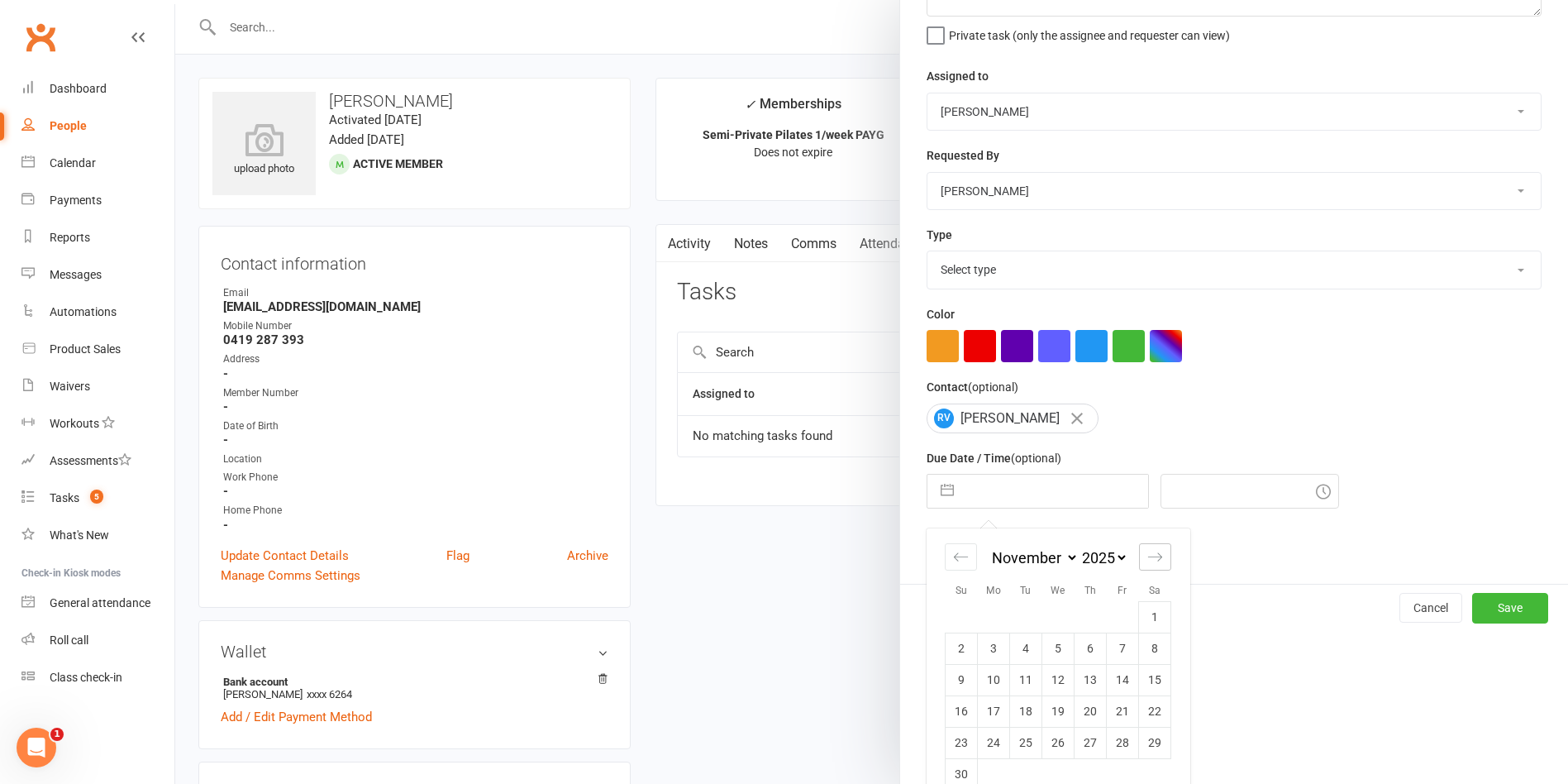
click at [1139, 558] on div "Move forward to switch to the next month." at bounding box center [1155, 557] width 33 height 27
select select "2026"
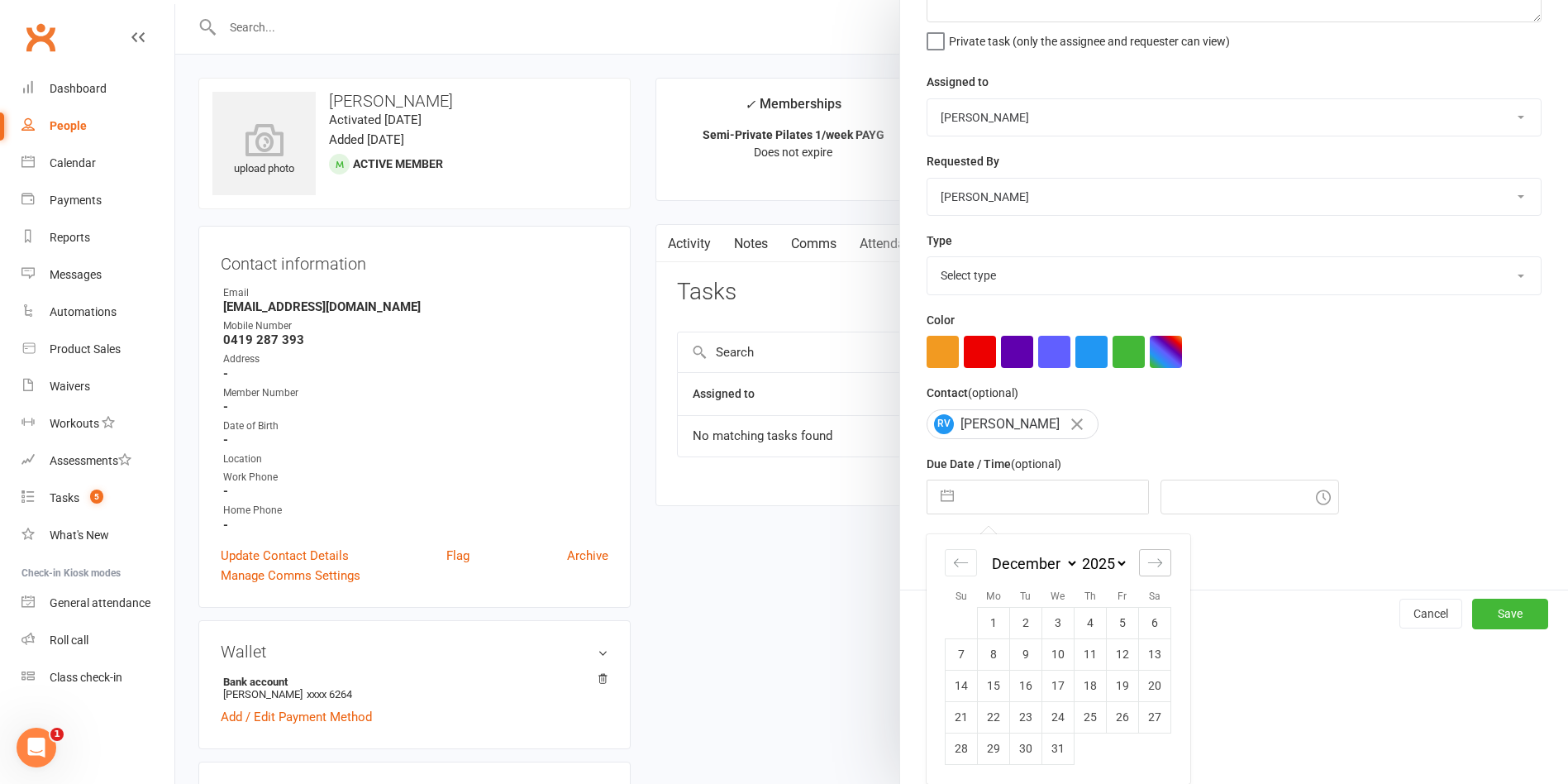
click at [1139, 558] on div "Move forward to switch to the next month." at bounding box center [1155, 562] width 33 height 27
select select "1"
select select "2026"
click at [981, 660] on td "5" at bounding box center [994, 653] width 33 height 32
type input "[DATE]"
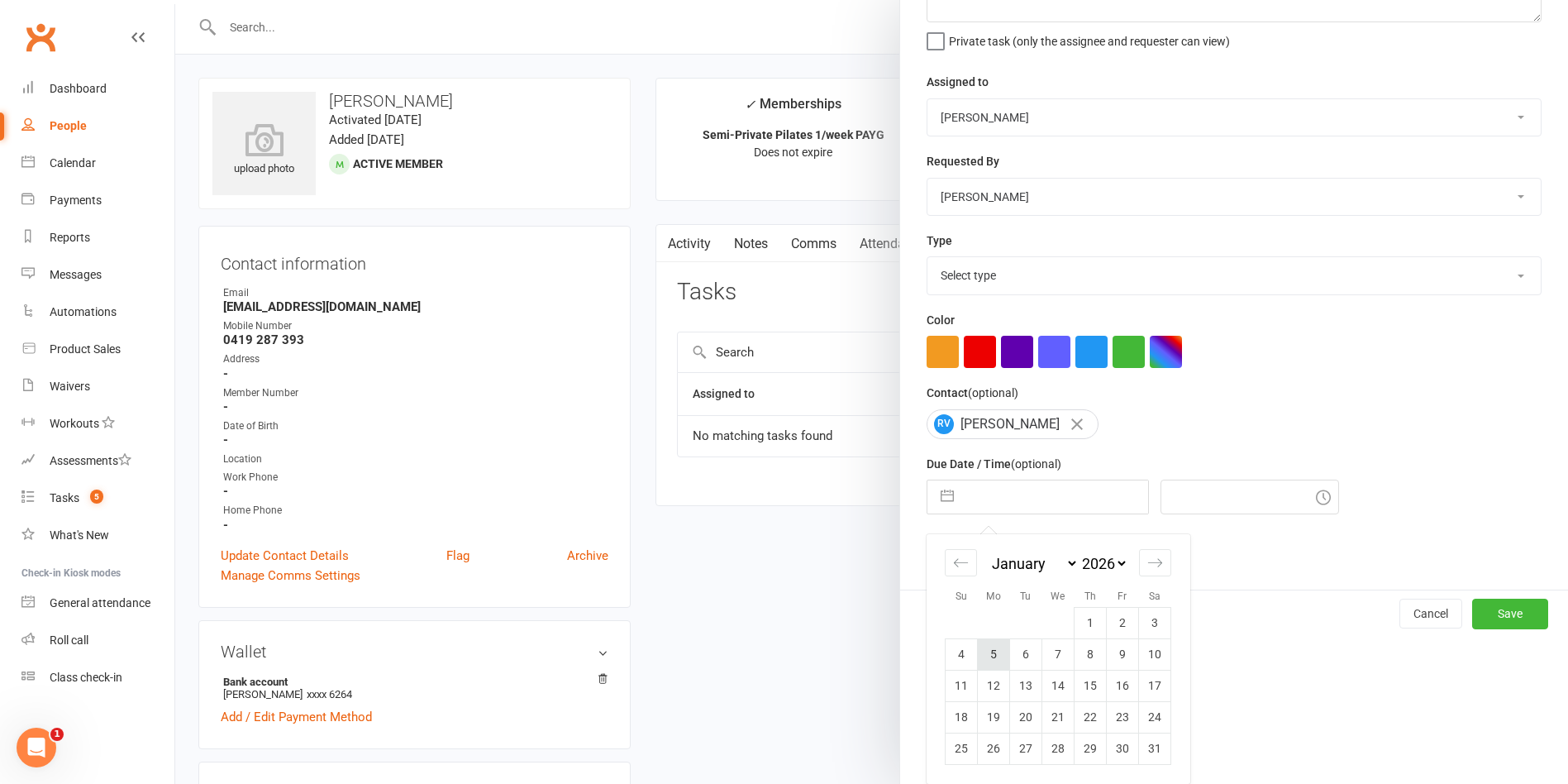
type input "12:00pm"
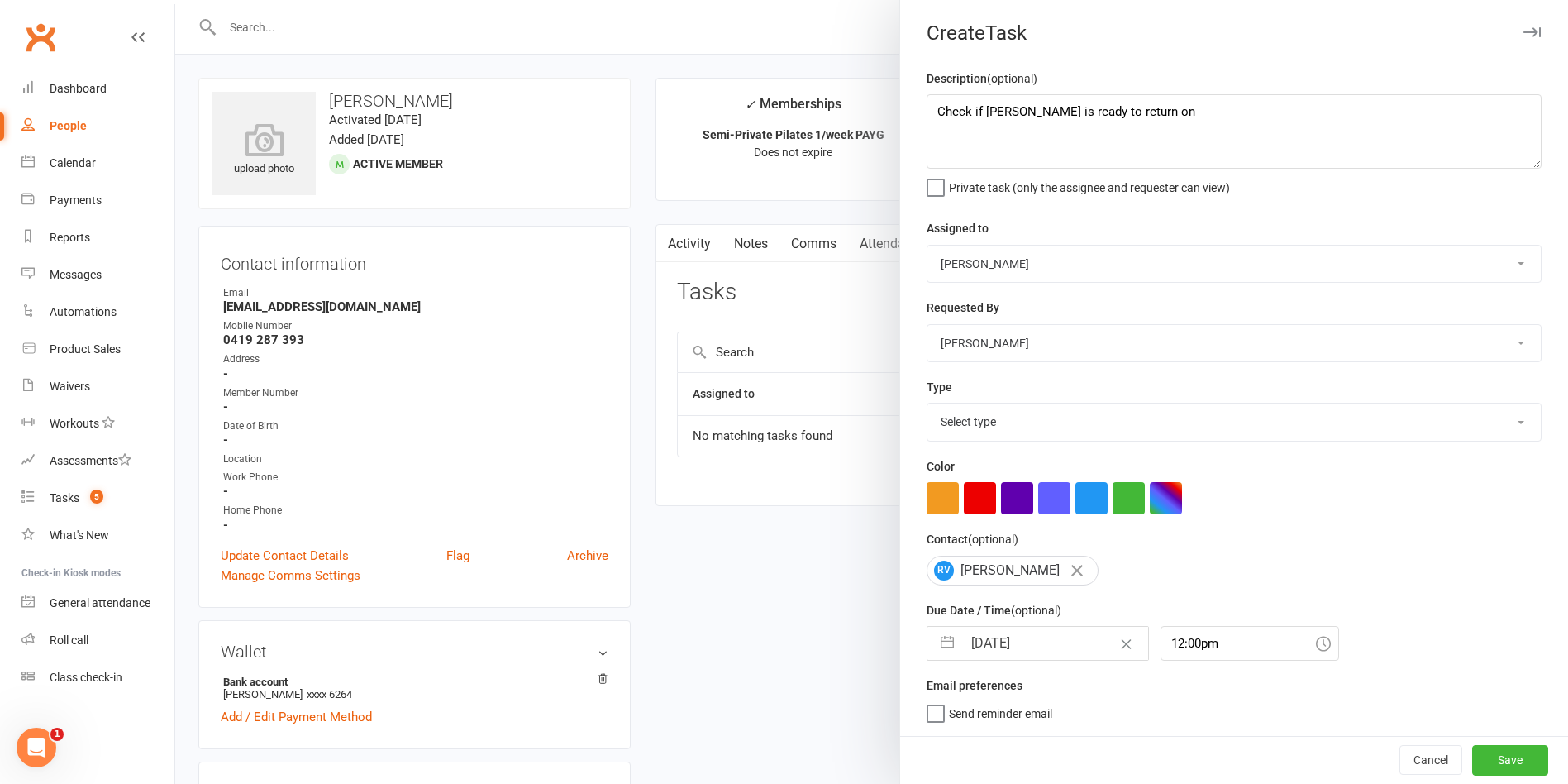
scroll to position [9, 0]
click at [1066, 426] on select "Select type Available sessions for continuing semis Bulk session change Catch-u…" at bounding box center [1234, 421] width 613 height 36
select select "34407"
click at [928, 403] on select "Select type Available sessions for continuing semis Bulk session change Catch-u…" at bounding box center [1234, 421] width 613 height 36
click at [1152, 99] on textarea "Check if [PERSON_NAME] is ready to return on" at bounding box center [1234, 131] width 615 height 75
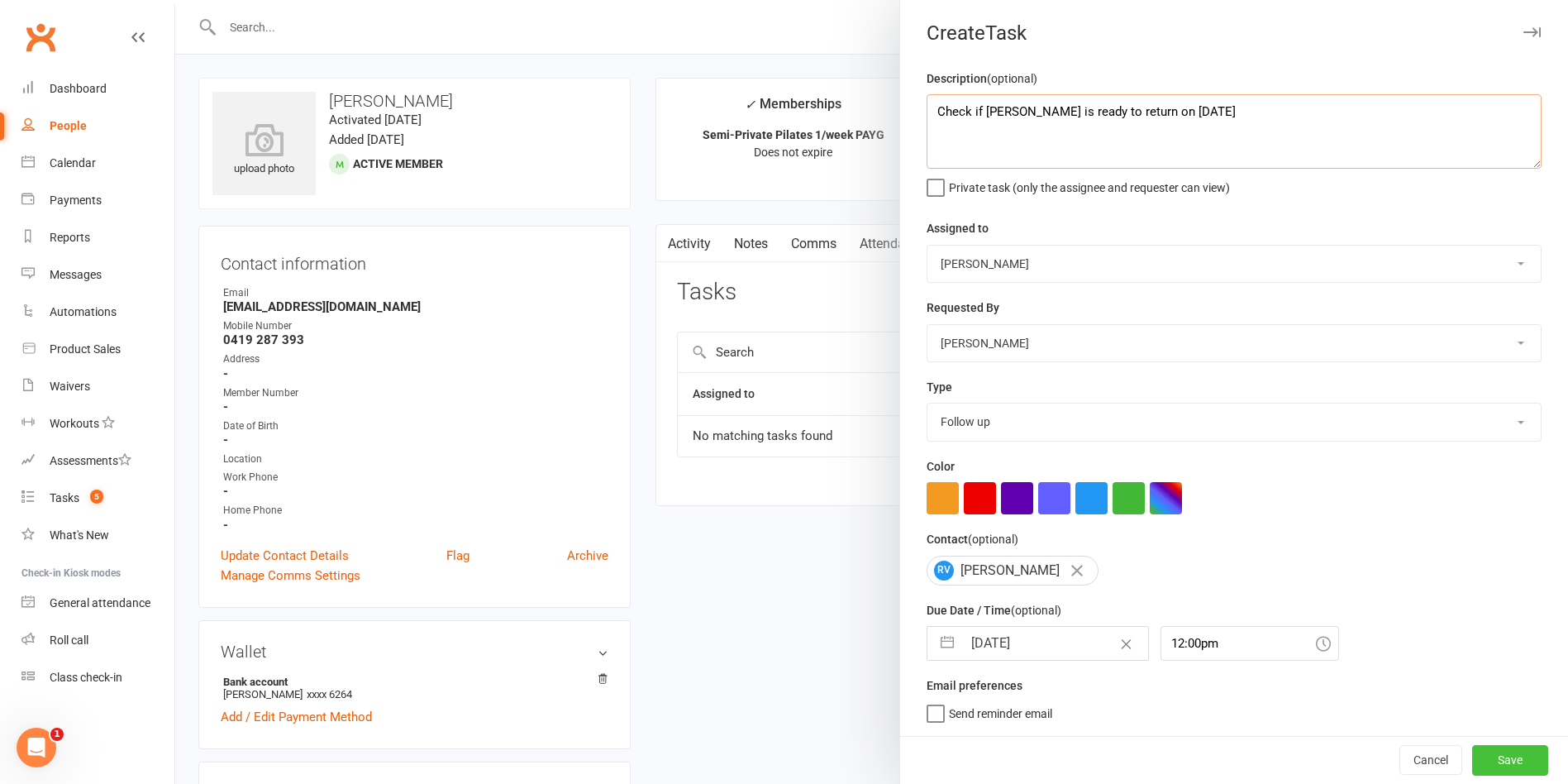
type textarea "Check if [PERSON_NAME] is ready to return on [DATE]"
click at [1495, 758] on button "Save" at bounding box center [1509, 759] width 76 height 30
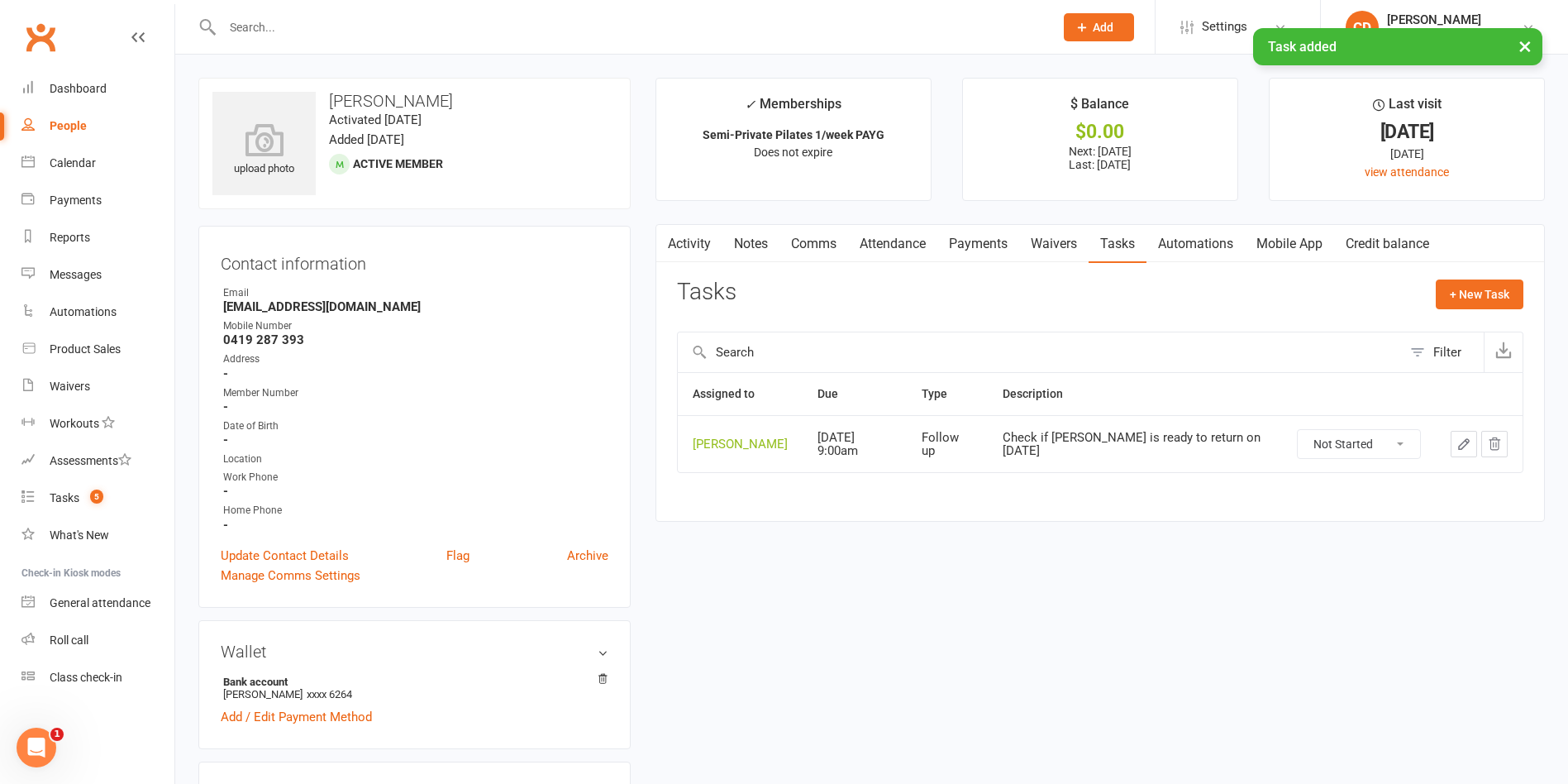
click at [94, 499] on span "5" at bounding box center [97, 496] width 13 height 14
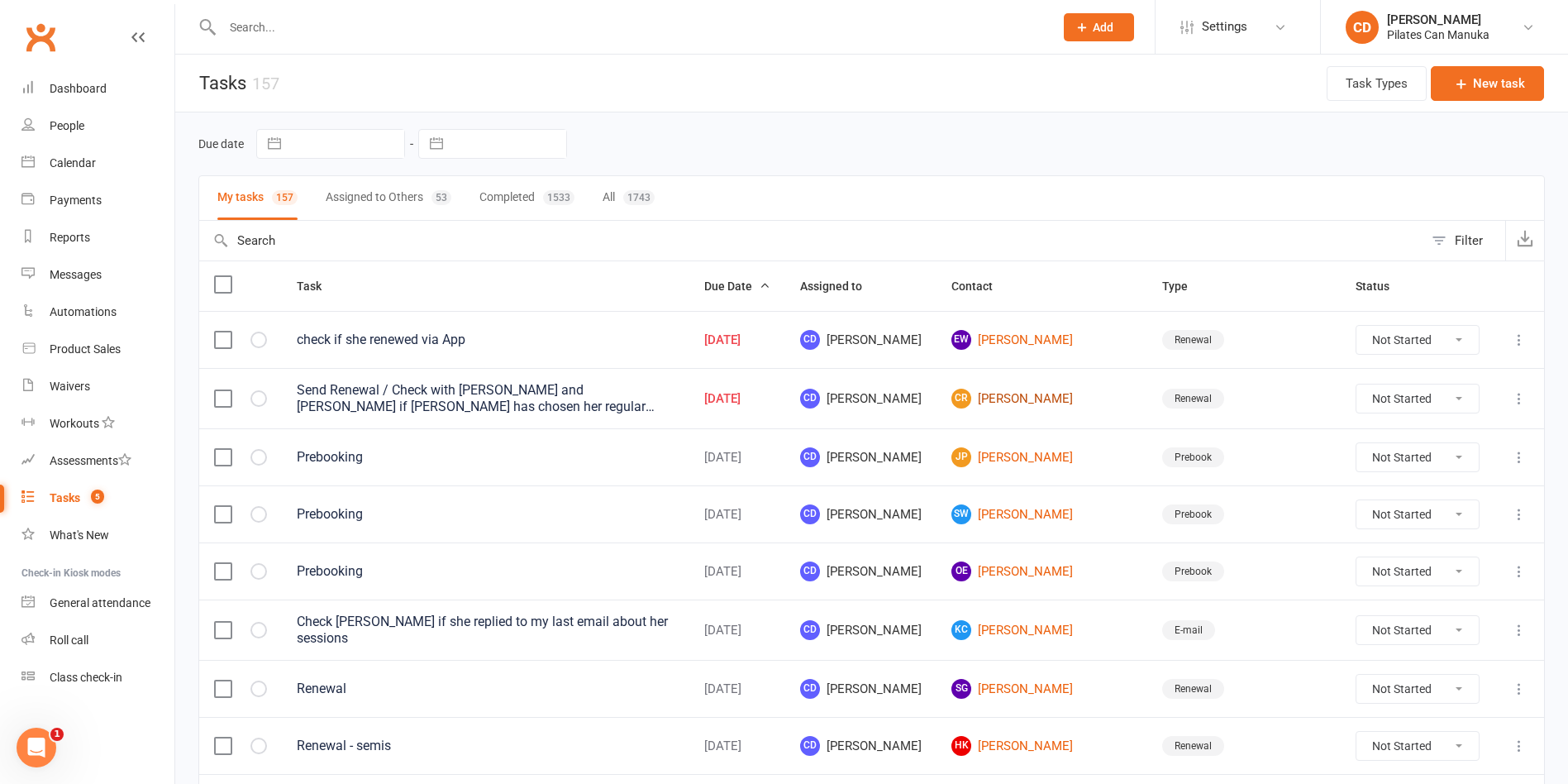
click at [1077, 392] on link "CR [PERSON_NAME]" at bounding box center [1041, 398] width 181 height 20
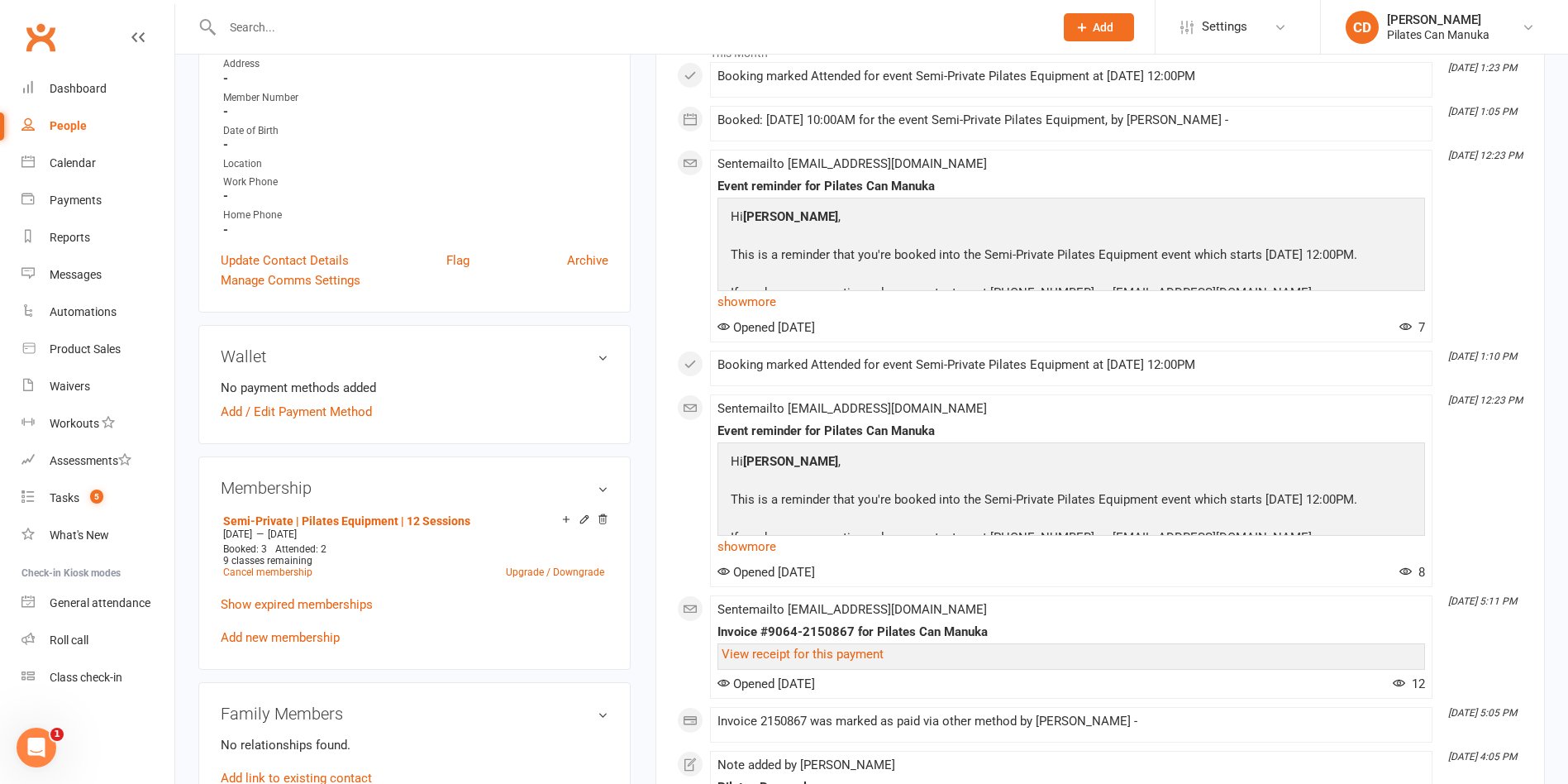
scroll to position [496, 0]
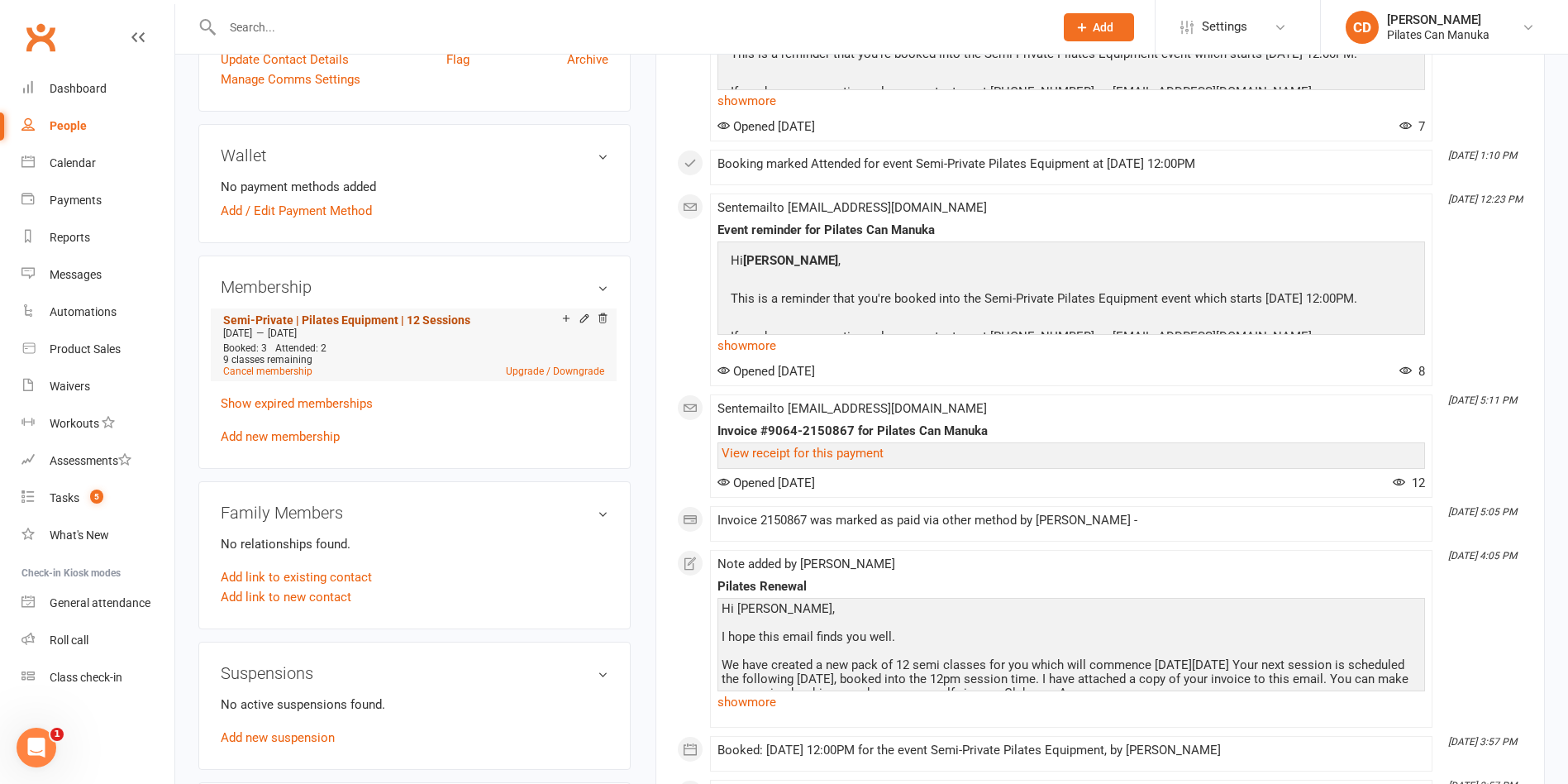
click at [421, 313] on link "Semi-Private | Pilates Equipment | 12 Sessions" at bounding box center [347, 320] width 248 height 13
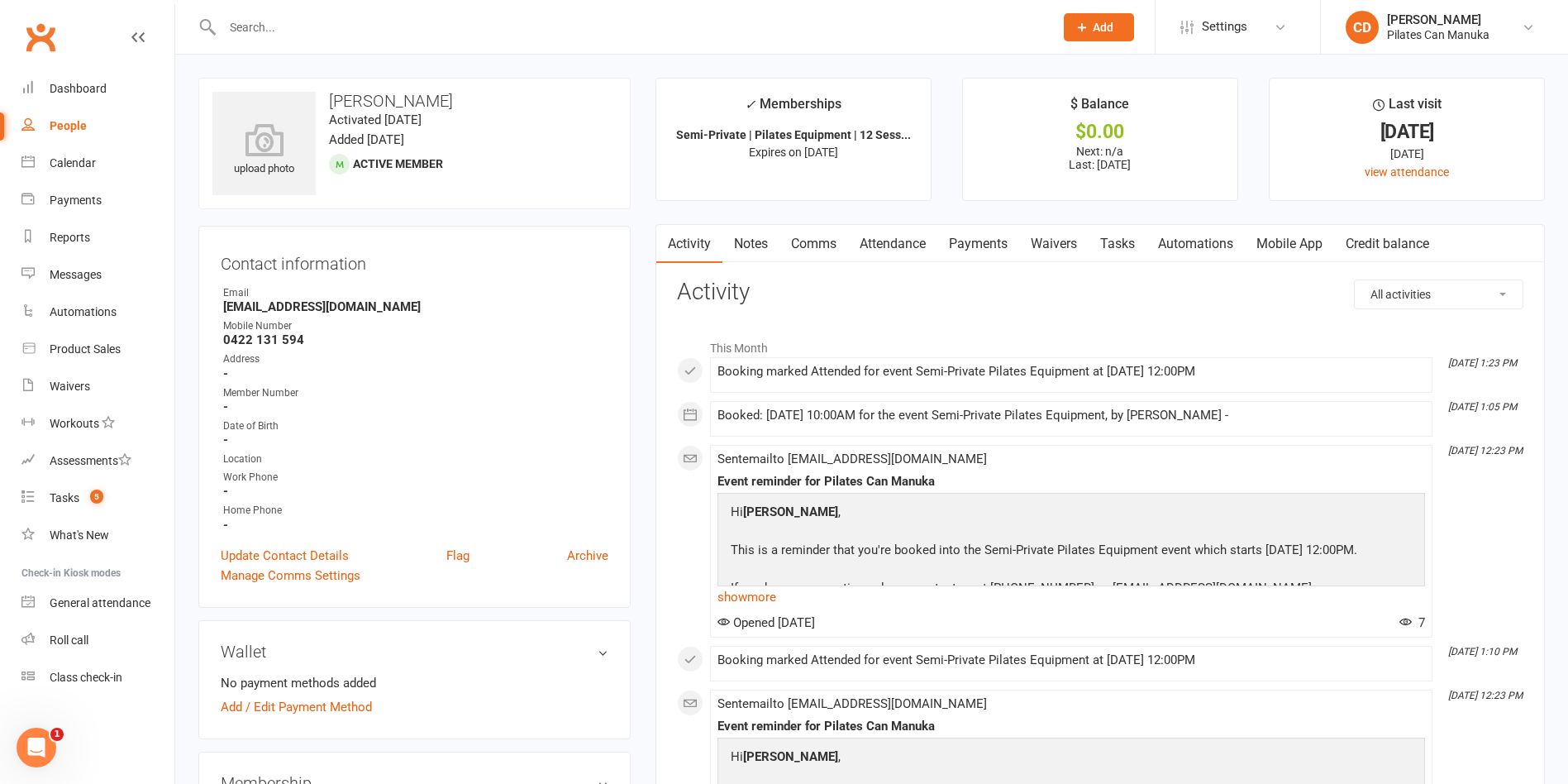
click at [1103, 248] on link "Tasks" at bounding box center [1117, 244] width 58 height 38
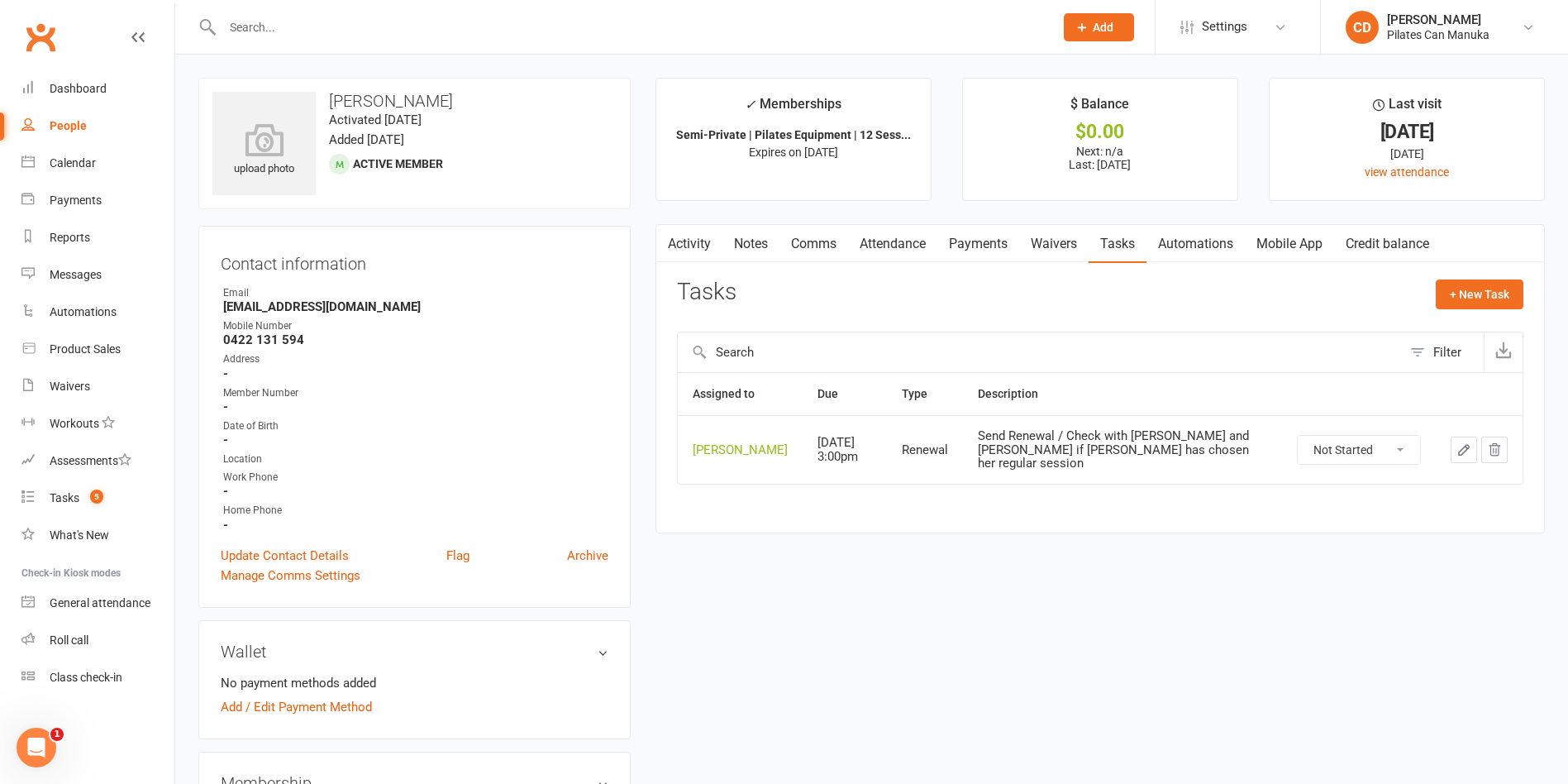
scroll to position [372, 0]
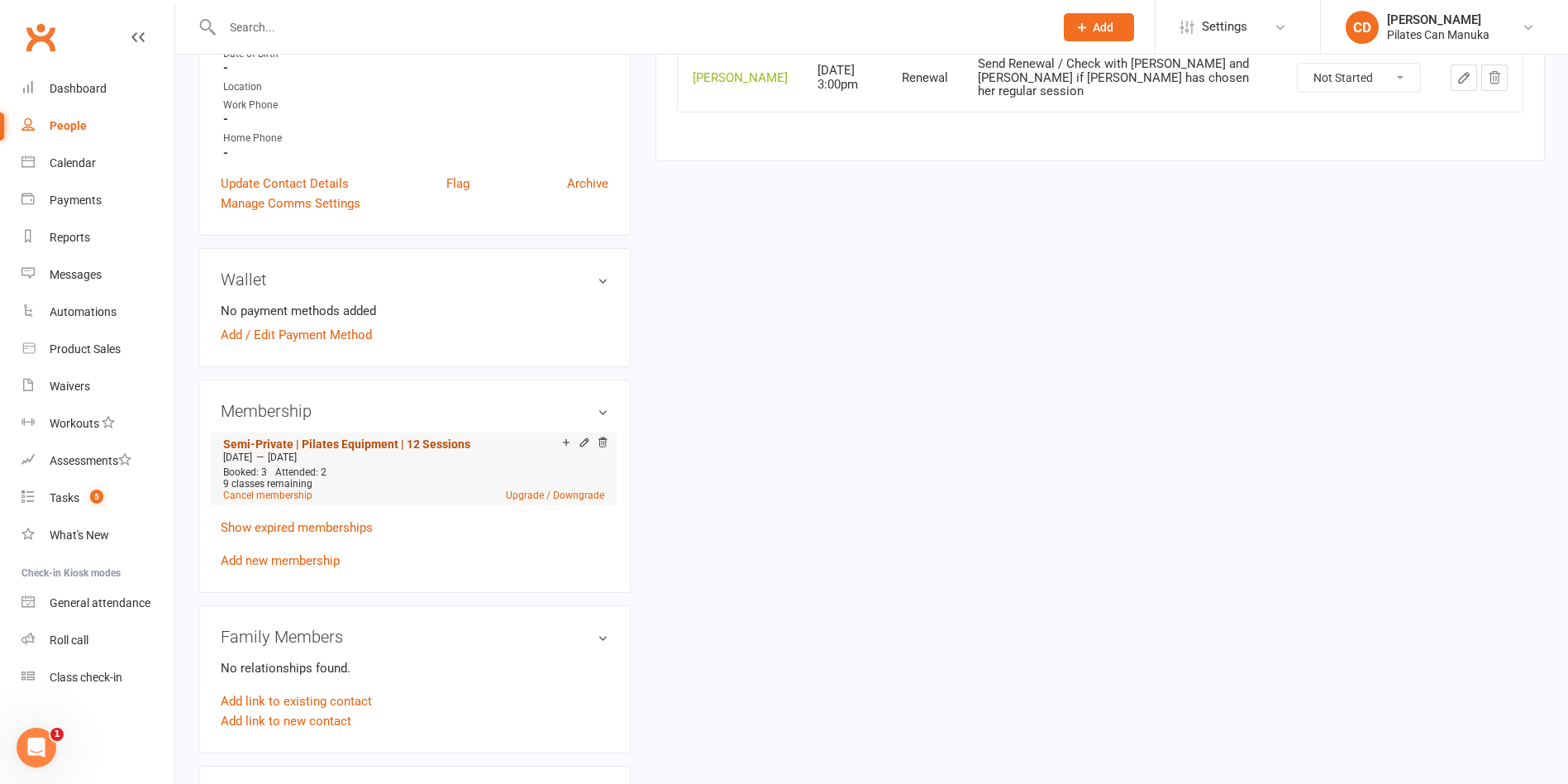
click at [422, 442] on link "Semi-Private | Pilates Equipment | 12 Sessions" at bounding box center [347, 444] width 248 height 13
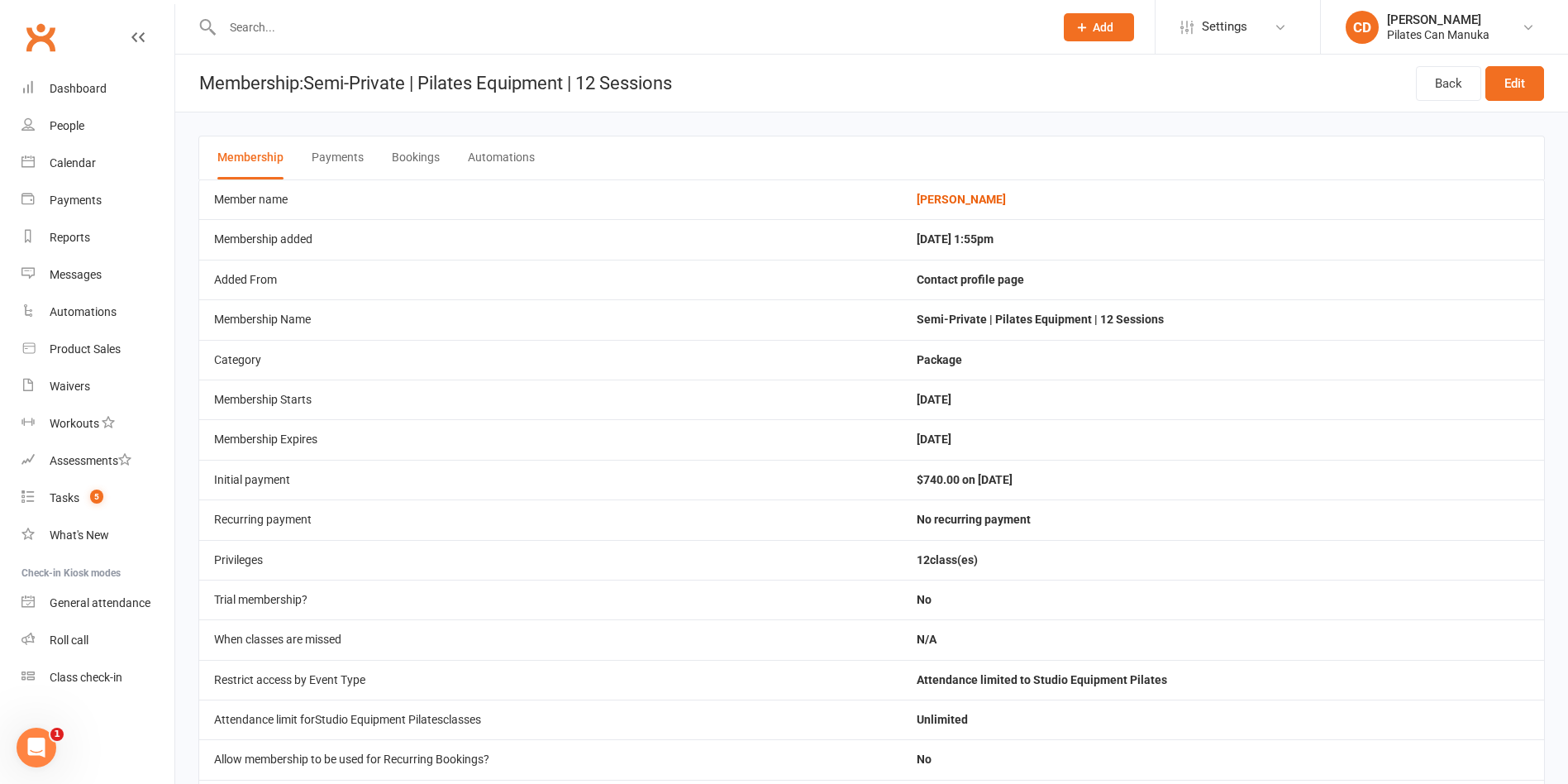
click at [409, 162] on button "Bookings" at bounding box center [416, 157] width 48 height 43
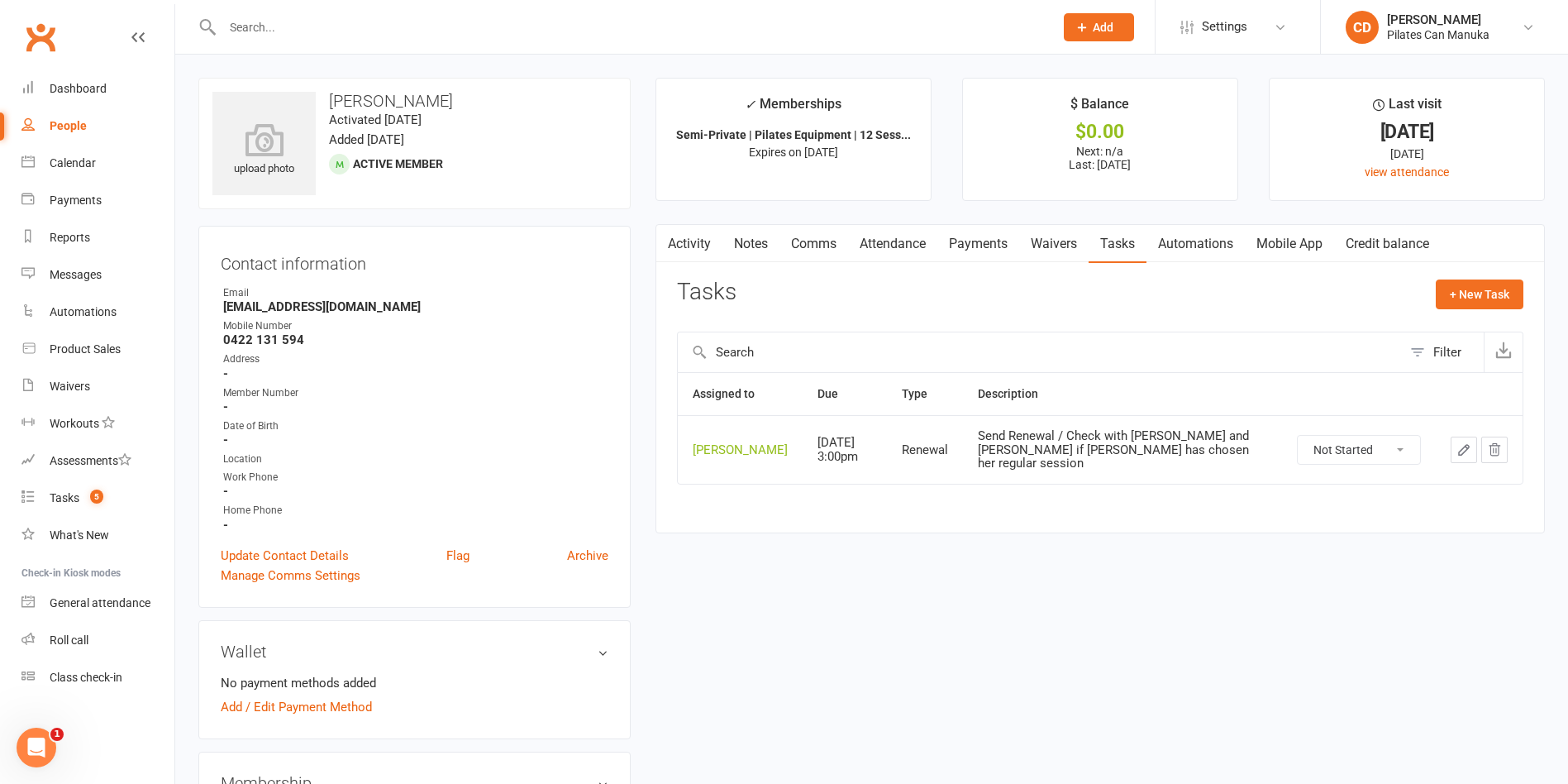
click at [1364, 450] on select "Not Started In Progress Waiting Complete" at bounding box center [1358, 449] width 122 height 28
click at [1297, 436] on select "Not Started In Progress Waiting Complete" at bounding box center [1358, 449] width 122 height 28
select select "unstarted"
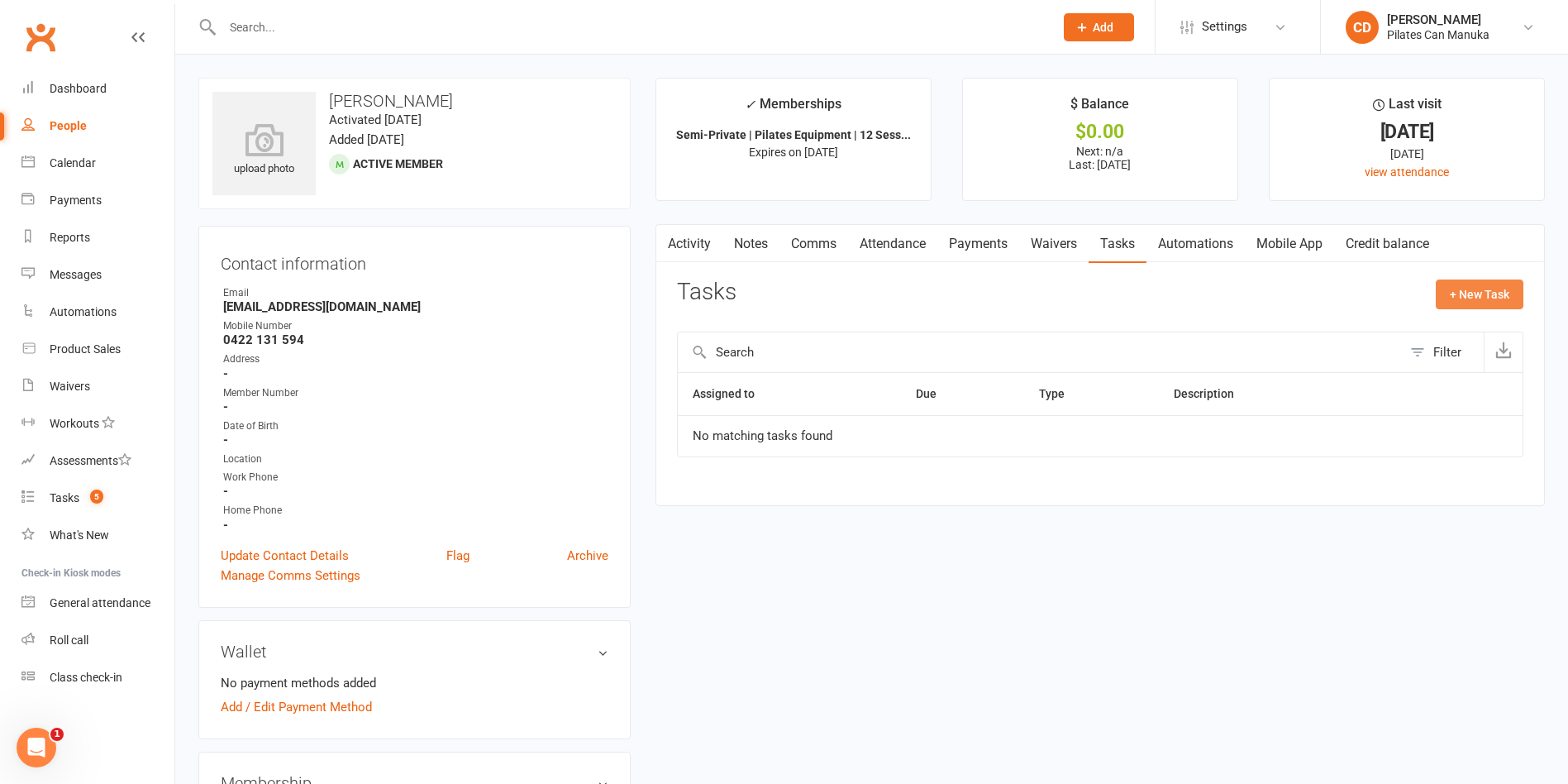
click at [1495, 289] on button "+ New Task" at bounding box center [1479, 294] width 87 height 30
select select "49925"
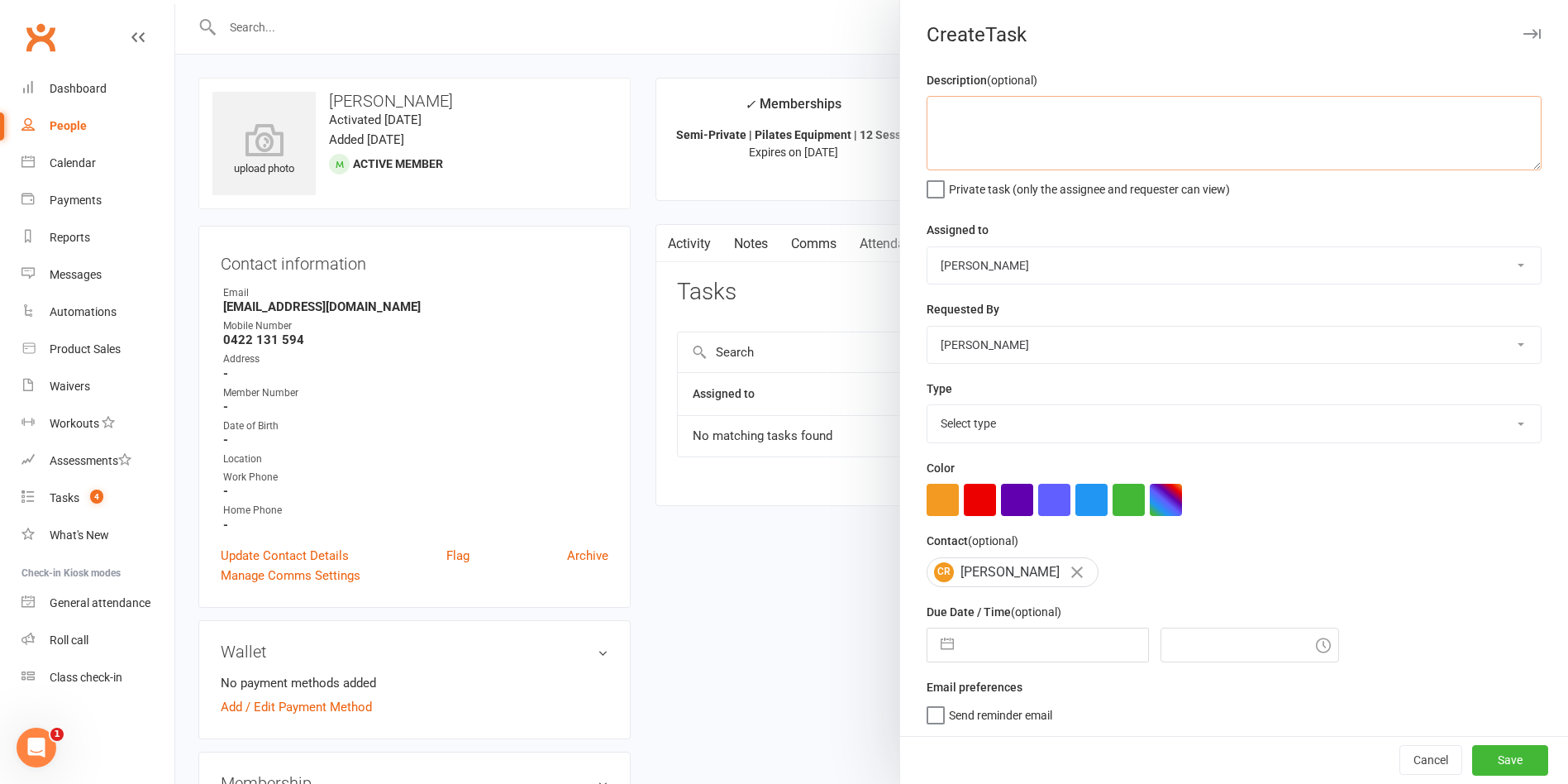
click at [1103, 153] on textarea at bounding box center [1234, 133] width 615 height 75
type textarea "Check for renewal"
click at [1041, 415] on select "Select type Available sessions for continuing semis Bulk session change Catch-u…" at bounding box center [1234, 423] width 613 height 36
click at [928, 409] on select "Select type Available sessions for continuing semis Bulk session change Catch-u…" at bounding box center [1234, 423] width 613 height 36
click at [1037, 429] on select "Available sessions for continuing semis Bulk session change Catch-up session De…" at bounding box center [1234, 423] width 613 height 36
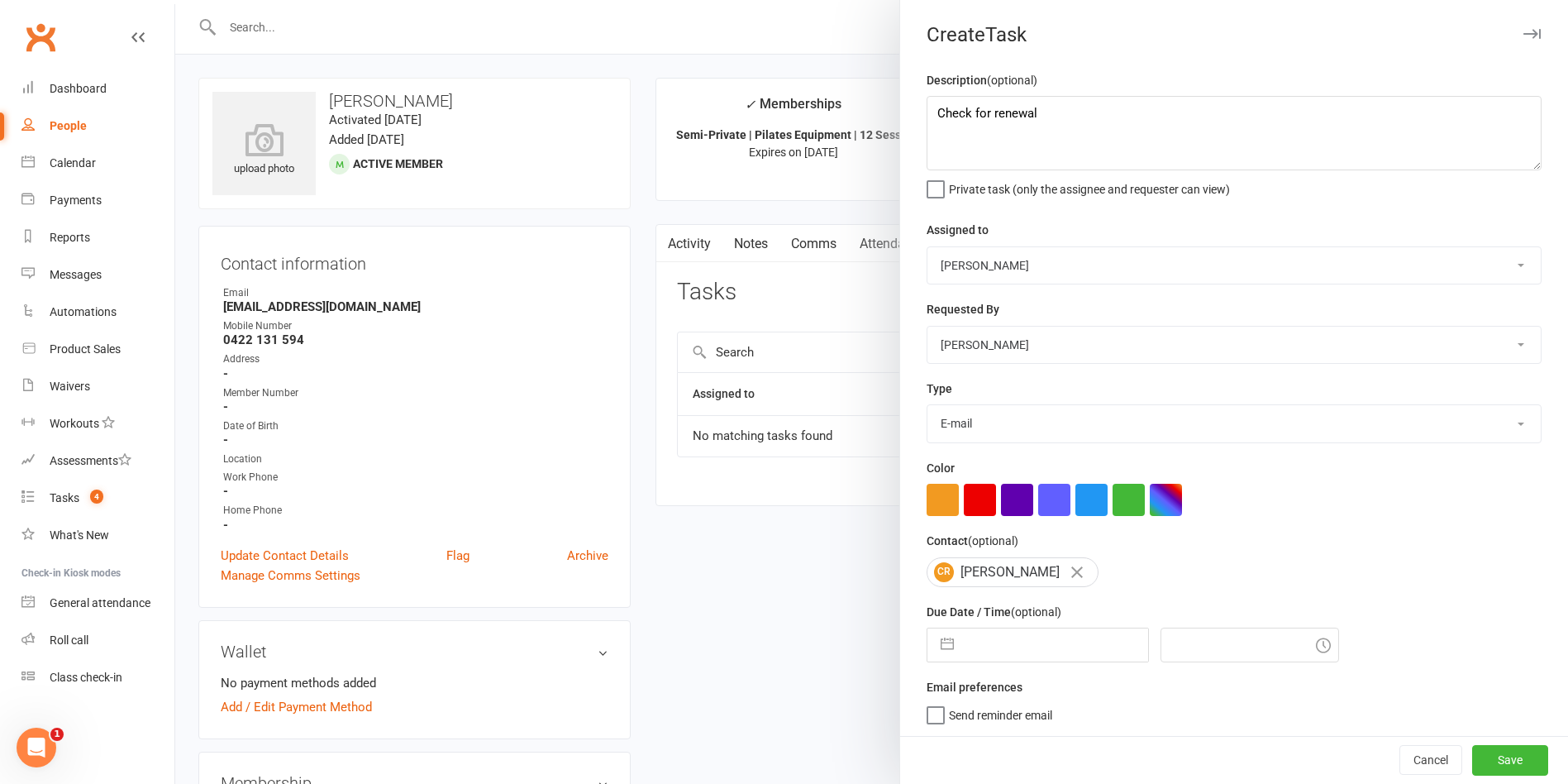
select select "29081"
click at [928, 409] on select "Available sessions for continuing semis Bulk session change Catch-up session De…" at bounding box center [1234, 423] width 613 height 36
click at [1039, 661] on input "text" at bounding box center [1056, 645] width 186 height 33
select select "7"
select select "2025"
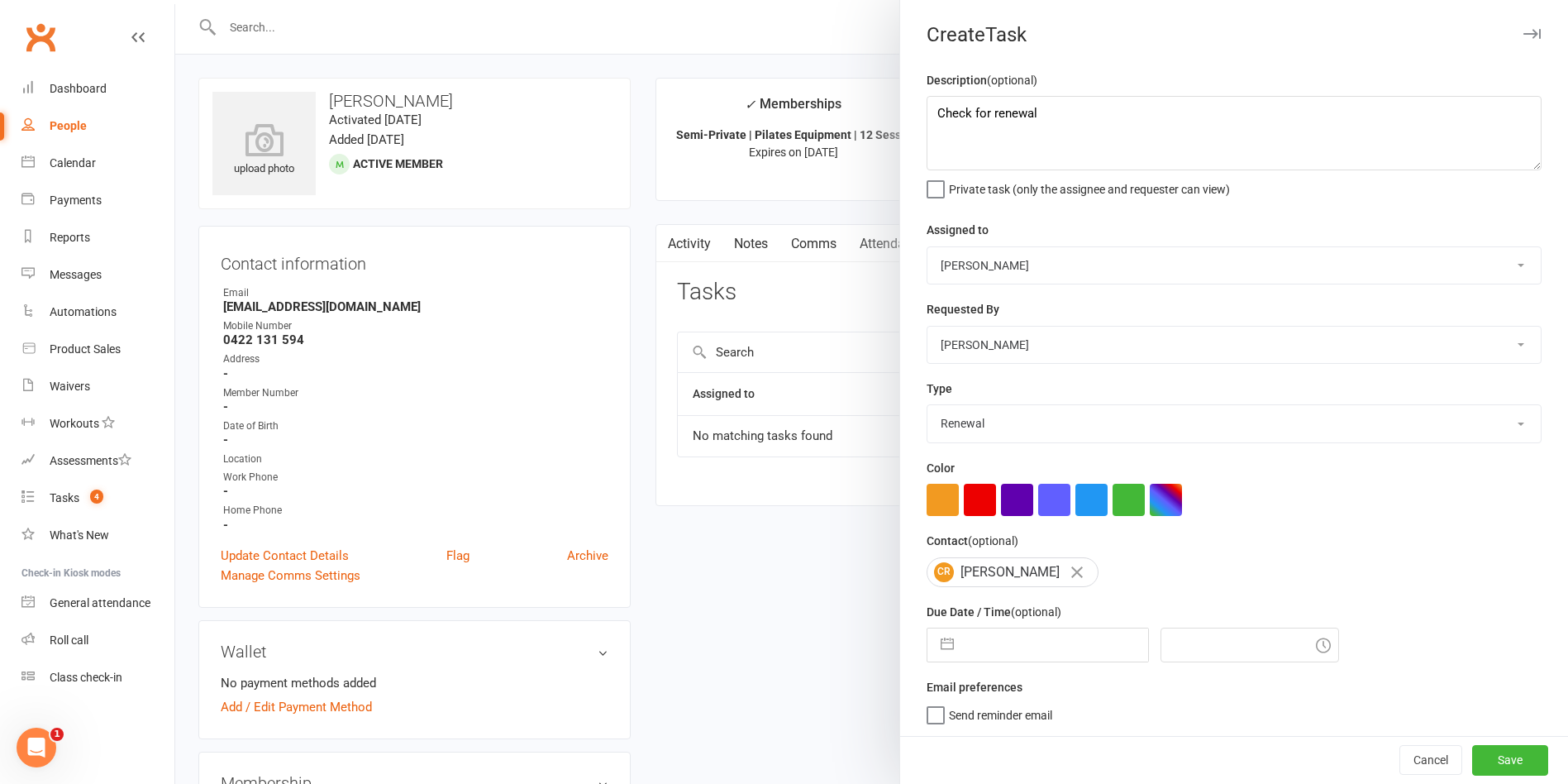
select select "8"
select select "2025"
select select "9"
select select "2025"
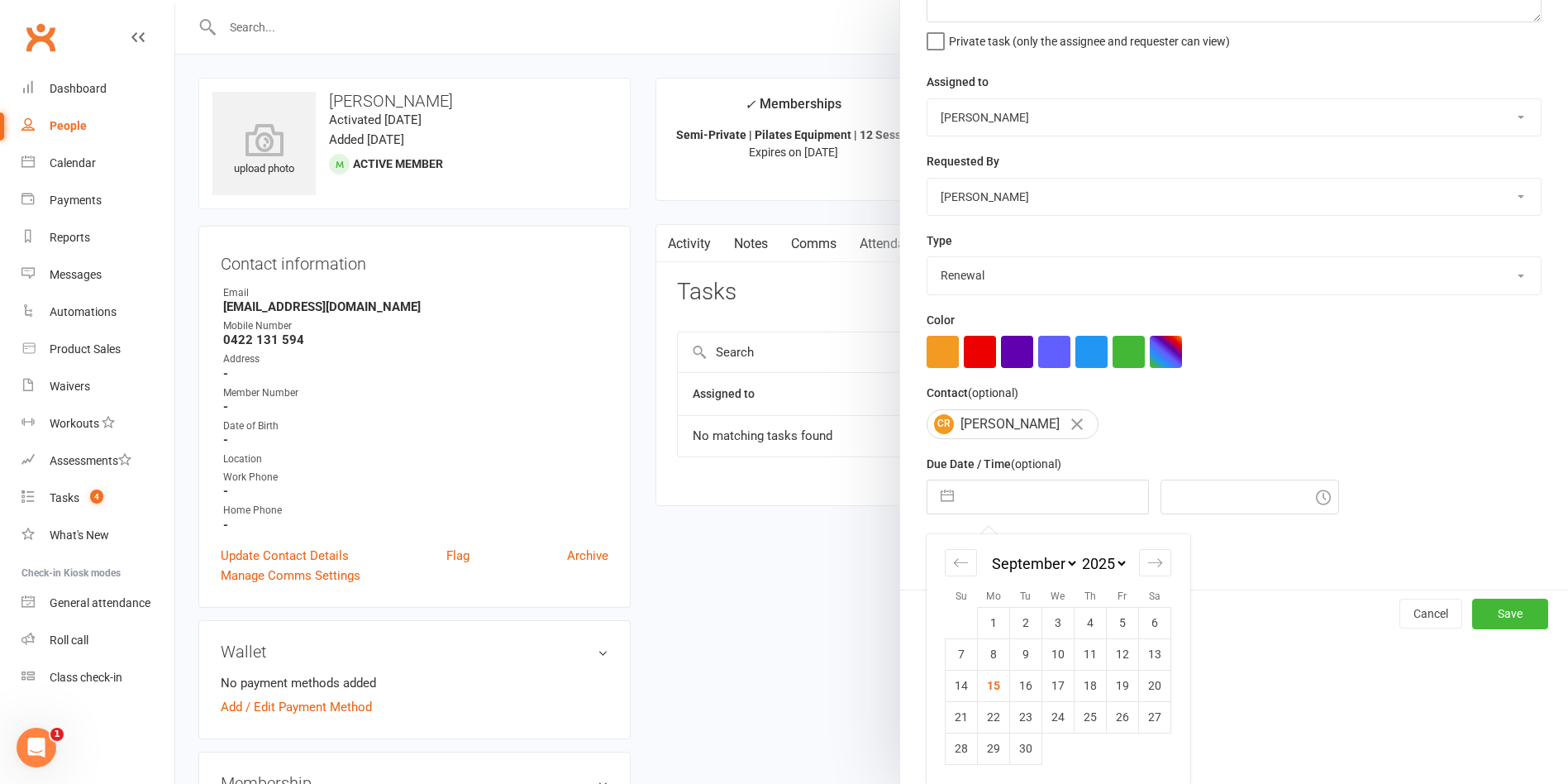
scroll to position [154, 0]
click at [1154, 564] on div "Move forward to switch to the next month." at bounding box center [1155, 562] width 33 height 27
select select "10"
select select "2025"
click at [1042, 715] on td "22" at bounding box center [1058, 716] width 33 height 32
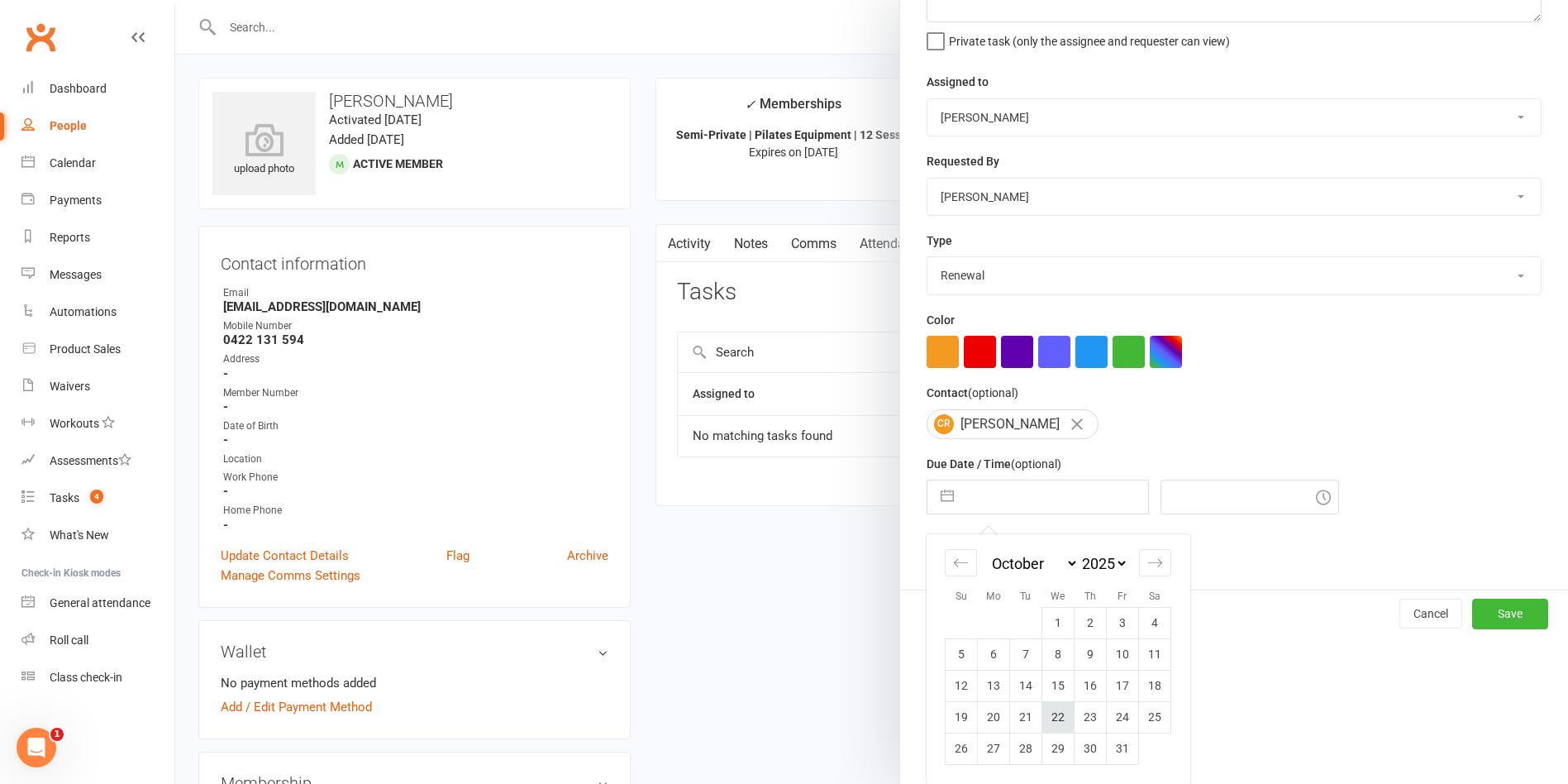
type input "[DATE]"
type input "12:00pm"
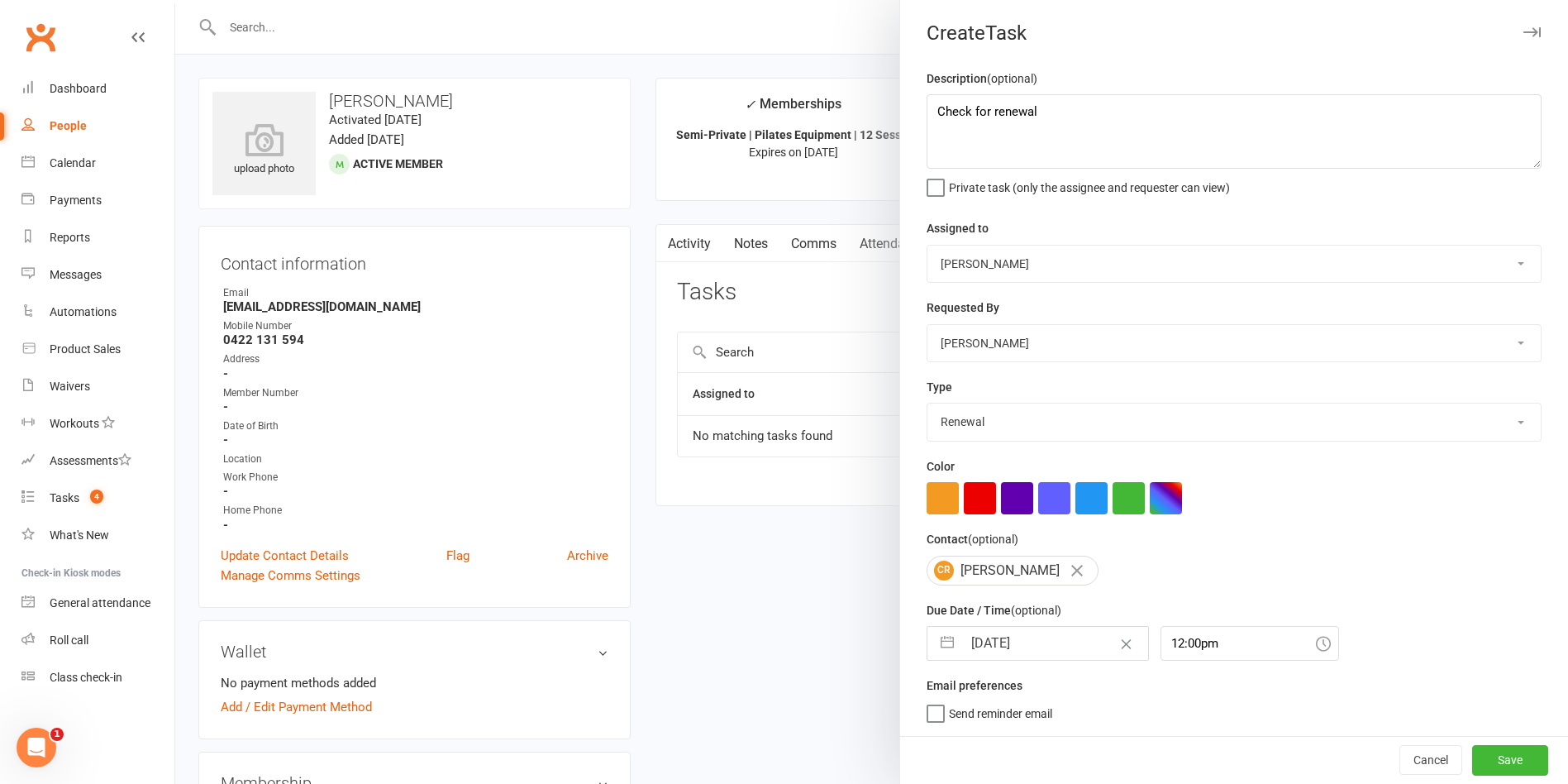
scroll to position [9, 0]
click at [1472, 754] on button "Save" at bounding box center [1509, 759] width 76 height 30
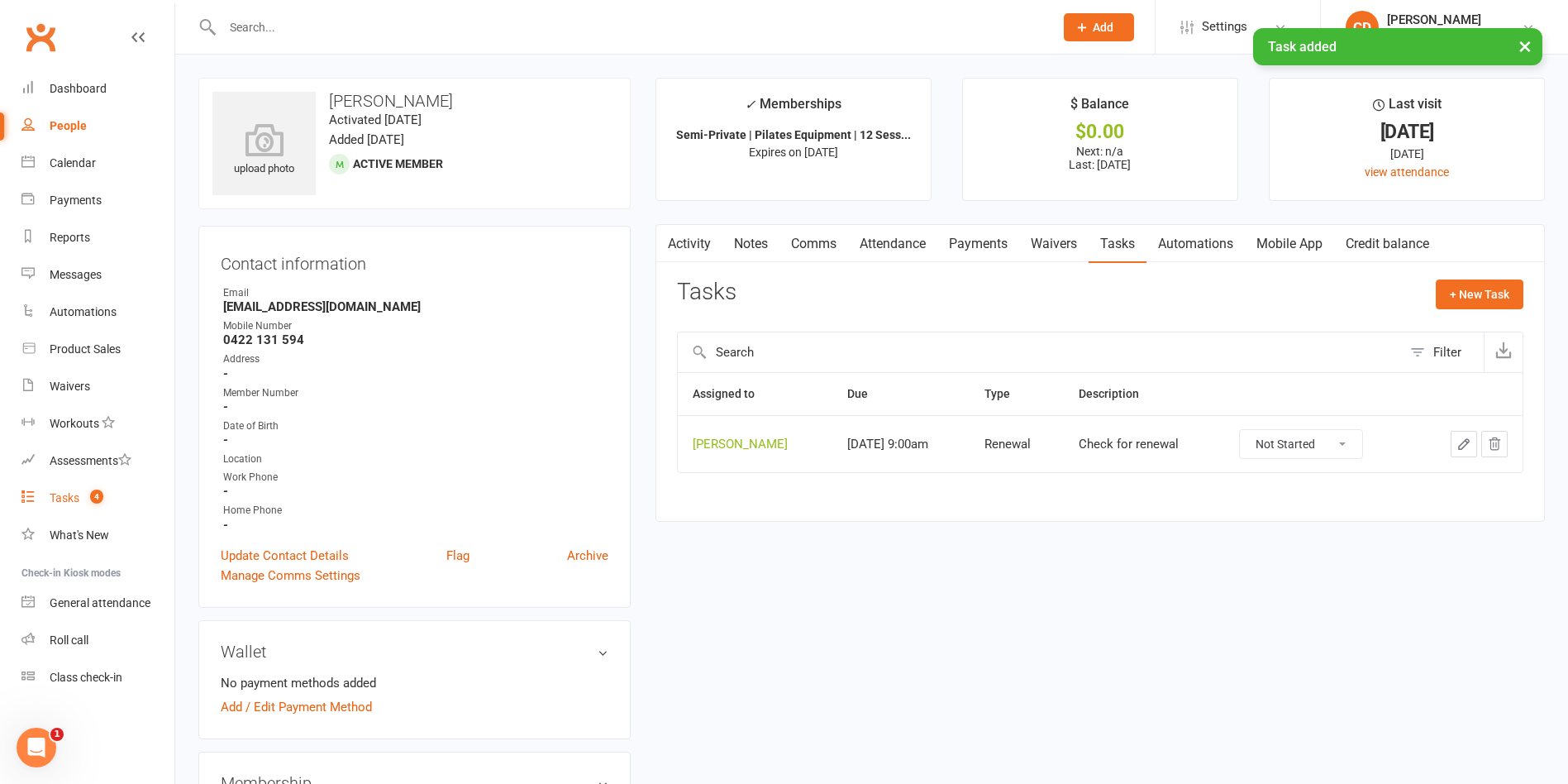
click at [99, 496] on span "4" at bounding box center [97, 496] width 13 height 14
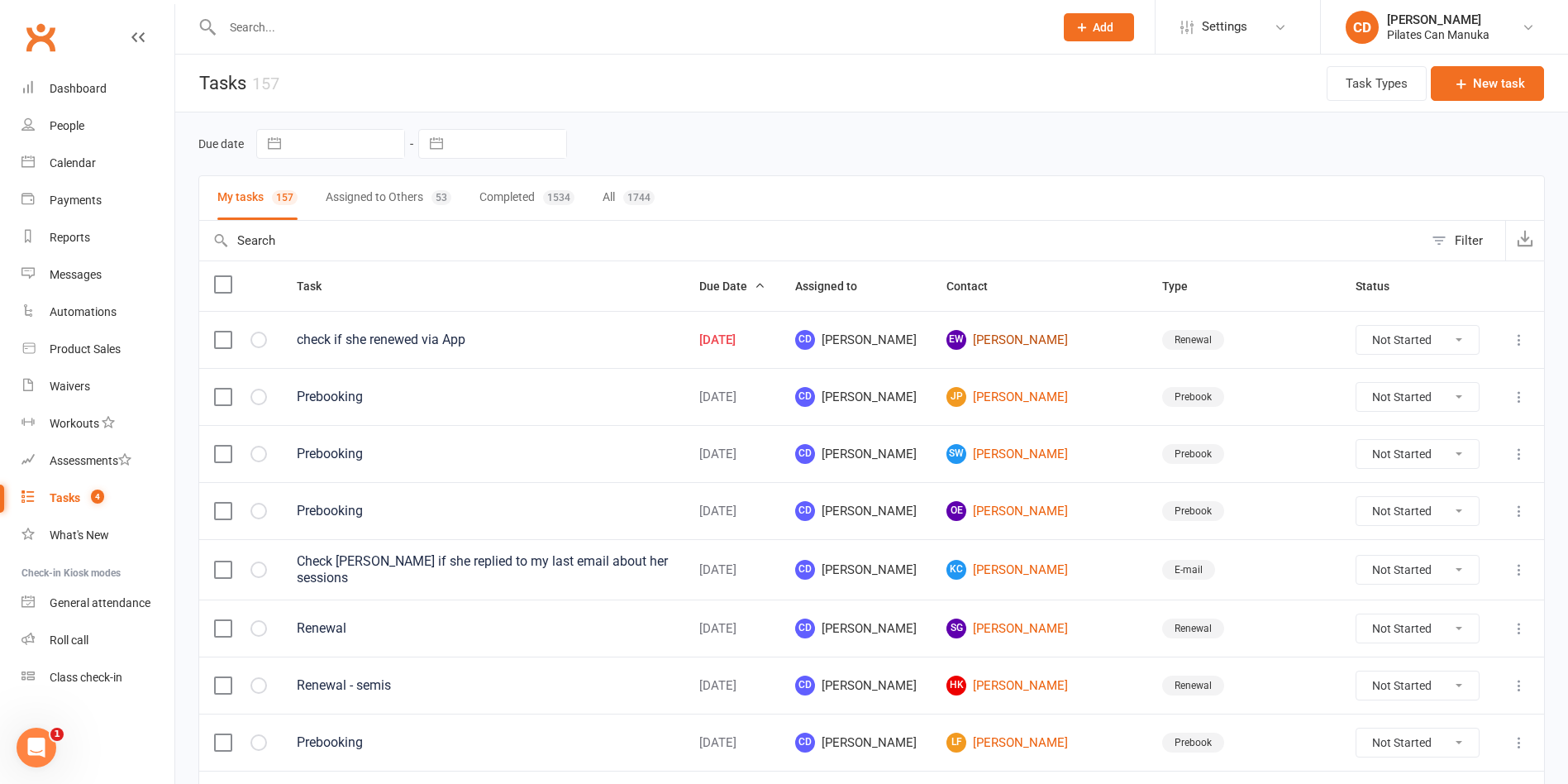
click at [1111, 341] on link "EW [PERSON_NAME]" at bounding box center [1039, 340] width 186 height 20
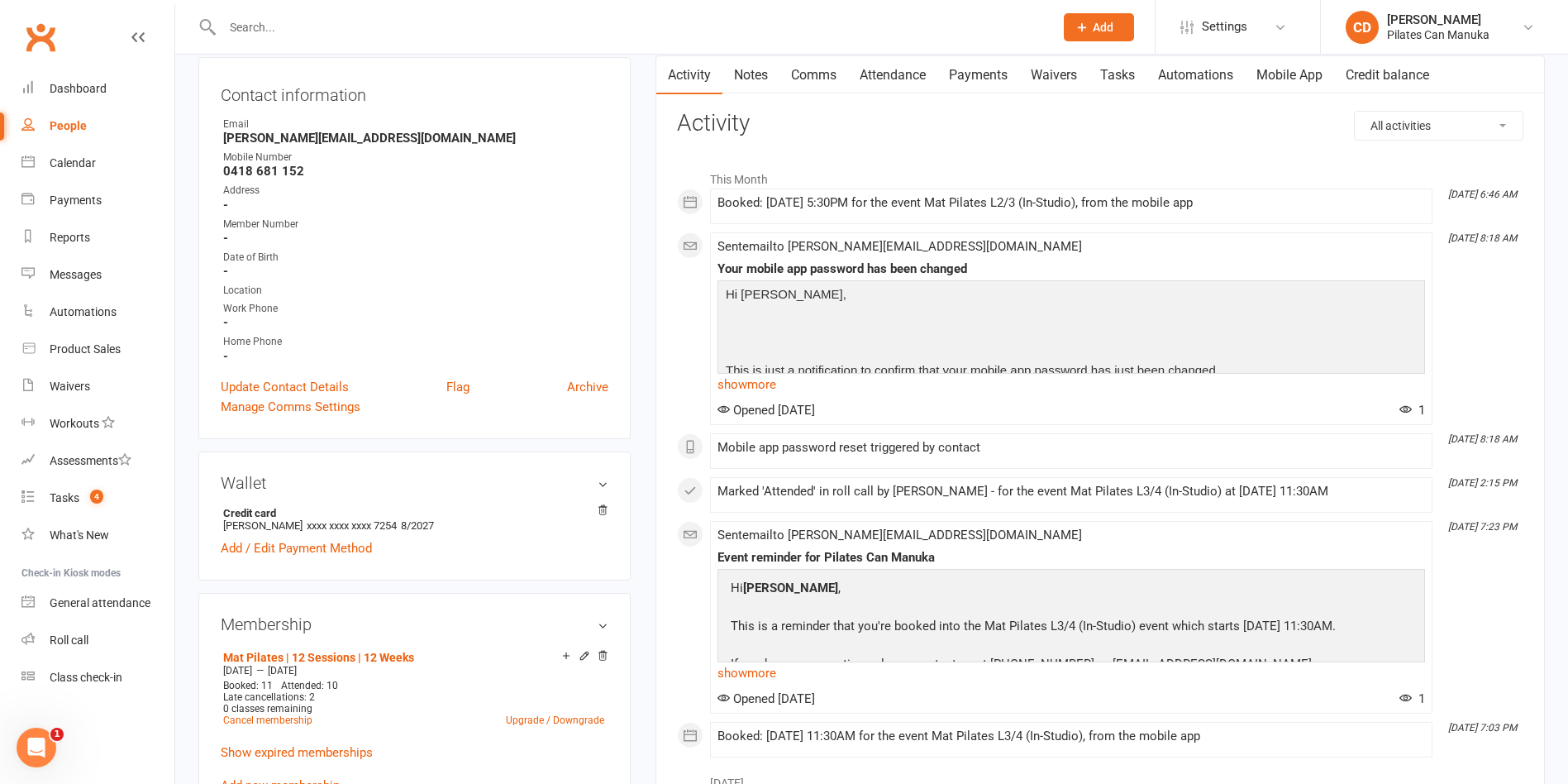
scroll to position [248, 0]
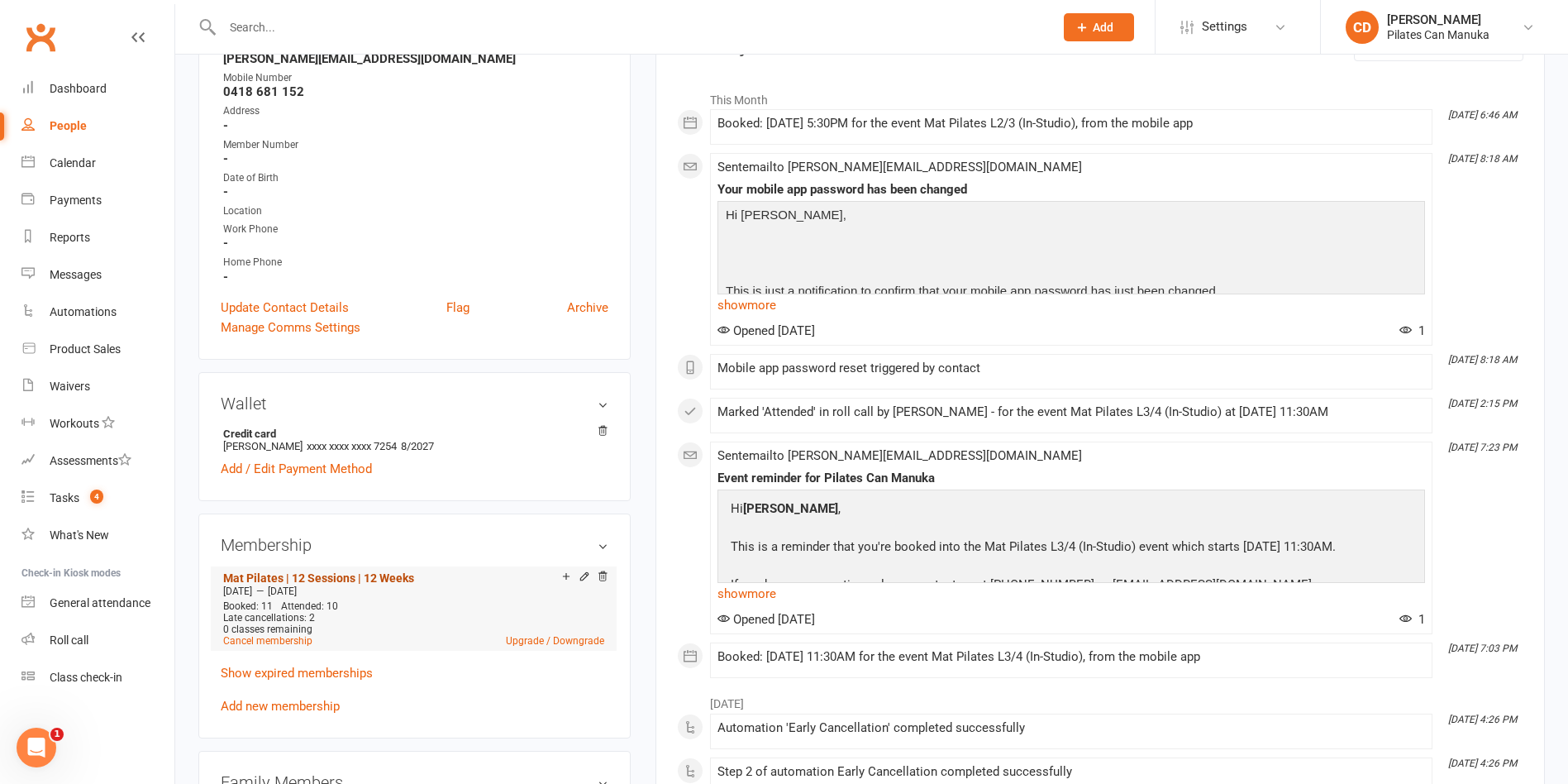
click at [386, 576] on link "Mat Pilates | 12 Sessions | 12 Weeks" at bounding box center [319, 578] width 191 height 13
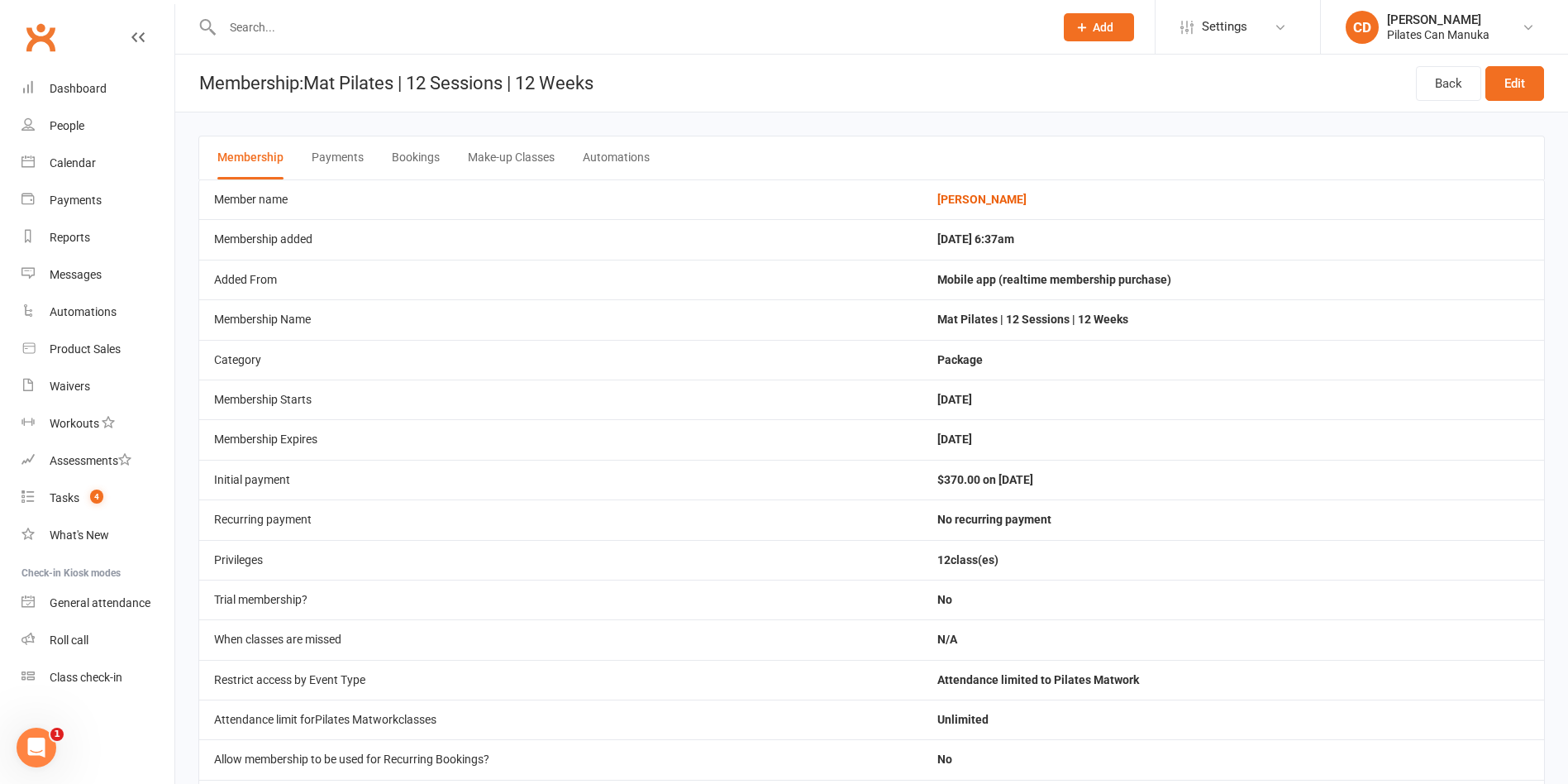
click at [407, 152] on button "Bookings" at bounding box center [416, 157] width 48 height 43
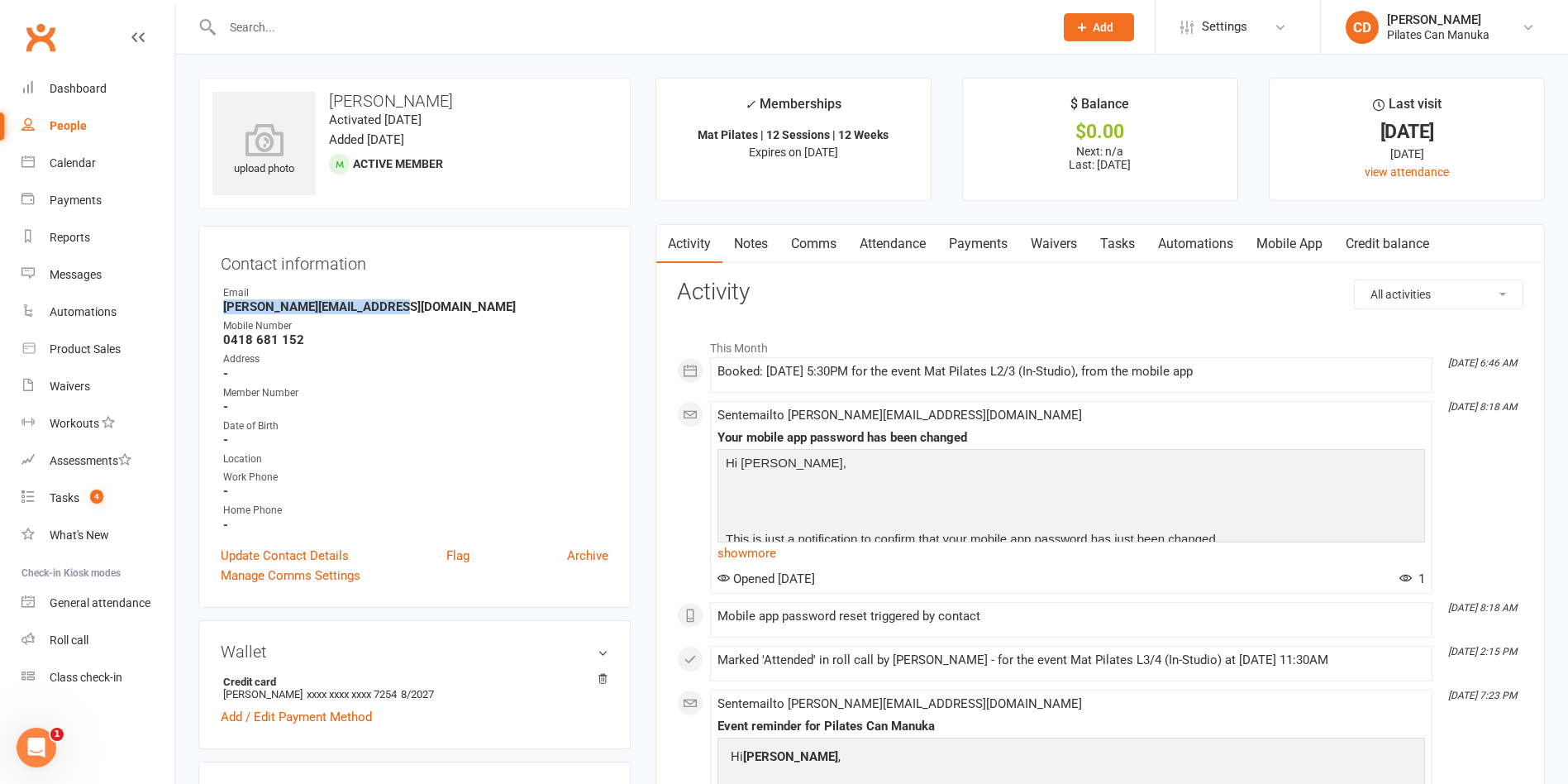
drag, startPoint x: 392, startPoint y: 300, endPoint x: 218, endPoint y: 306, distance: 174.1
click at [218, 306] on div "Contact information Owner Email [PERSON_NAME][EMAIL_ADDRESS][DOMAIN_NAME] Mobil…" at bounding box center [415, 416] width 433 height 382
copy strong "[PERSON_NAME][EMAIL_ADDRESS][DOMAIN_NAME]"
click at [747, 234] on link "Notes" at bounding box center [750, 244] width 57 height 38
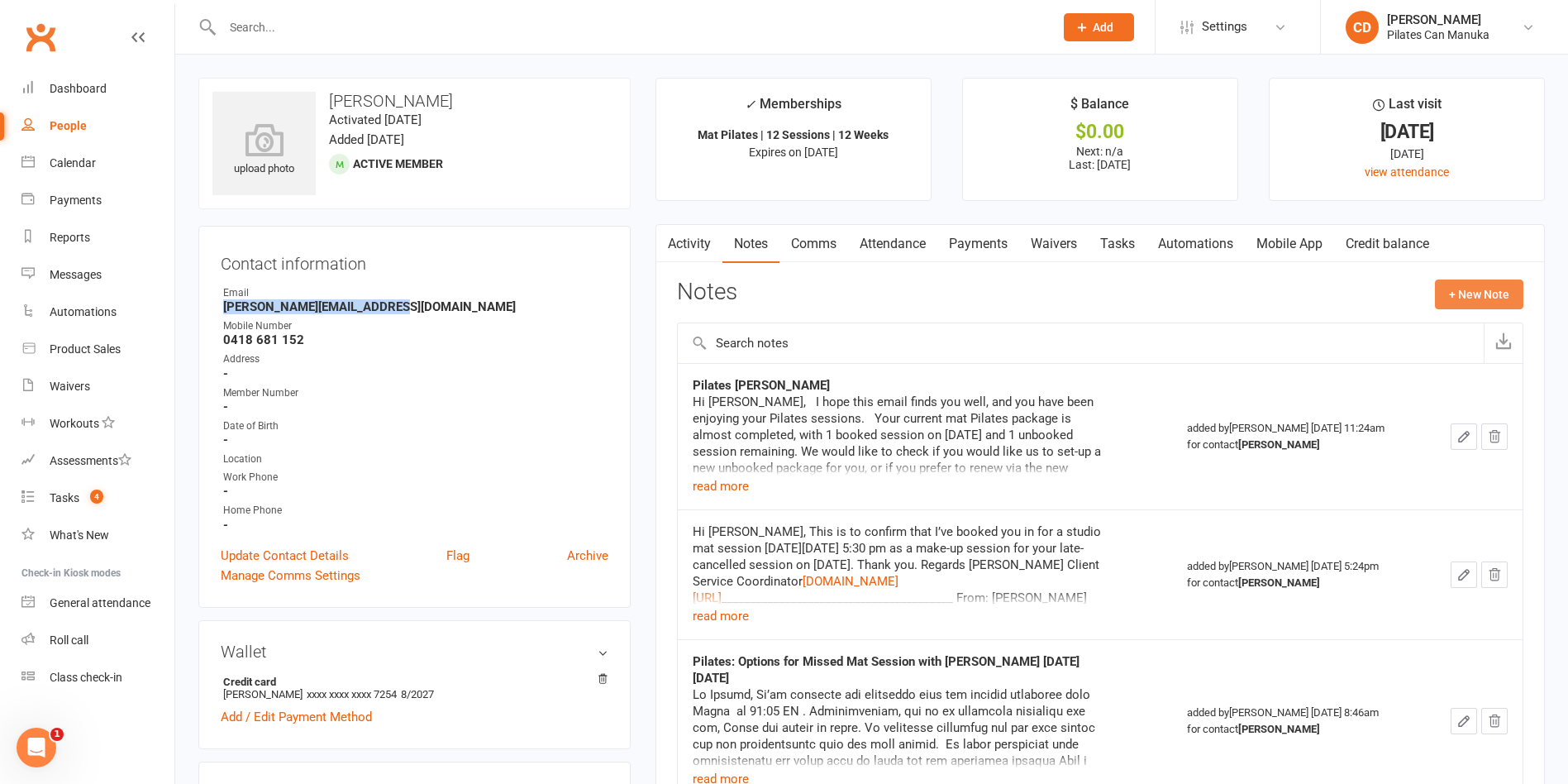
click at [1462, 296] on button "+ New Note" at bounding box center [1479, 294] width 88 height 30
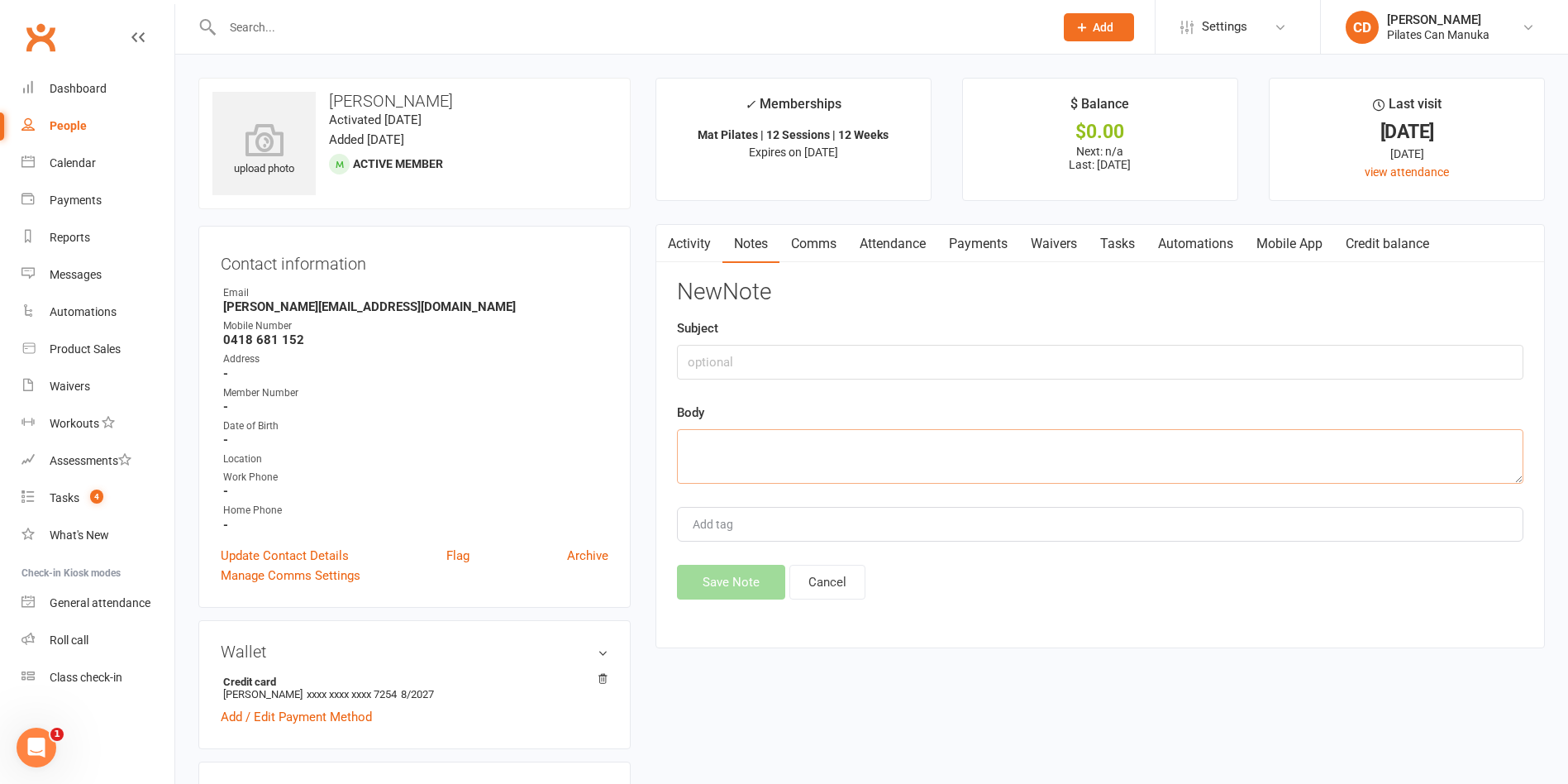
click at [995, 463] on textarea at bounding box center [1100, 456] width 846 height 55
paste textarea "Hi [PERSON_NAME], I hope this email finds you well. This is just a quick remind…"
type textarea "Hi [PERSON_NAME], I hope this email finds you well. This is just a quick remind…"
click at [743, 583] on button "Save Note" at bounding box center [730, 582] width 108 height 35
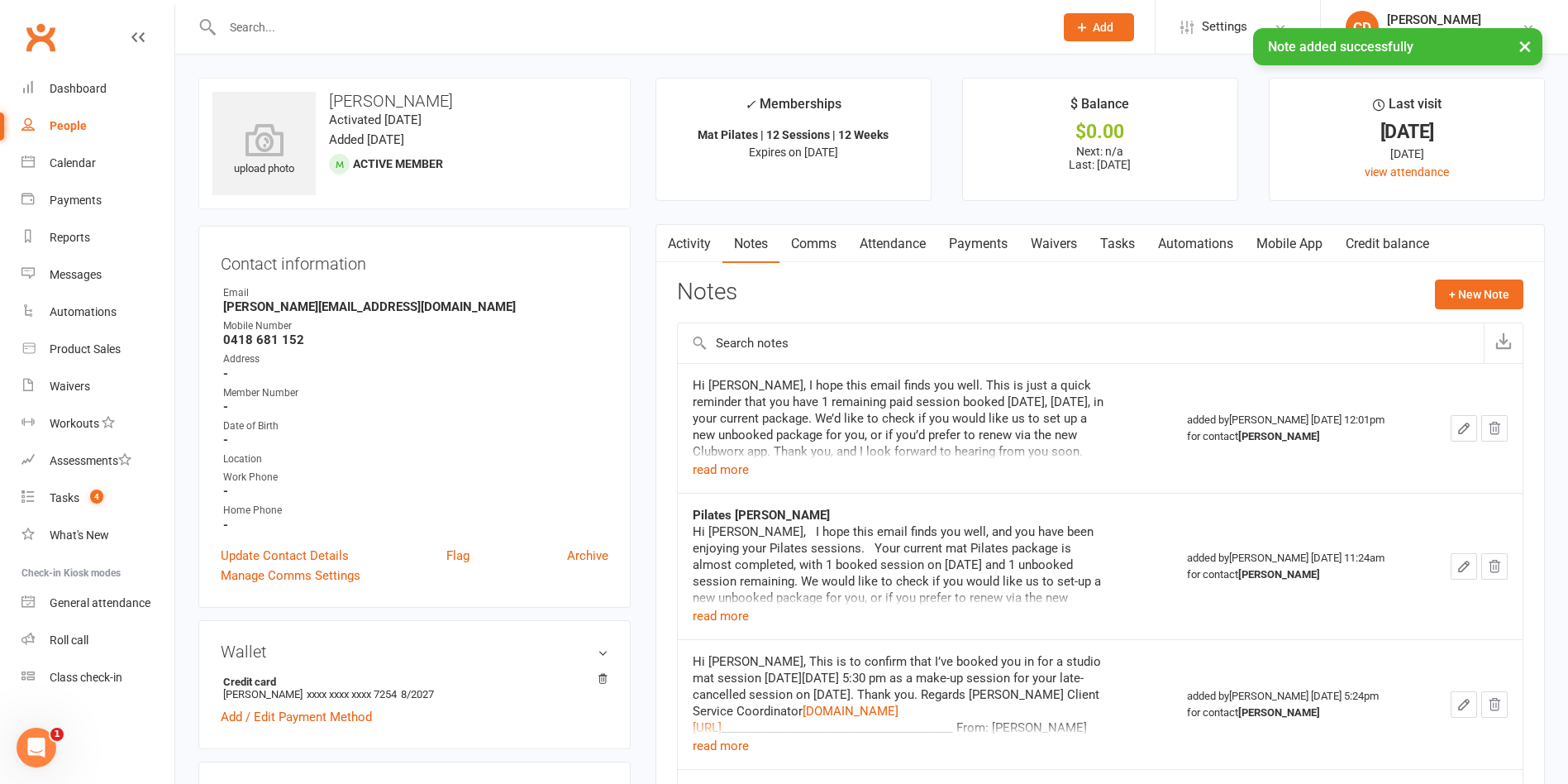
click at [1125, 239] on link "Tasks" at bounding box center [1117, 244] width 58 height 38
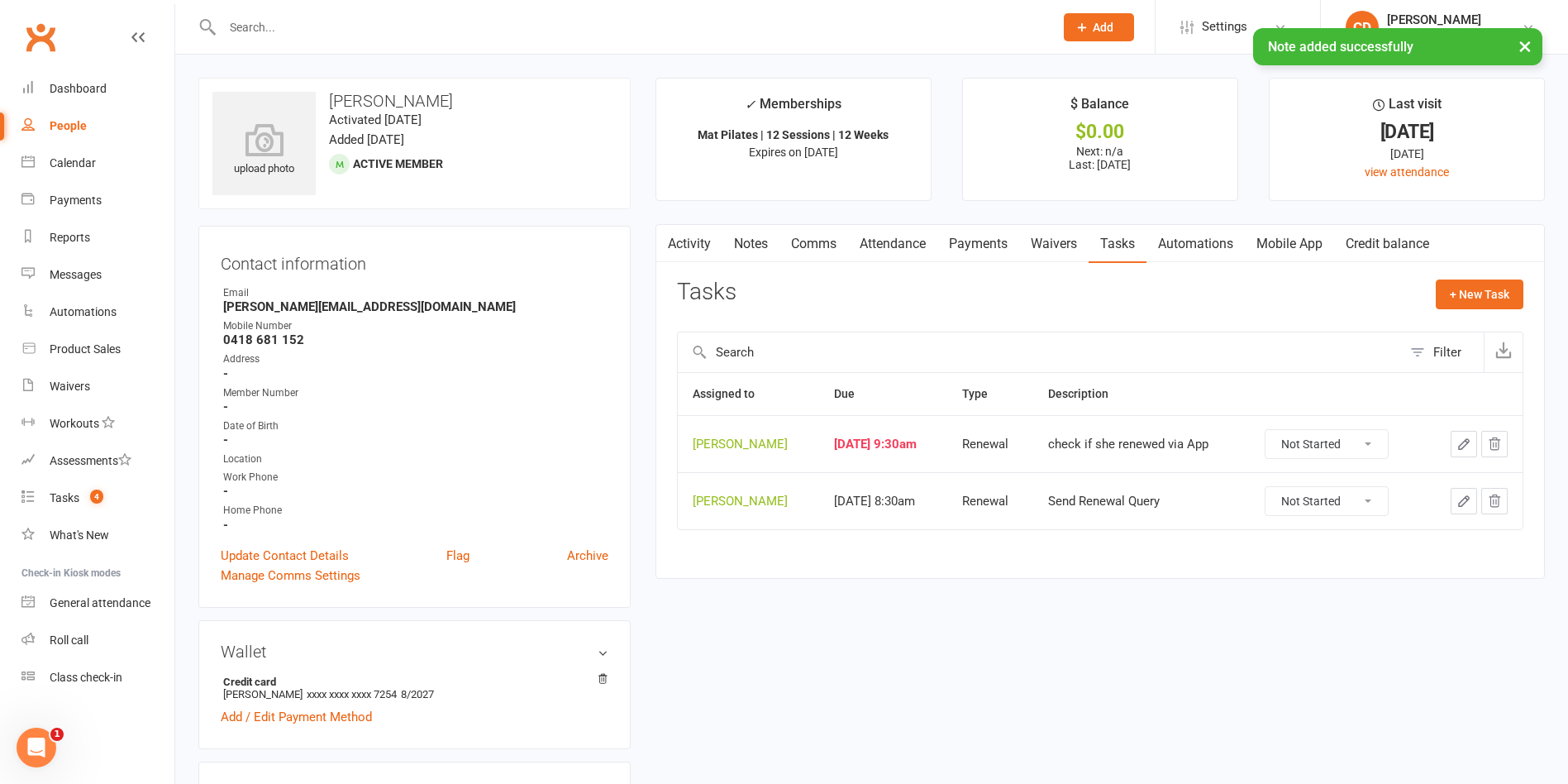
click at [1314, 439] on select "Not Started In Progress Waiting Complete" at bounding box center [1326, 443] width 122 height 28
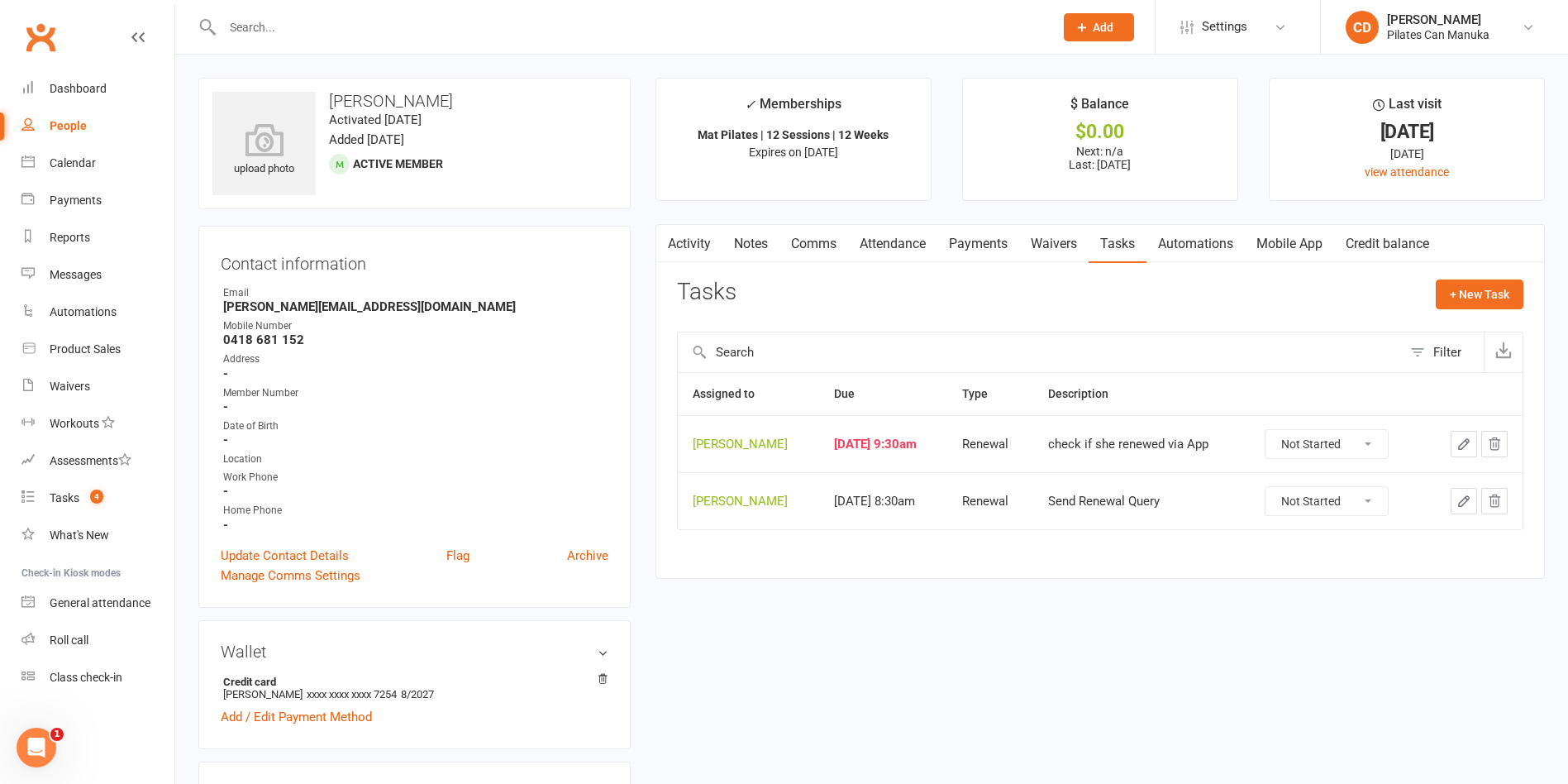
click at [1474, 443] on button "button" at bounding box center [1464, 444] width 27 height 27
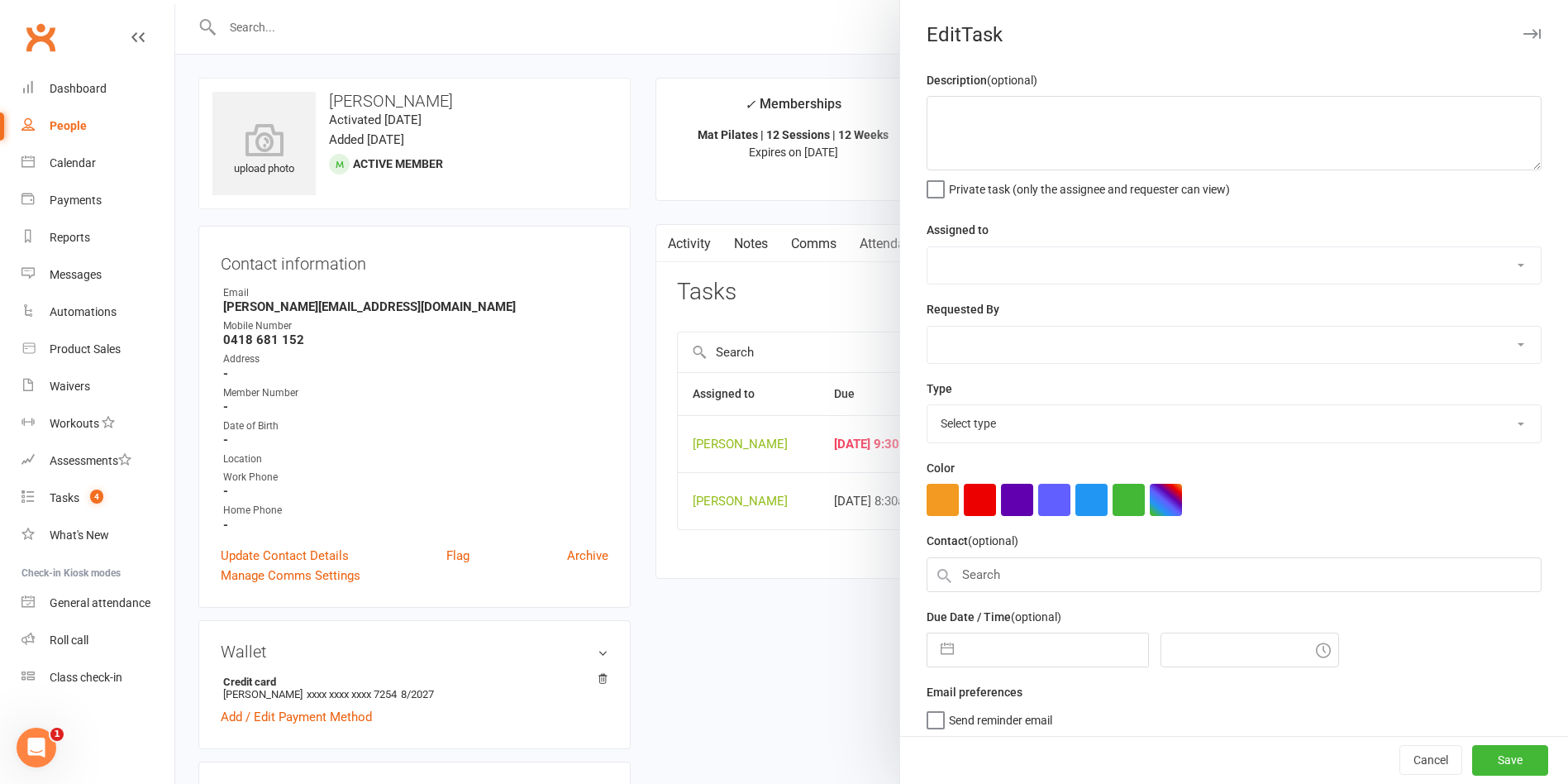
type textarea "check if she renewed via App"
select select "49925"
type input "[DATE]"
type input "11:30am"
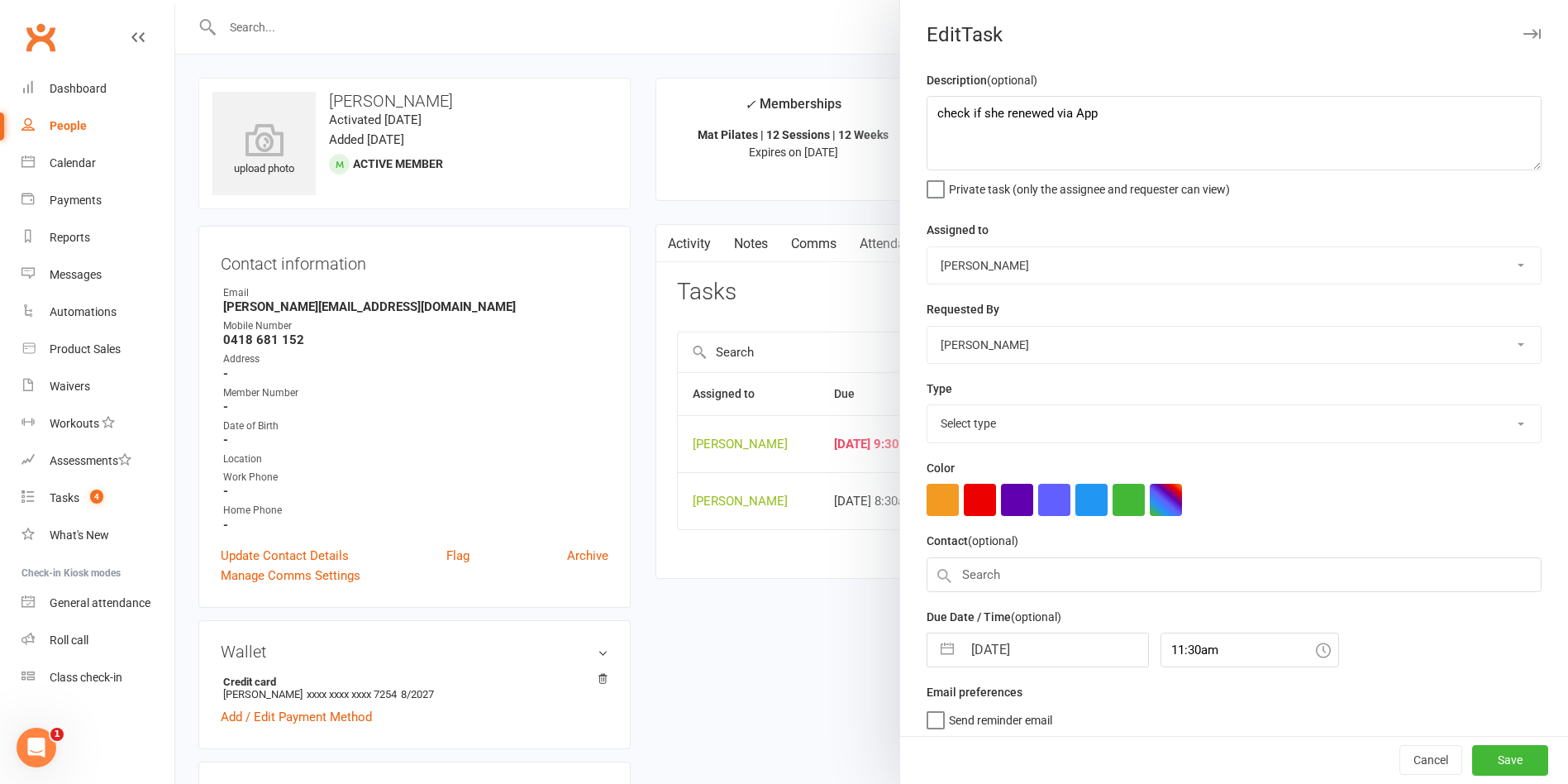
select select "29081"
select select "7"
select select "2025"
select select "8"
select select "2025"
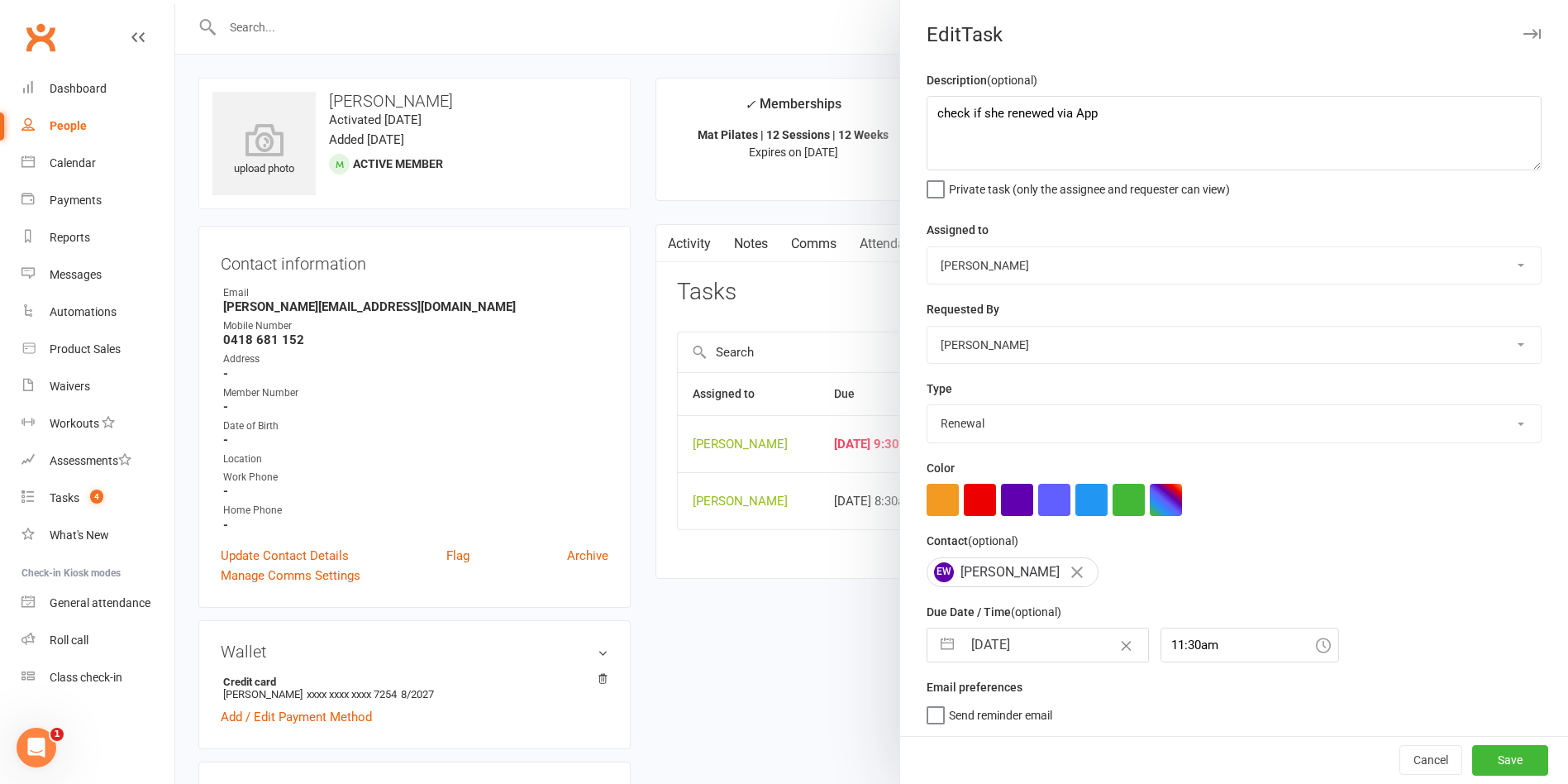
select select "9"
select select "2025"
click at [1051, 647] on input "[DATE]" at bounding box center [1056, 645] width 186 height 33
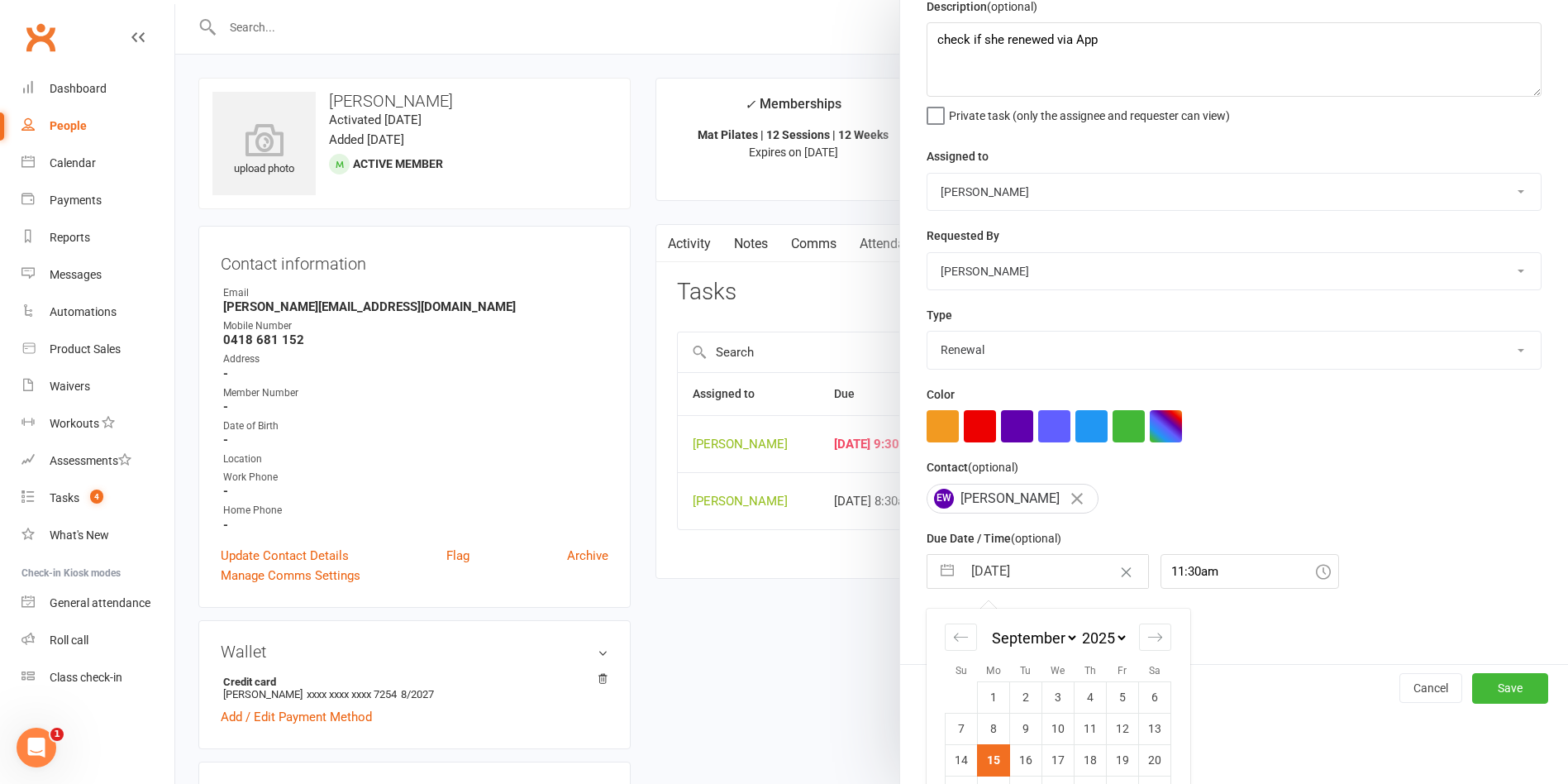
scroll to position [154, 0]
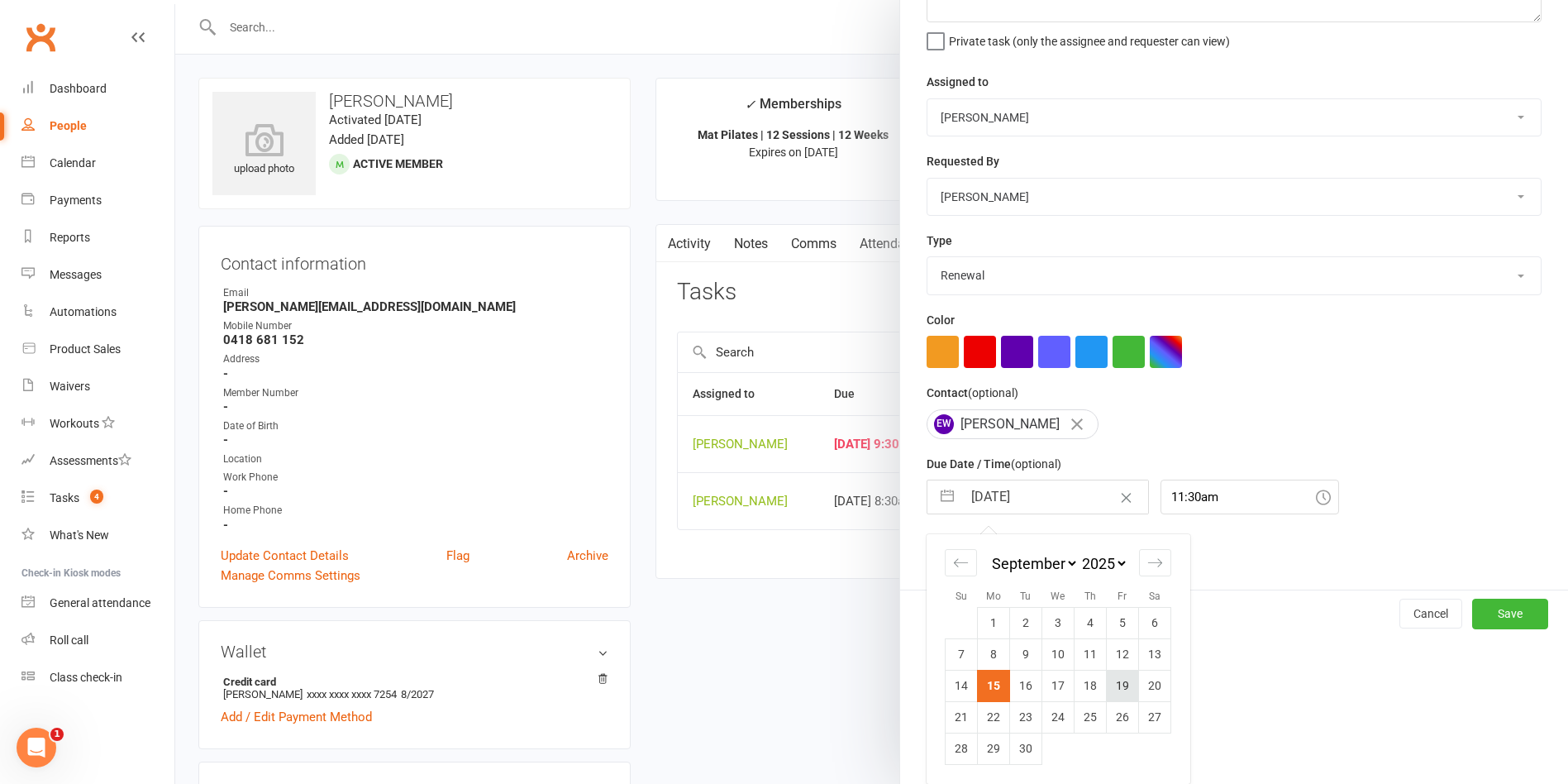
click at [1109, 691] on td "19" at bounding box center [1123, 685] width 33 height 32
type input "[DATE]"
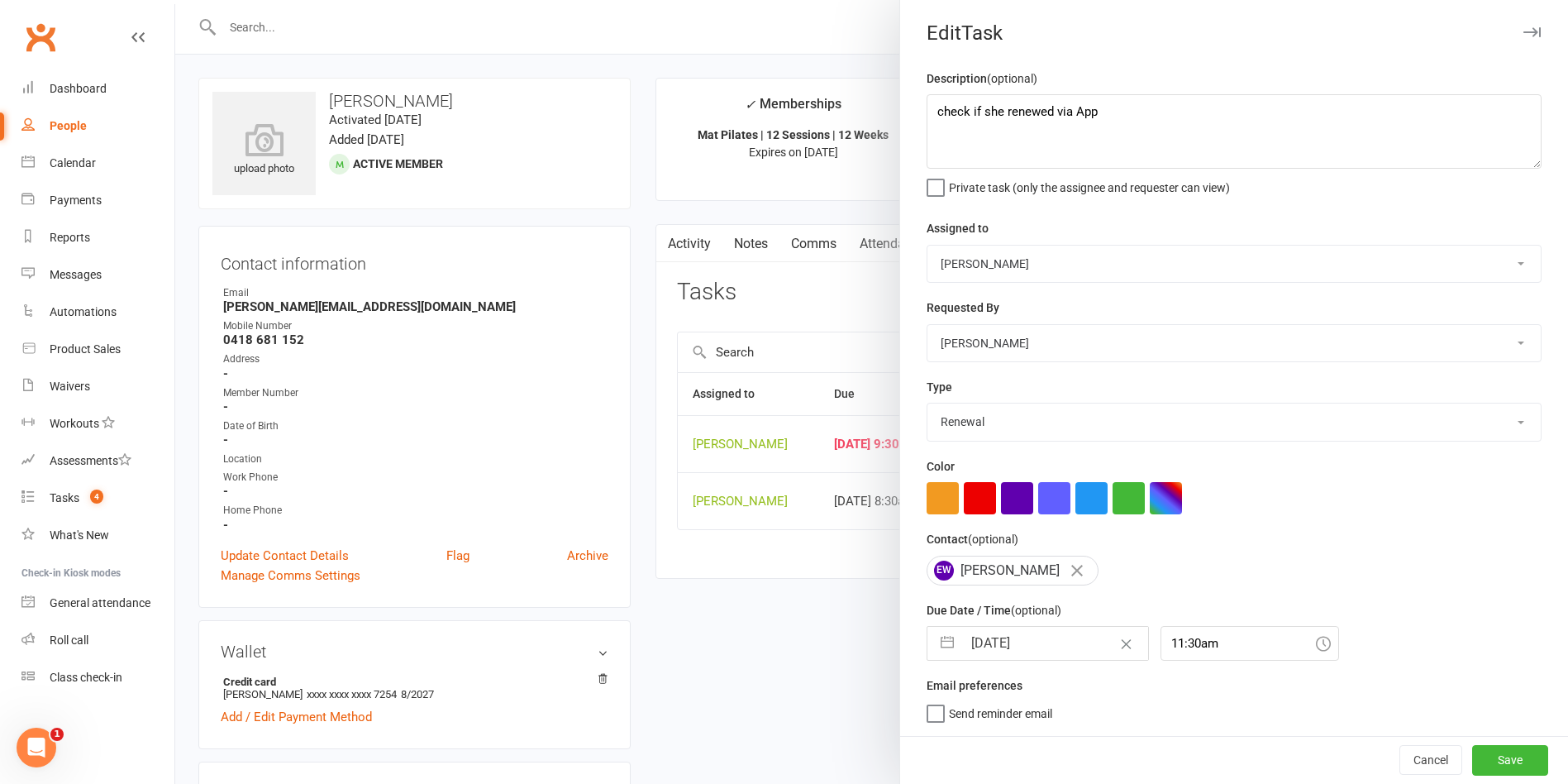
scroll to position [9, 0]
click at [1476, 751] on button "Save" at bounding box center [1509, 759] width 76 height 30
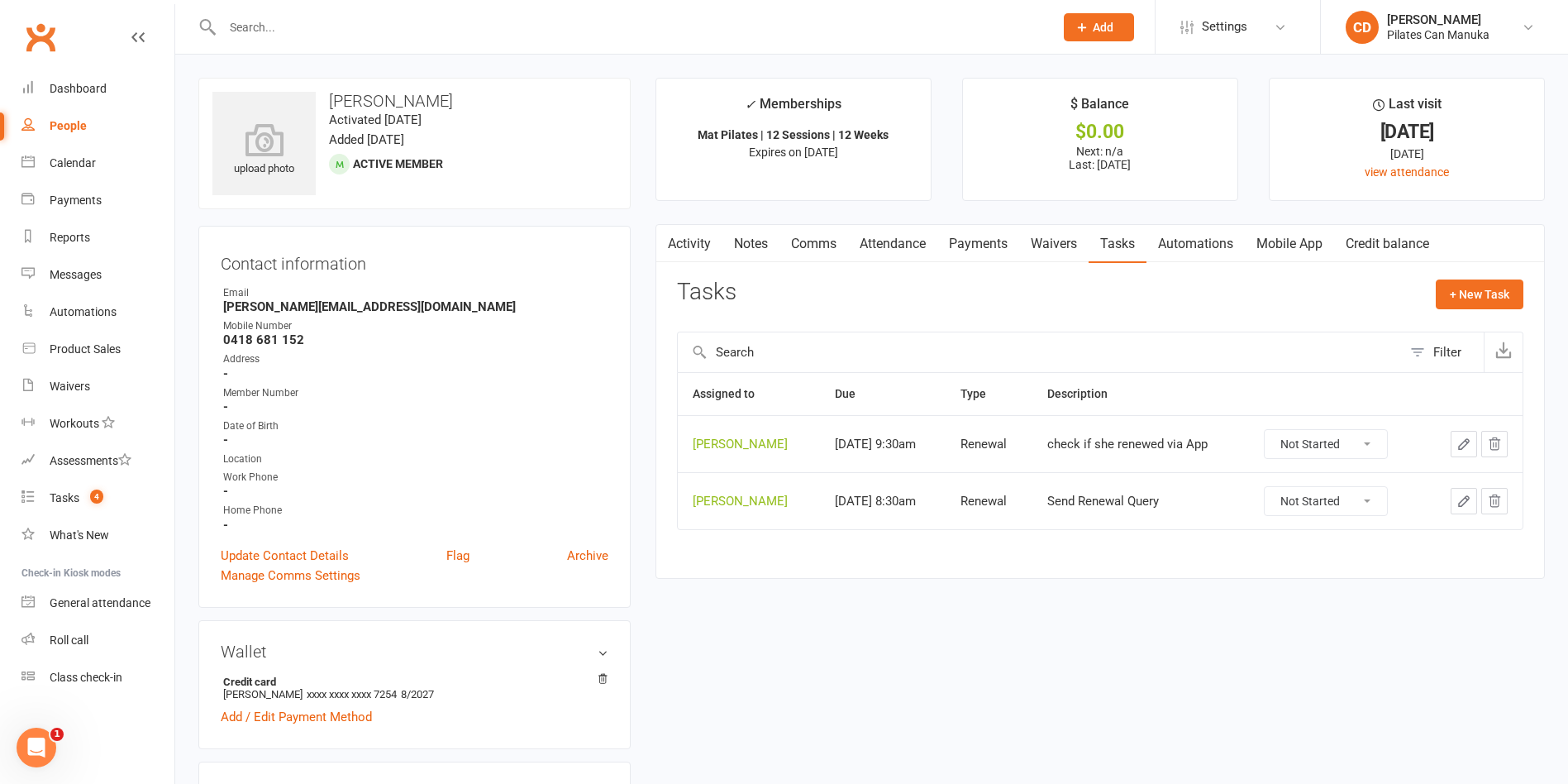
drag, startPoint x: 437, startPoint y: 95, endPoint x: 331, endPoint y: 89, distance: 106.2
click at [331, 89] on div "upload photo [PERSON_NAME] Activated [DATE] Added [DATE] Active member" at bounding box center [415, 143] width 433 height 131
copy h3 "[PERSON_NAME]"
drag, startPoint x: 446, startPoint y: 99, endPoint x: 329, endPoint y: 98, distance: 117.0
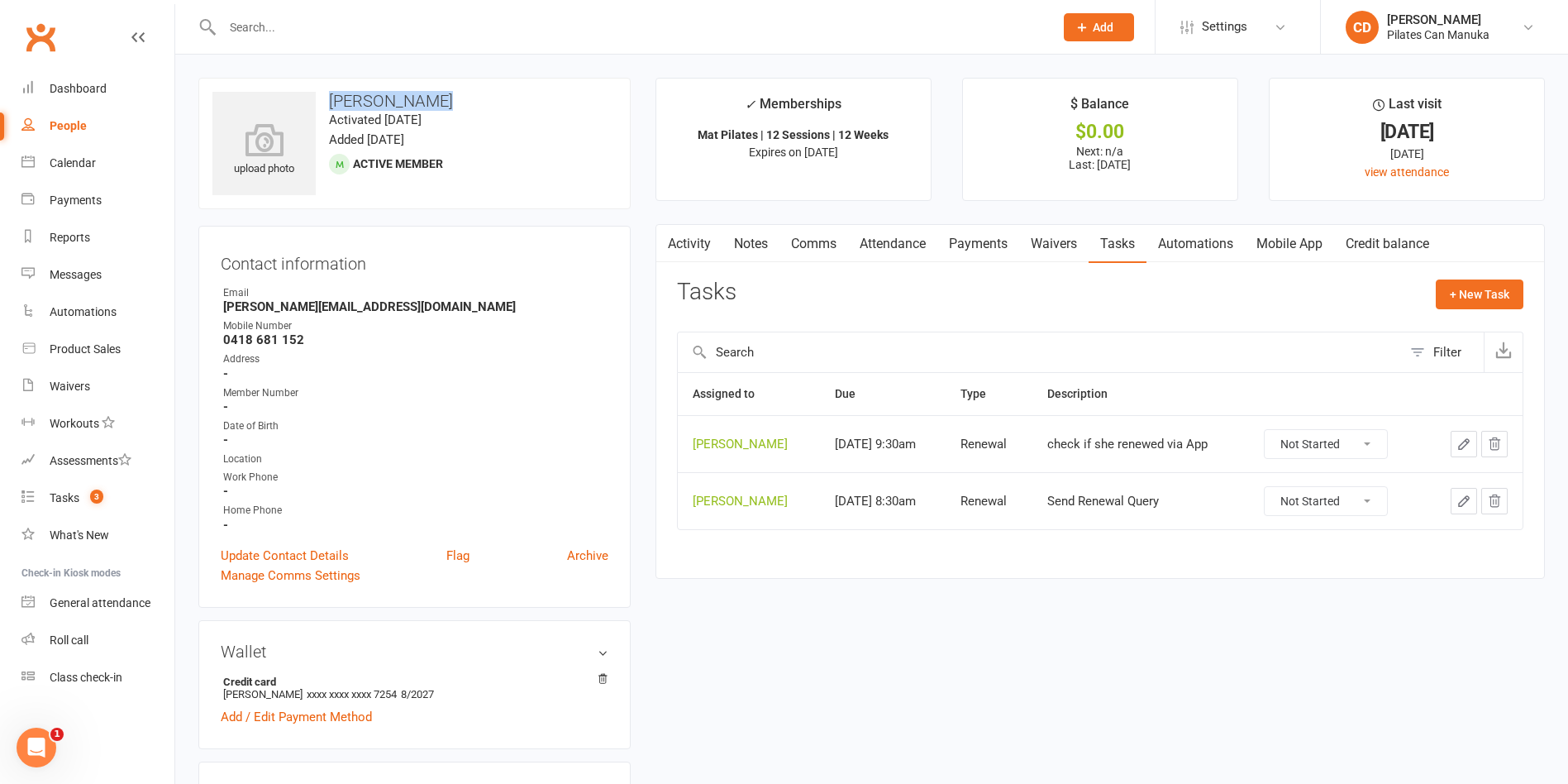
click at [329, 98] on h3 "[PERSON_NAME]" at bounding box center [414, 101] width 404 height 18
click at [70, 498] on div "Tasks" at bounding box center [64, 498] width 30 height 13
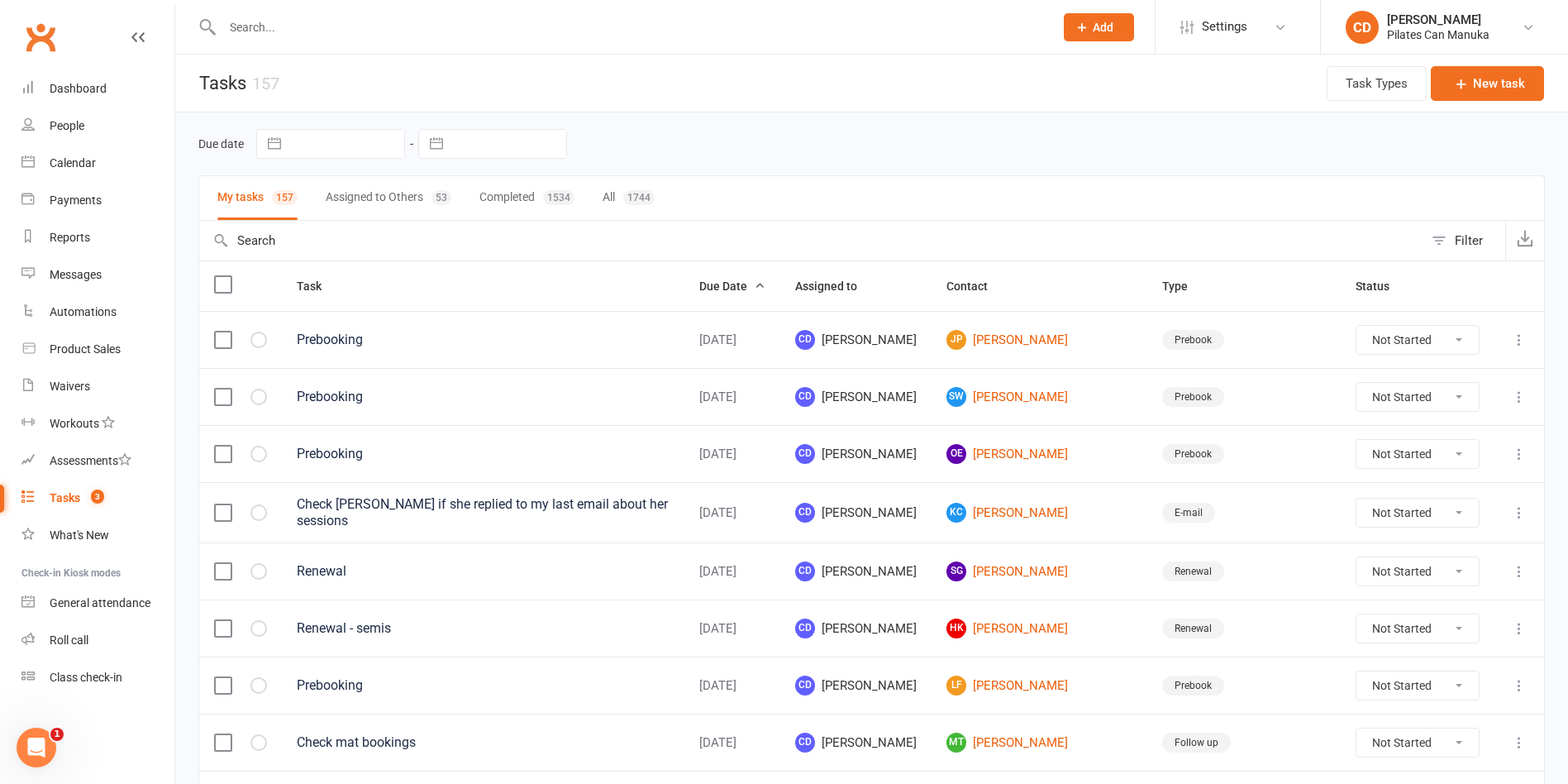
click at [398, 203] on button "Assigned to Others 53" at bounding box center [388, 198] width 126 height 44
